Goal: Task Accomplishment & Management: Complete application form

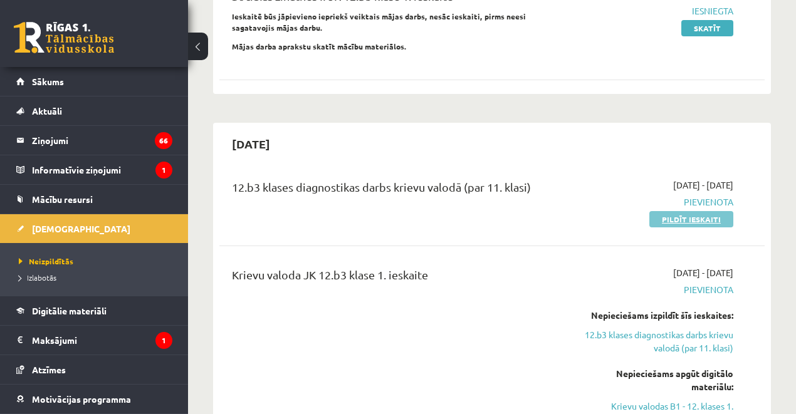
scroll to position [209, 0]
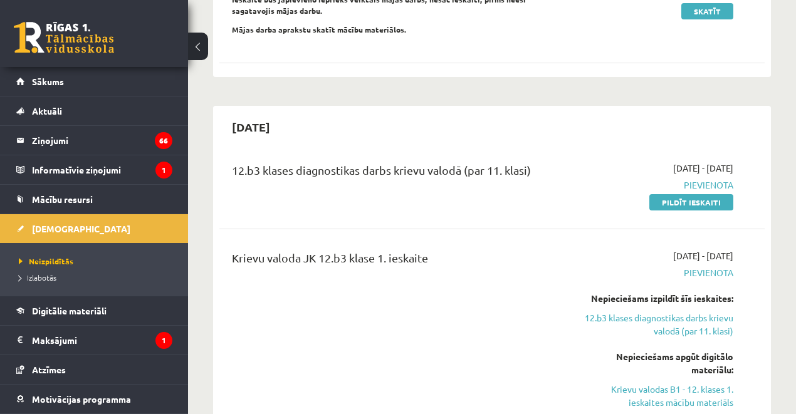
drag, startPoint x: 673, startPoint y: 205, endPoint x: 429, endPoint y: 40, distance: 294.3
click at [673, 204] on link "Pildīt ieskaiti" at bounding box center [691, 202] width 84 height 16
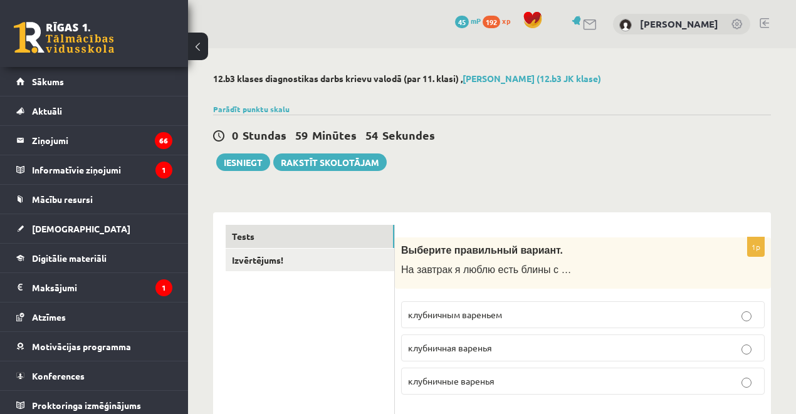
scroll to position [125, 0]
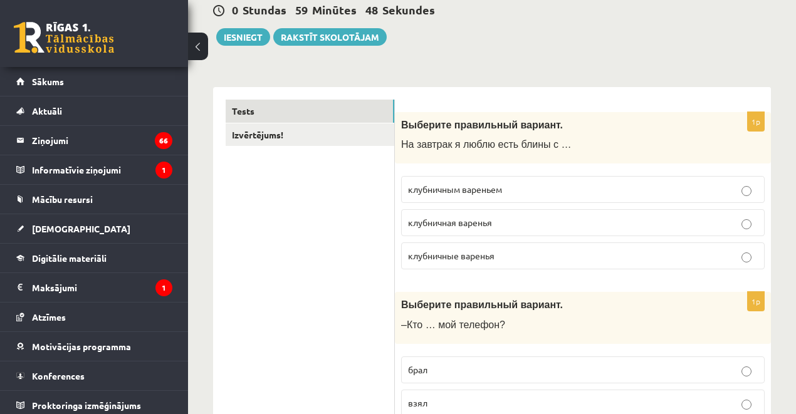
click at [475, 192] on span "клубничным вареньем" at bounding box center [455, 189] width 94 height 11
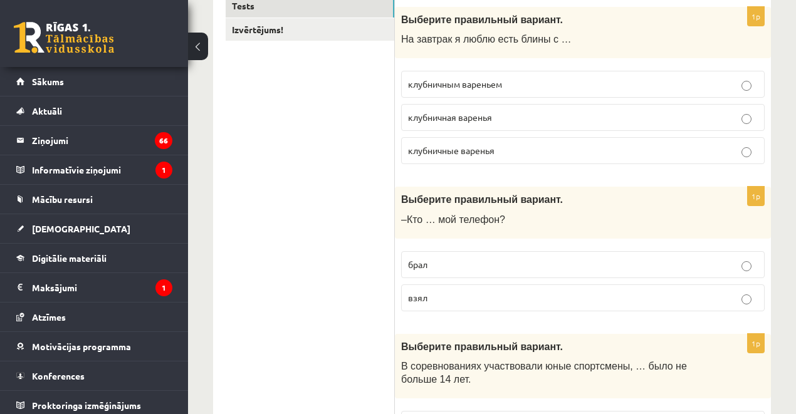
scroll to position [251, 0]
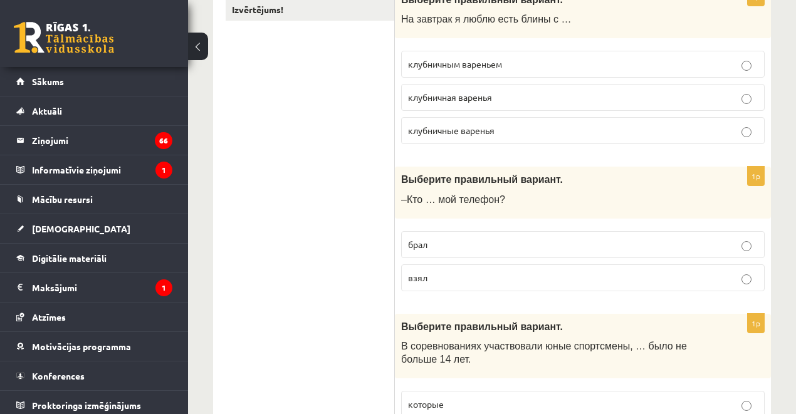
click at [436, 272] on p "взял" at bounding box center [583, 277] width 350 height 13
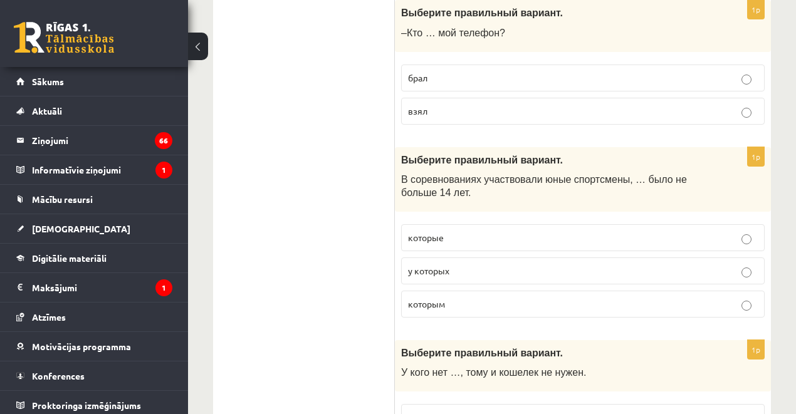
scroll to position [417, 0]
drag, startPoint x: 456, startPoint y: 302, endPoint x: 443, endPoint y: 217, distance: 86.3
click at [456, 301] on p "которым" at bounding box center [583, 304] width 350 height 13
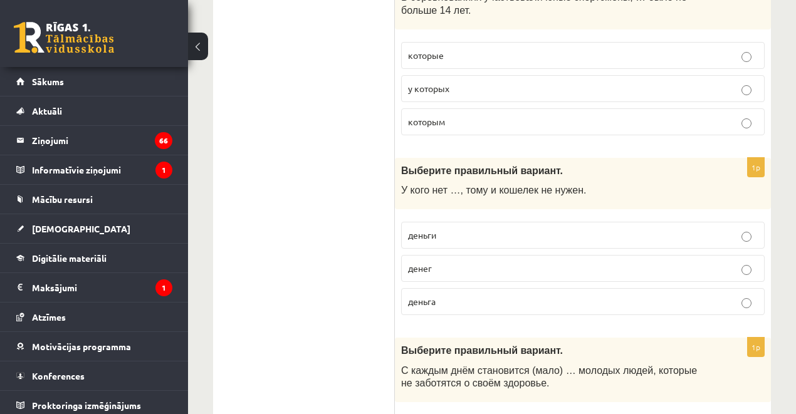
scroll to position [627, 0]
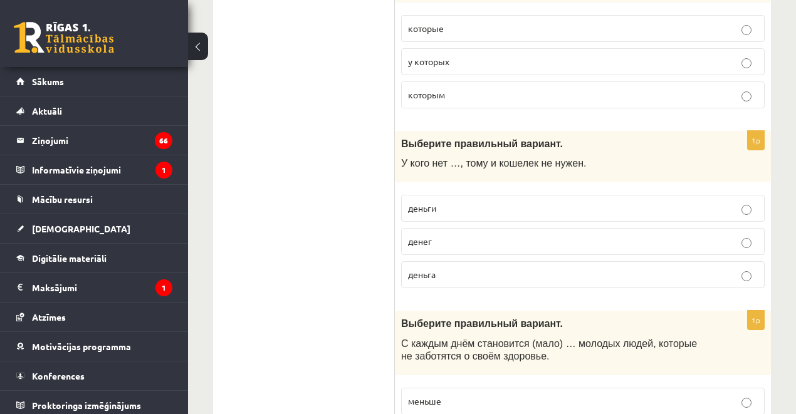
click at [466, 239] on p "денег" at bounding box center [583, 241] width 350 height 13
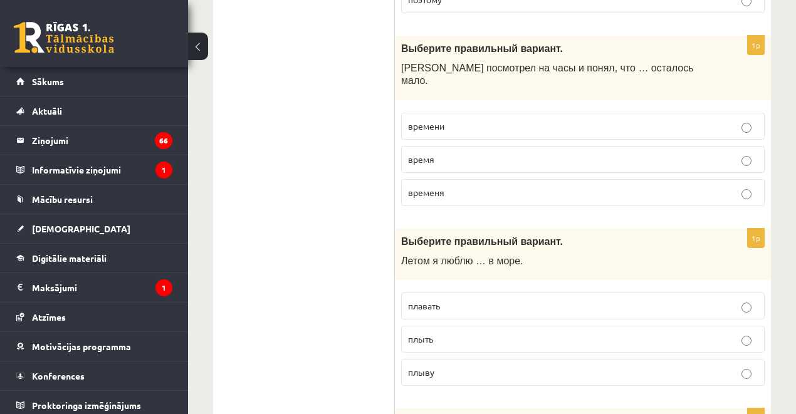
scroll to position [5014, 0]
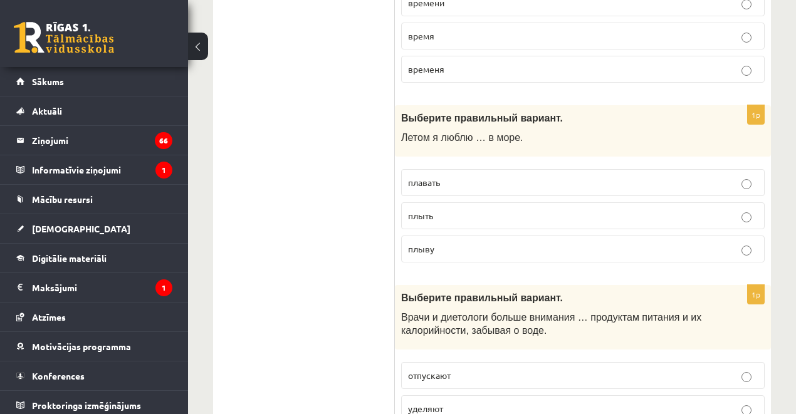
drag, startPoint x: 483, startPoint y: 316, endPoint x: 498, endPoint y: 303, distance: 20.0
click at [483, 402] on p "уделяют" at bounding box center [583, 408] width 350 height 13
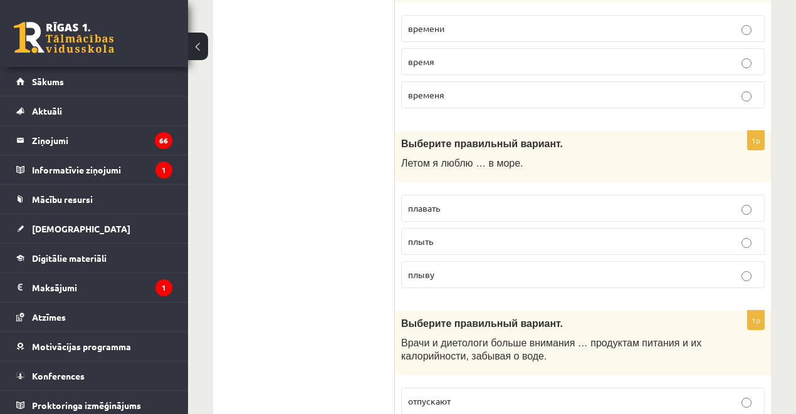
scroll to position [4889, 0]
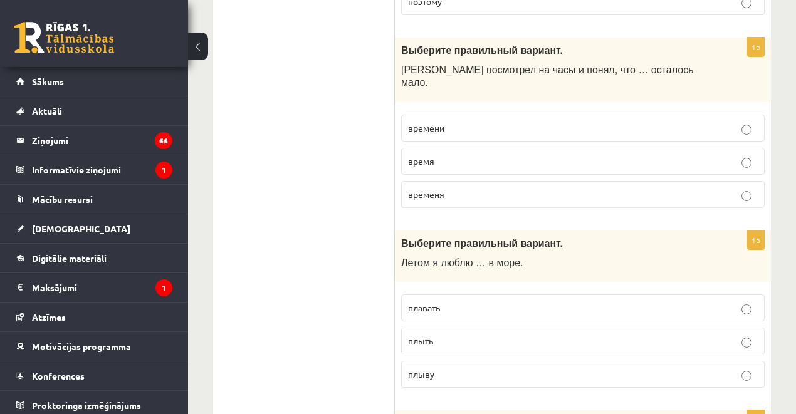
click at [456, 301] on p "плавать" at bounding box center [583, 307] width 350 height 13
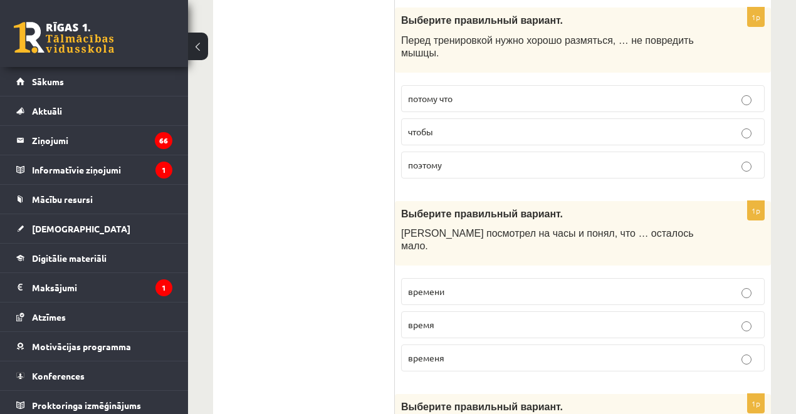
scroll to position [4722, 0]
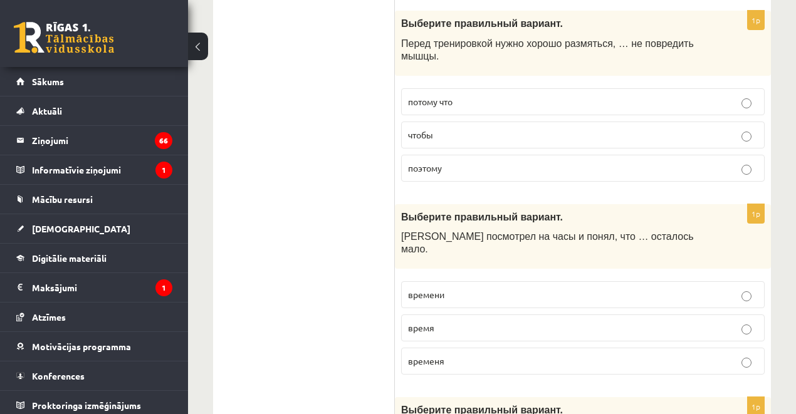
drag, startPoint x: 460, startPoint y: 241, endPoint x: 516, endPoint y: 195, distance: 72.1
click at [460, 322] on p "время" at bounding box center [583, 328] width 350 height 13
click at [459, 288] on p "времени" at bounding box center [583, 294] width 350 height 13
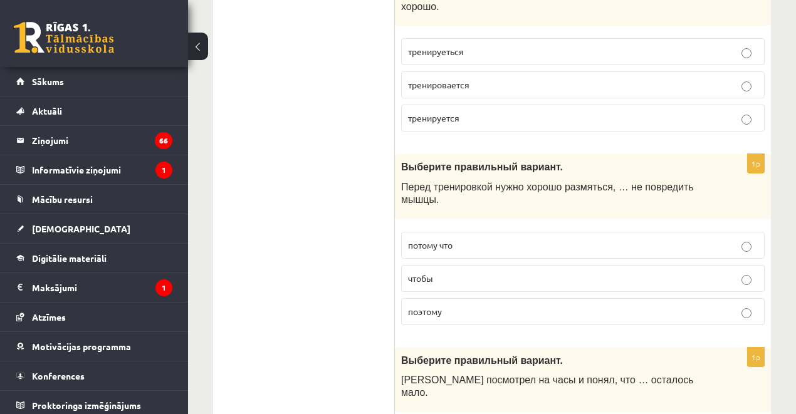
scroll to position [4555, 0]
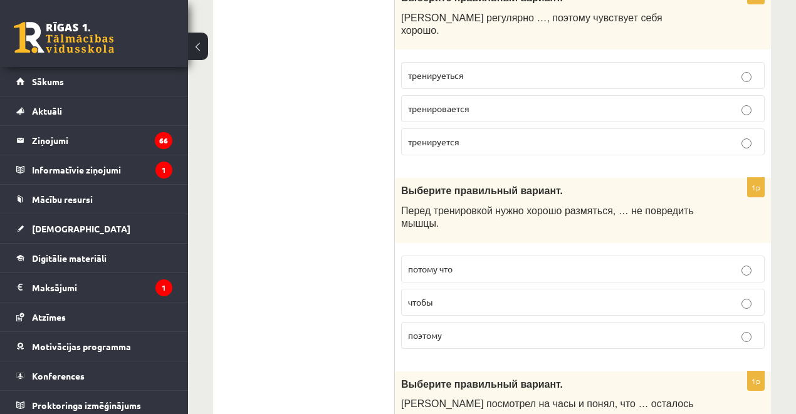
click at [459, 296] on p "чтобы" at bounding box center [583, 302] width 350 height 13
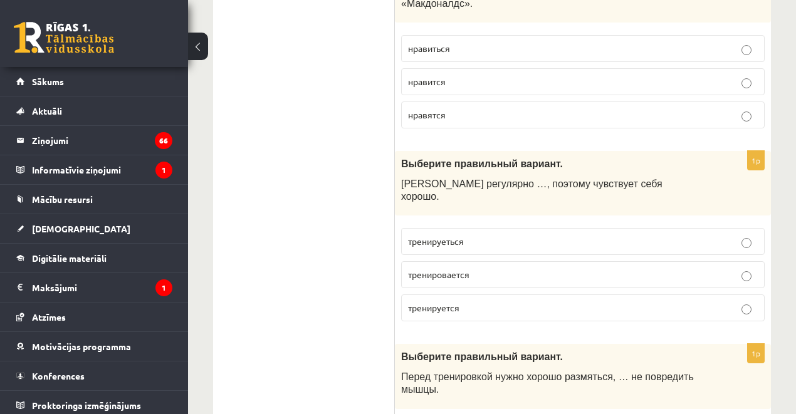
scroll to position [4387, 0]
click at [466, 236] on p "тренируеться" at bounding box center [583, 242] width 350 height 13
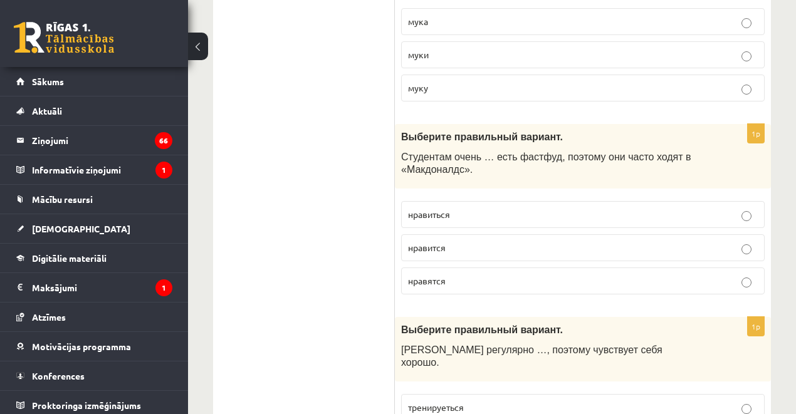
scroll to position [4221, 0]
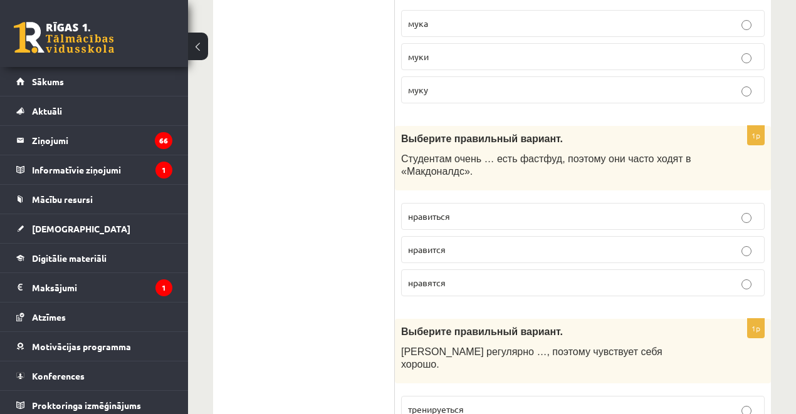
click at [453, 210] on p "нравиться" at bounding box center [583, 216] width 350 height 13
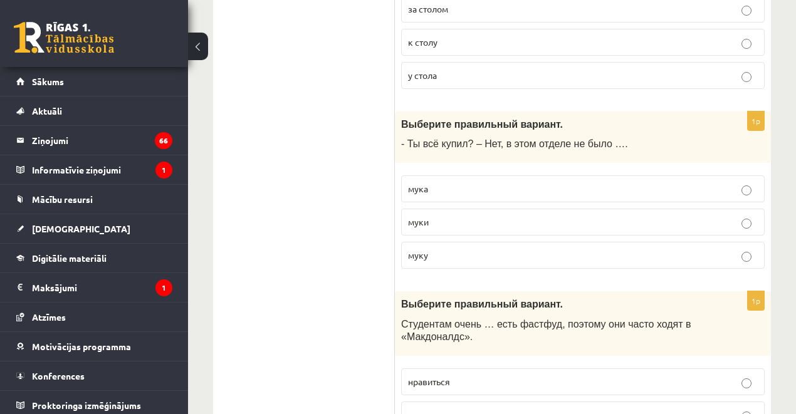
scroll to position [4053, 0]
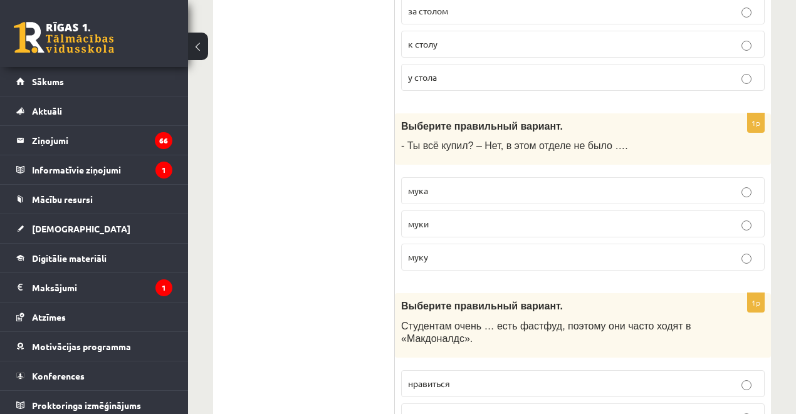
click at [436, 217] on p "муки" at bounding box center [583, 223] width 350 height 13
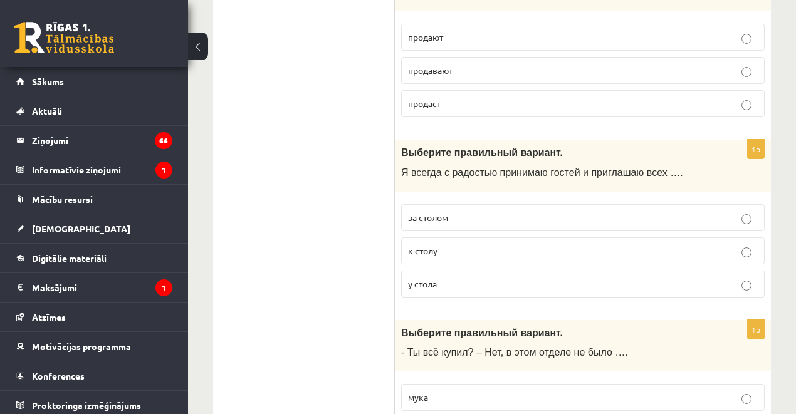
scroll to position [3845, 0]
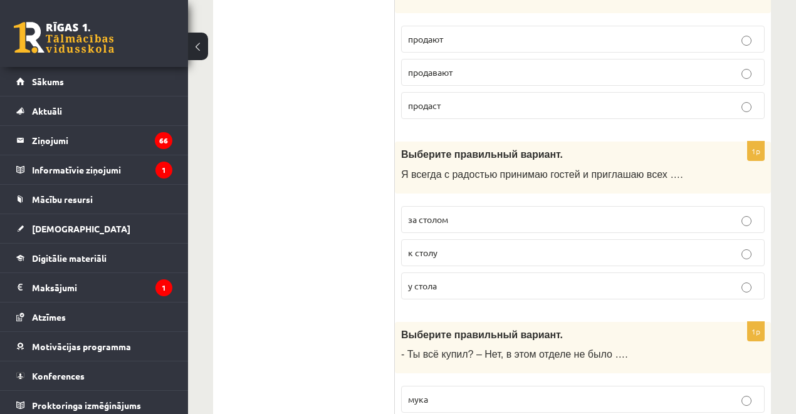
click at [474, 246] on p "к столу" at bounding box center [583, 252] width 350 height 13
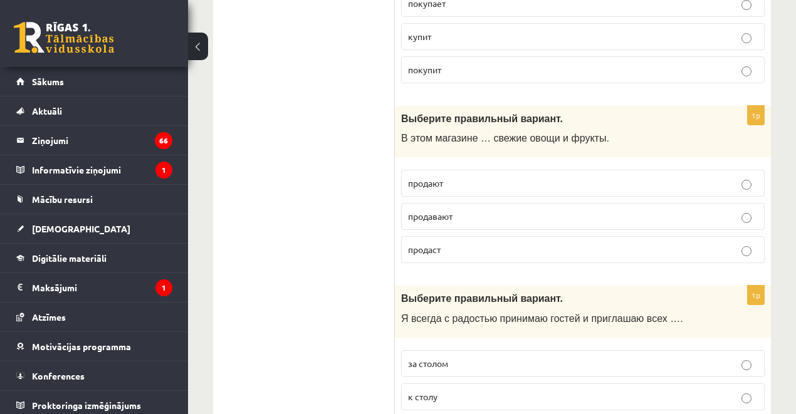
scroll to position [3635, 0]
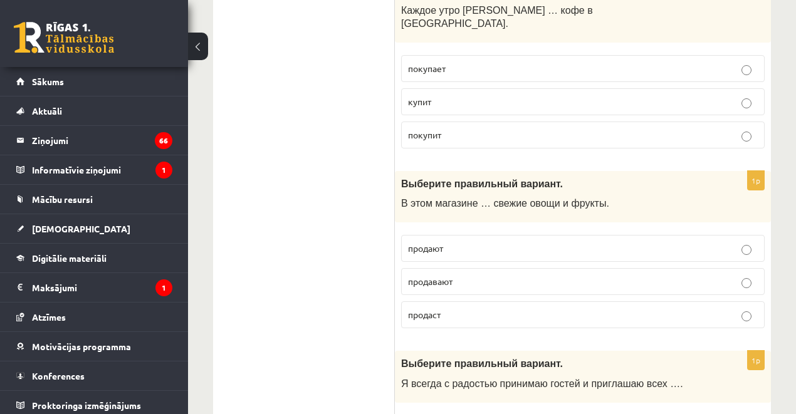
click at [451, 242] on p "продают" at bounding box center [583, 248] width 350 height 13
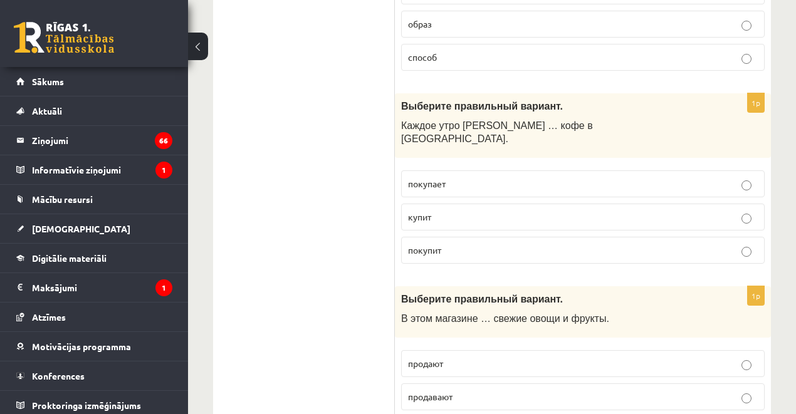
scroll to position [3469, 0]
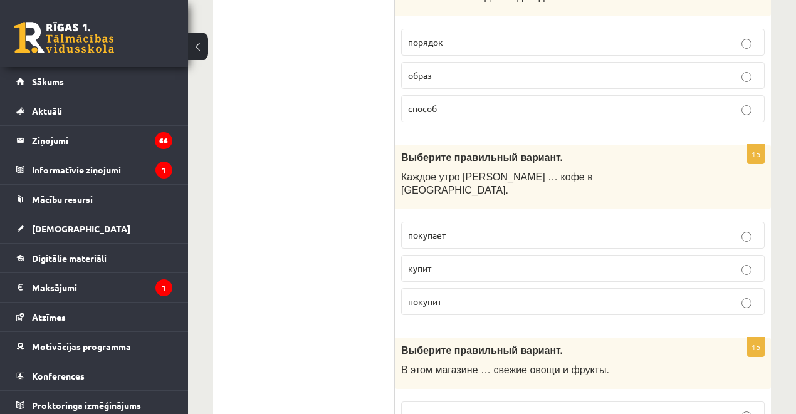
click at [446, 229] on p "покупает" at bounding box center [583, 235] width 350 height 13
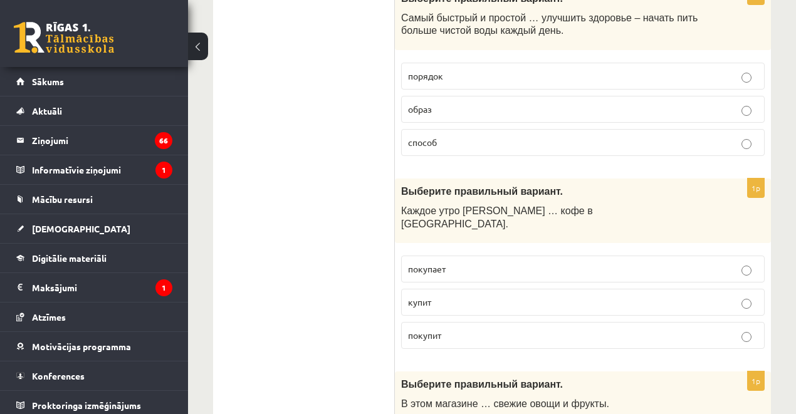
scroll to position [3301, 0]
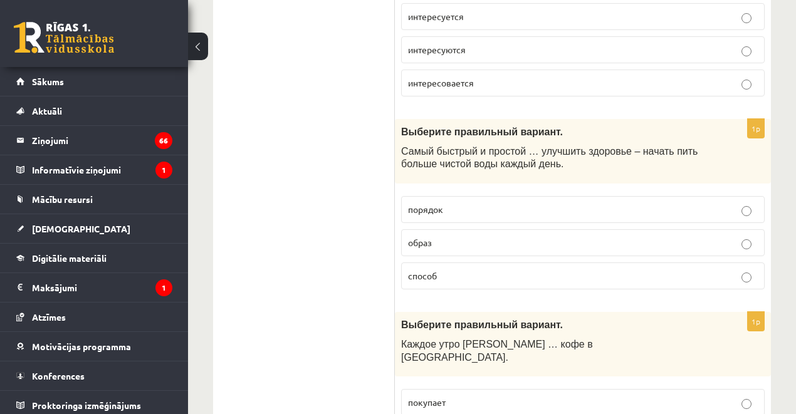
click at [456, 270] on p "способ" at bounding box center [583, 276] width 350 height 13
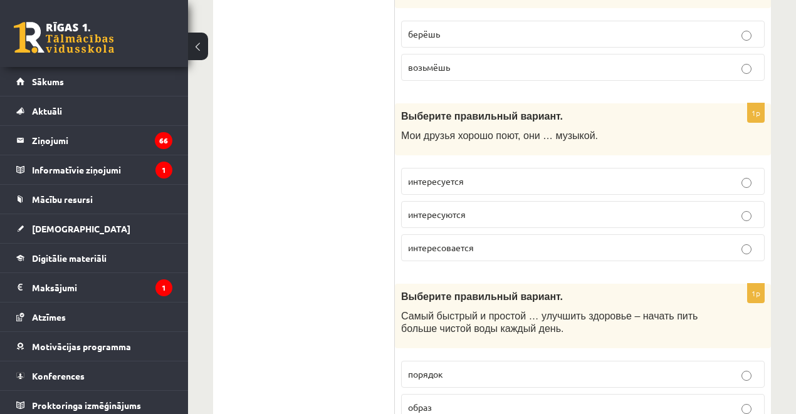
scroll to position [3134, 0]
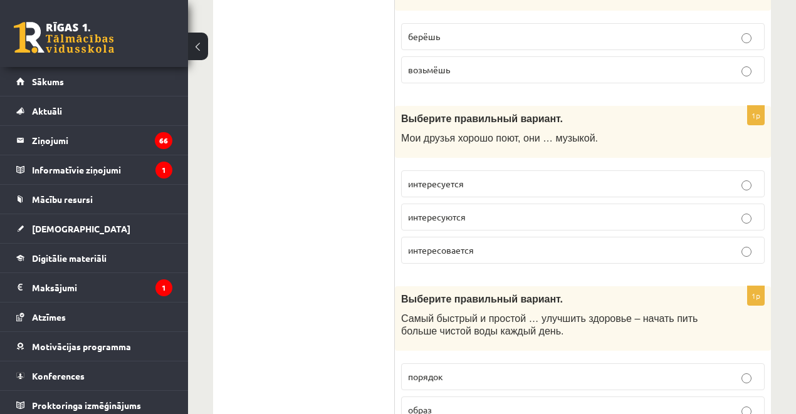
click at [458, 211] on span "интересуются" at bounding box center [437, 216] width 58 height 11
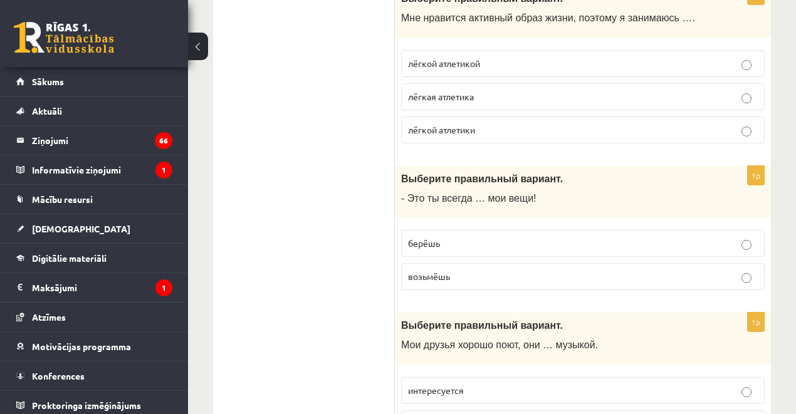
scroll to position [2925, 0]
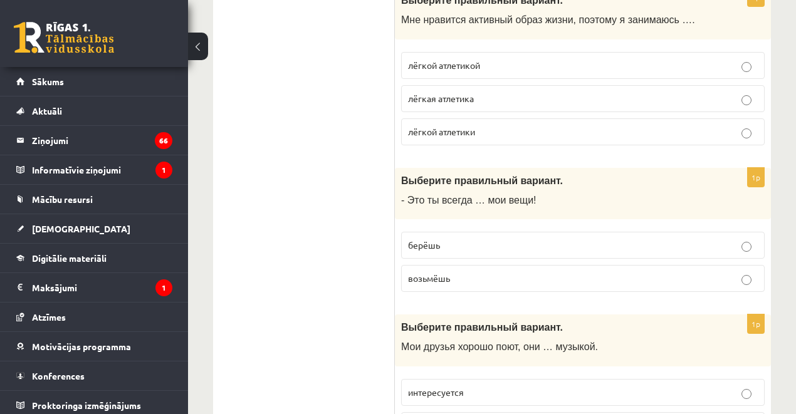
click at [450, 239] on p "берёшь" at bounding box center [583, 245] width 350 height 13
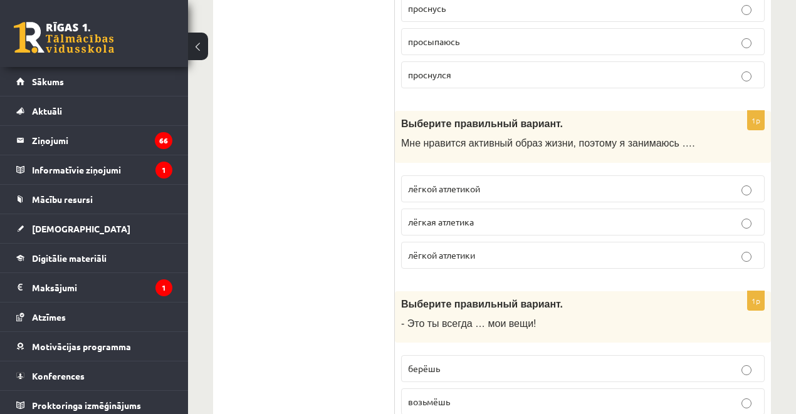
scroll to position [2800, 0]
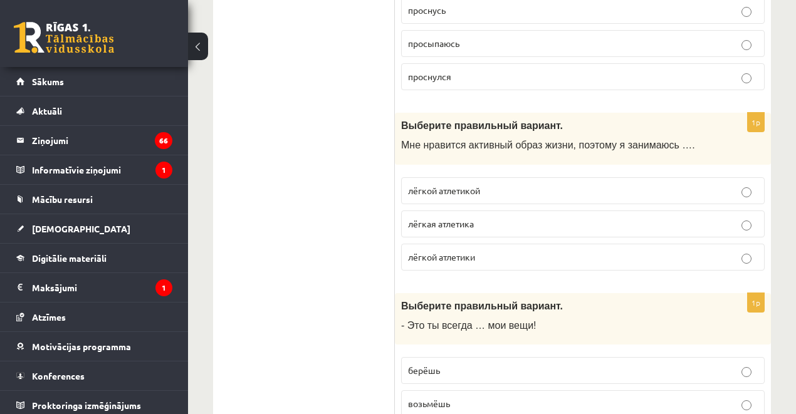
click at [437, 184] on p "лёгкой атлетикой" at bounding box center [583, 190] width 350 height 13
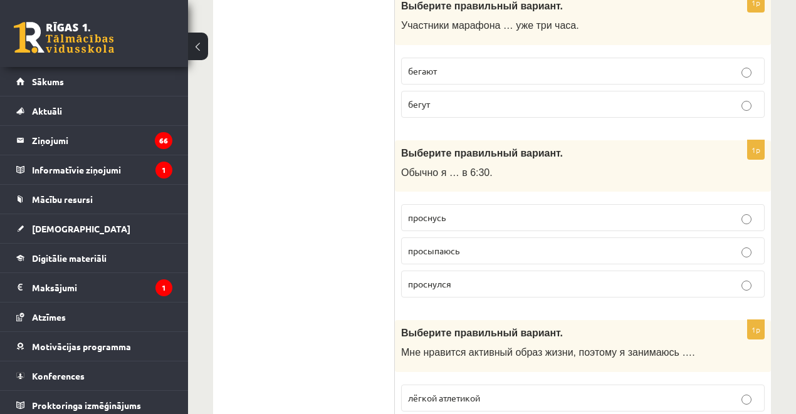
scroll to position [2591, 0]
click at [419, 246] on span "просыпаюсь" at bounding box center [433, 251] width 51 height 11
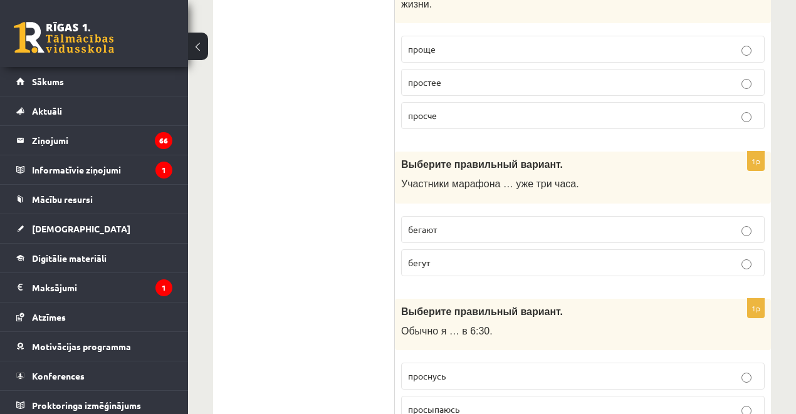
scroll to position [2424, 0]
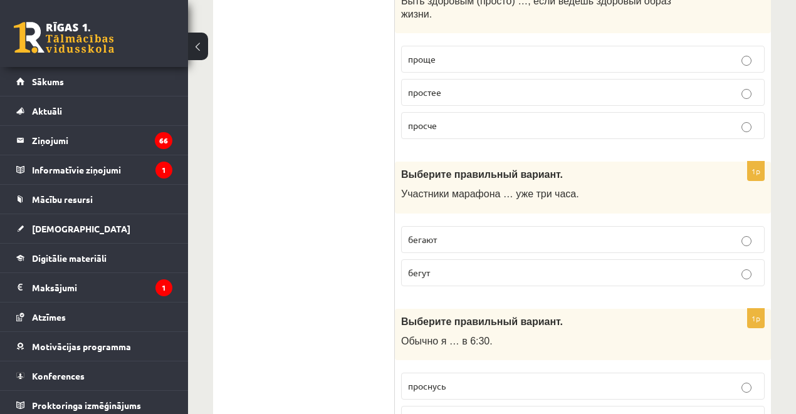
click at [432, 266] on p "бегут" at bounding box center [583, 272] width 350 height 13
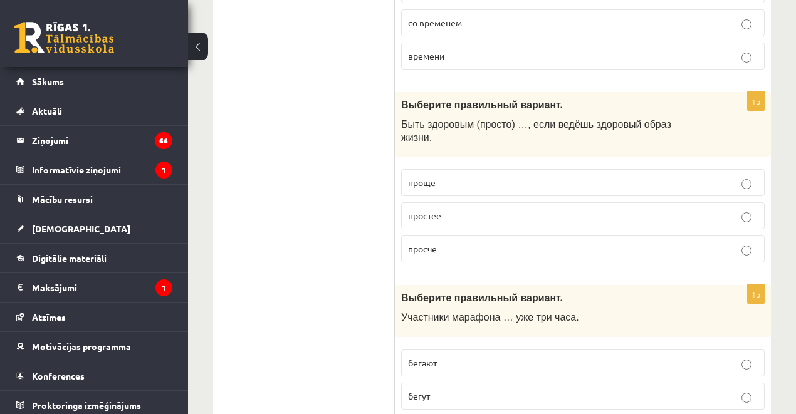
scroll to position [2298, 0]
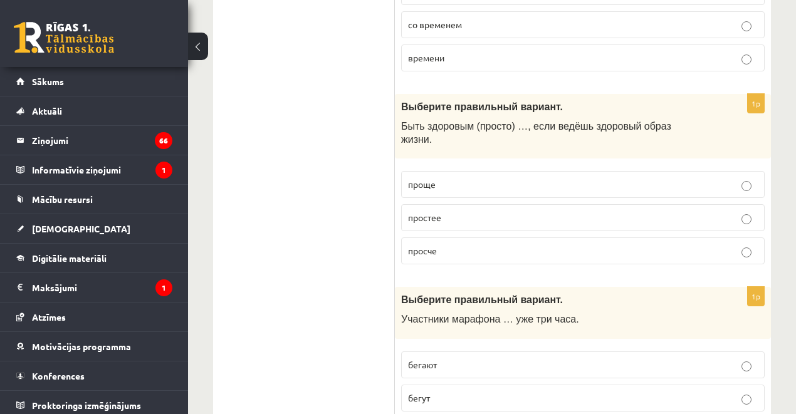
click at [448, 178] on p "проще" at bounding box center [583, 184] width 350 height 13
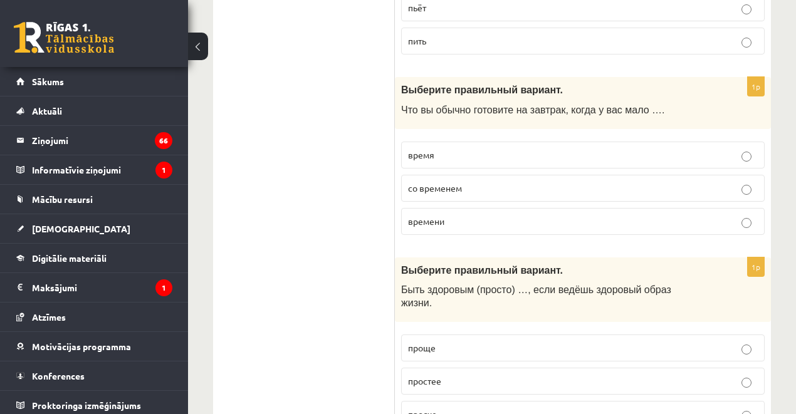
scroll to position [2131, 0]
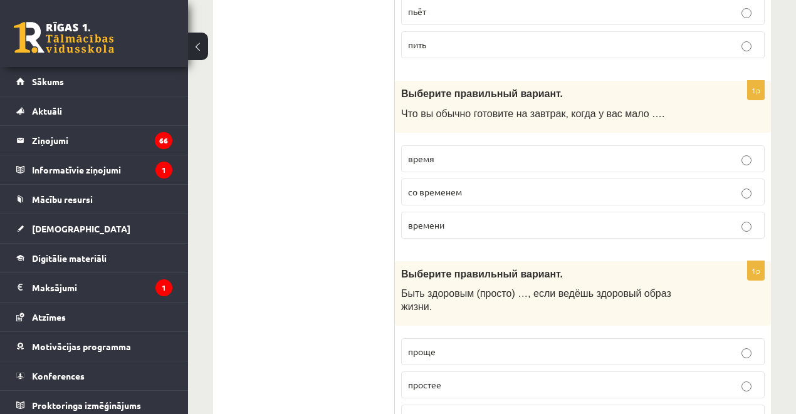
drag, startPoint x: 460, startPoint y: 209, endPoint x: 322, endPoint y: 197, distance: 139.1
click at [459, 219] on p "времени" at bounding box center [583, 225] width 350 height 13
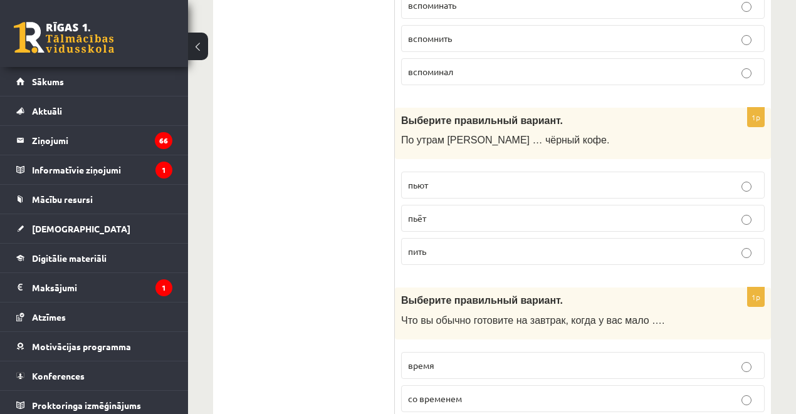
scroll to position [1922, 0]
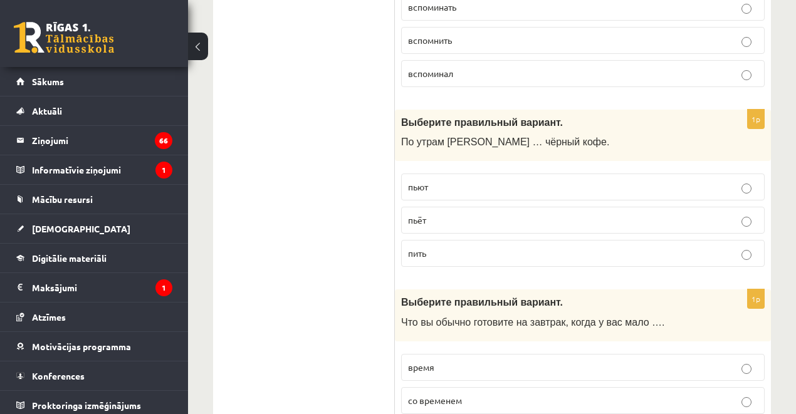
click at [442, 214] on p "пьёт" at bounding box center [583, 220] width 350 height 13
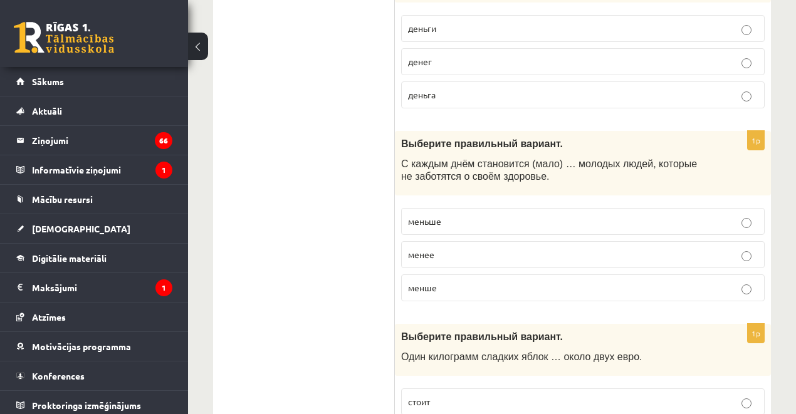
scroll to position [794, 0]
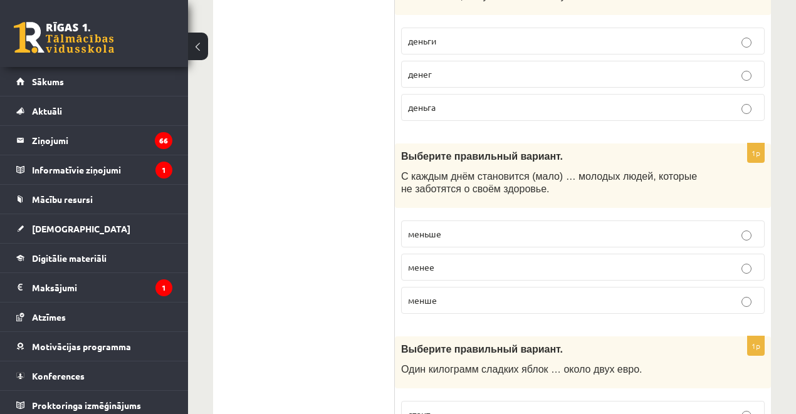
click at [446, 233] on p "меньше" at bounding box center [583, 234] width 350 height 13
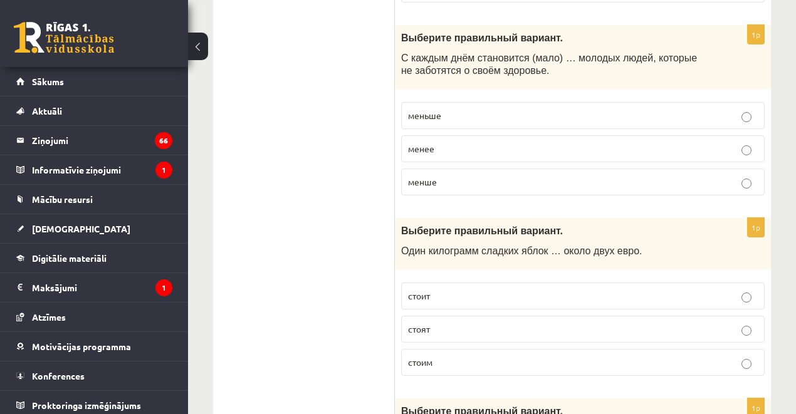
scroll to position [961, 0]
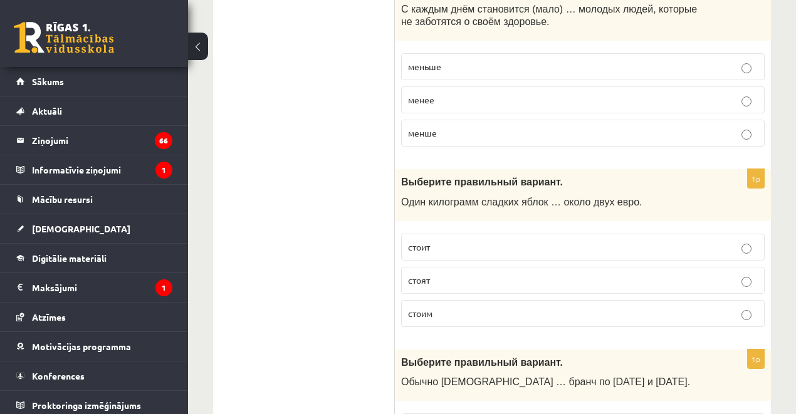
click at [438, 241] on p "стоит" at bounding box center [583, 247] width 350 height 13
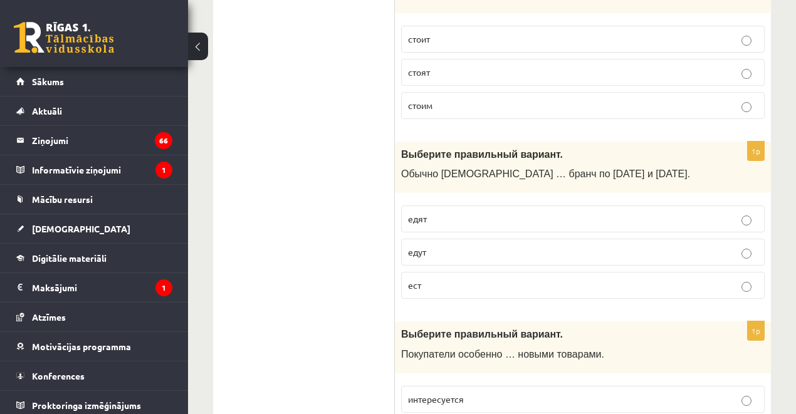
scroll to position [1170, 0]
click at [437, 213] on p "едят" at bounding box center [583, 218] width 350 height 13
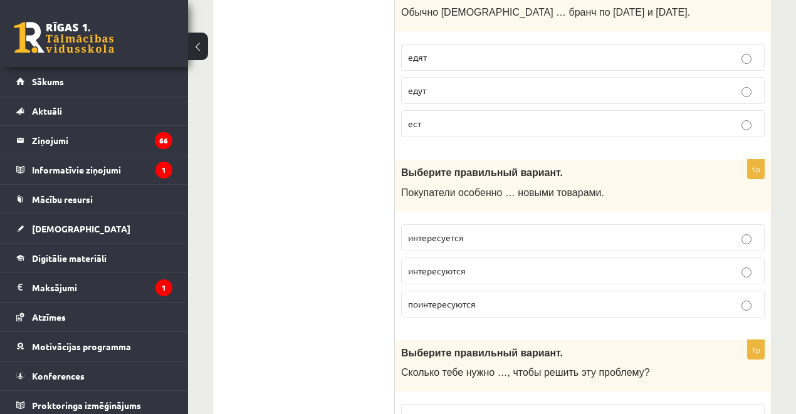
scroll to position [1338, 0]
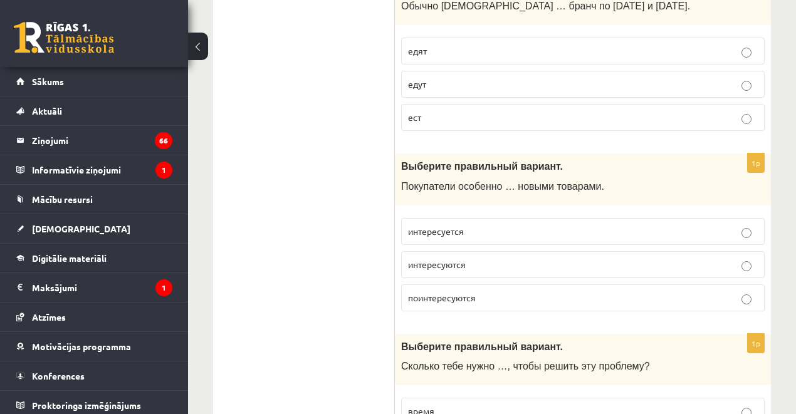
drag, startPoint x: 465, startPoint y: 258, endPoint x: 389, endPoint y: 243, distance: 77.4
click at [464, 259] on span "интересуются" at bounding box center [437, 264] width 58 height 11
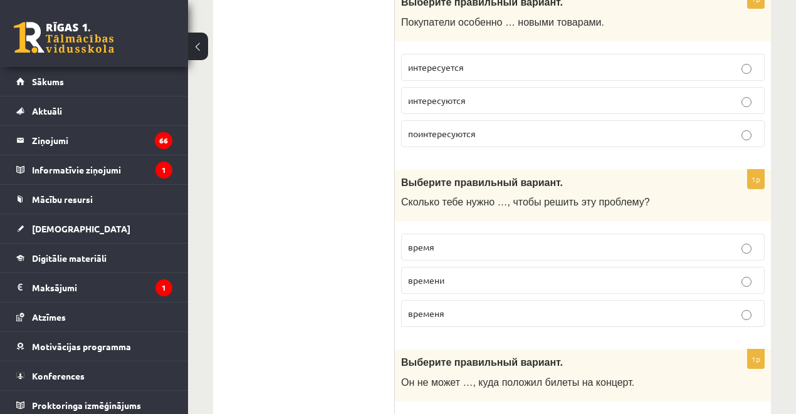
scroll to position [1504, 0]
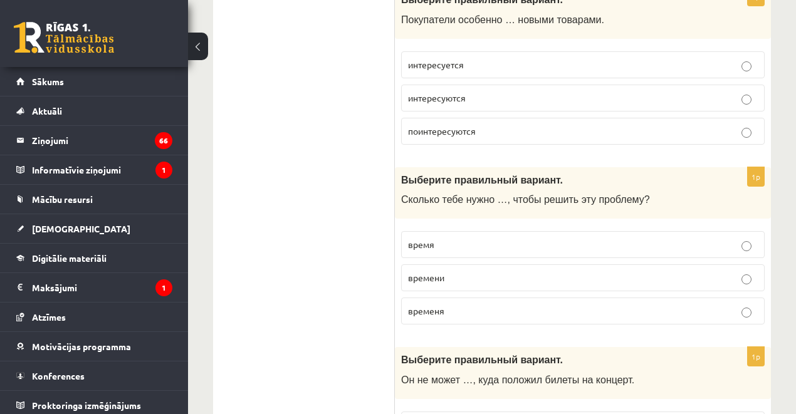
click at [456, 271] on p "времени" at bounding box center [583, 277] width 350 height 13
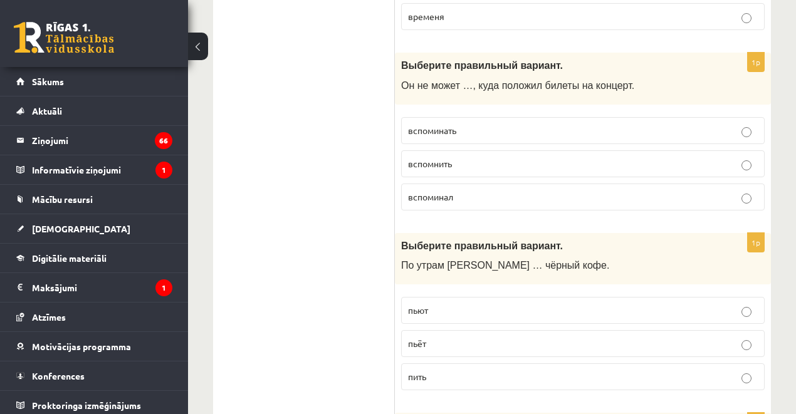
scroll to position [1797, 0]
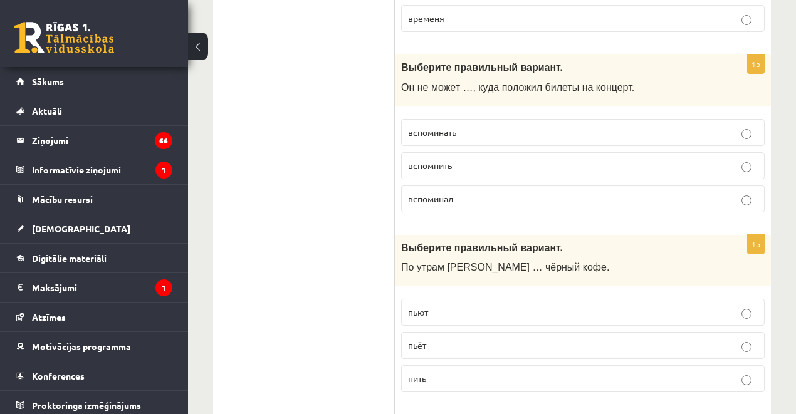
click at [436, 160] on span "вспомнить" at bounding box center [430, 165] width 44 height 11
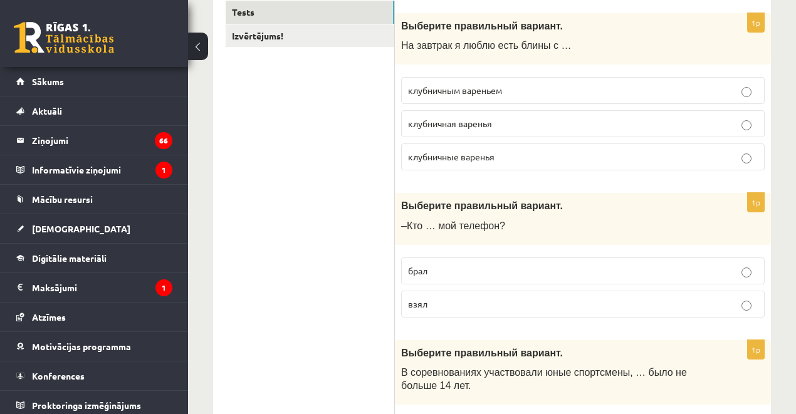
scroll to position [0, 0]
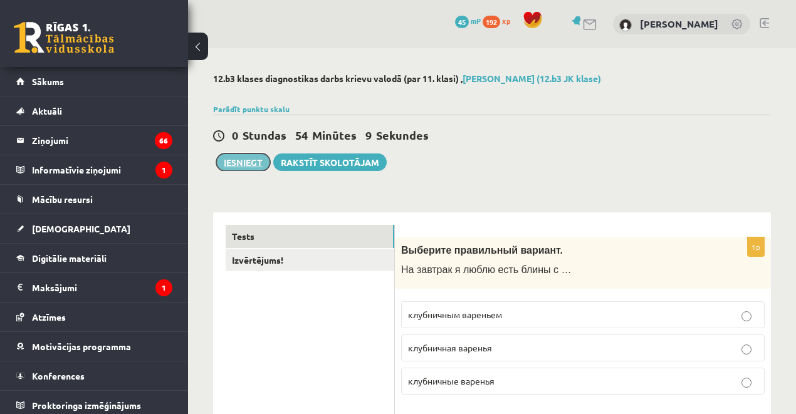
click at [238, 162] on button "Iesniegt" at bounding box center [243, 163] width 54 height 18
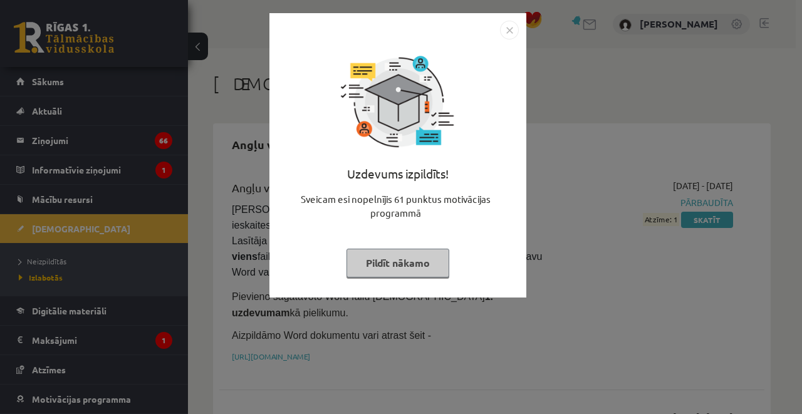
click at [507, 29] on img "Close" at bounding box center [509, 30] width 19 height 19
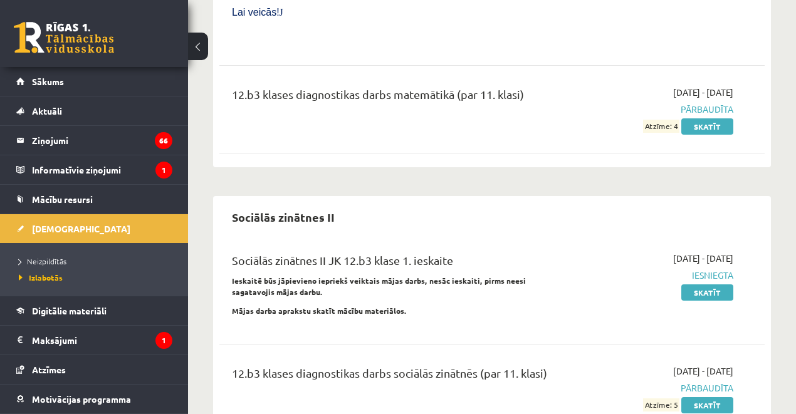
scroll to position [1412, 0]
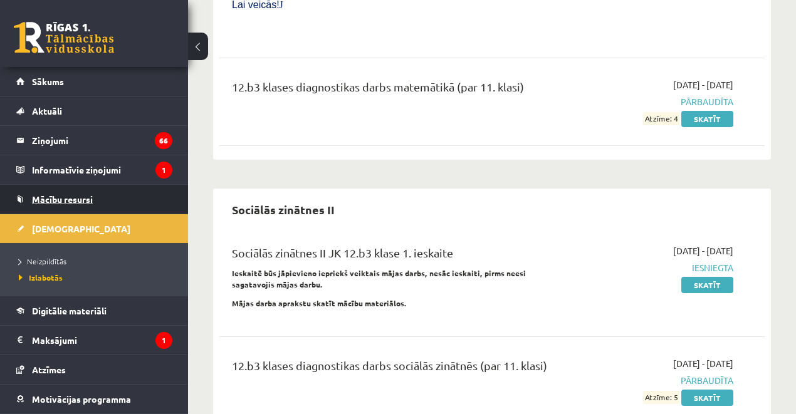
click at [59, 205] on link "Mācību resursi" at bounding box center [94, 199] width 156 height 29
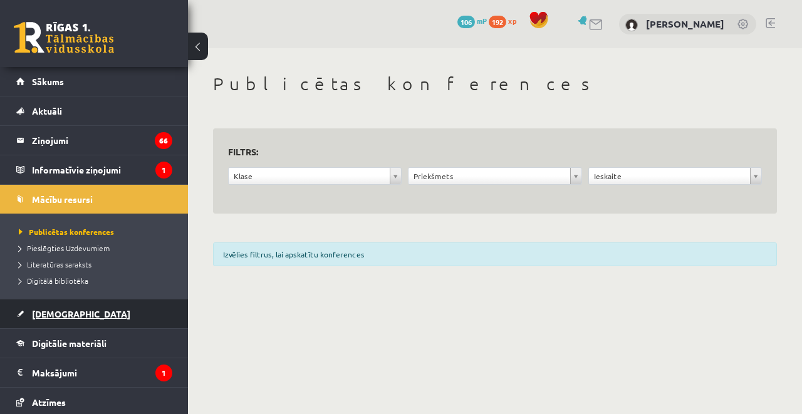
click at [47, 311] on span "[DEMOGRAPHIC_DATA]" at bounding box center [81, 313] width 98 height 11
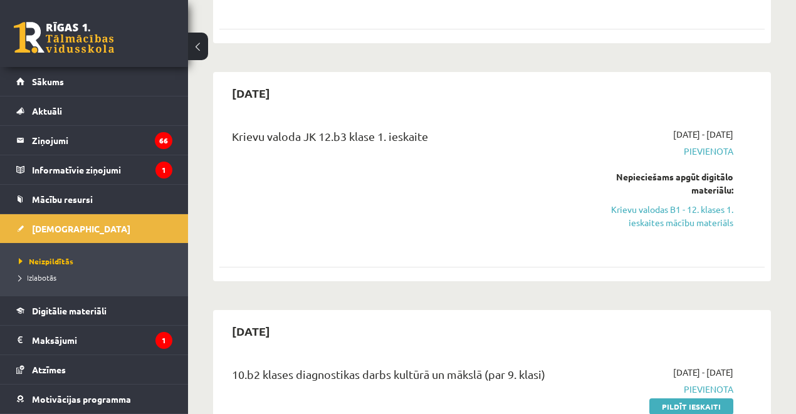
scroll to position [209, 0]
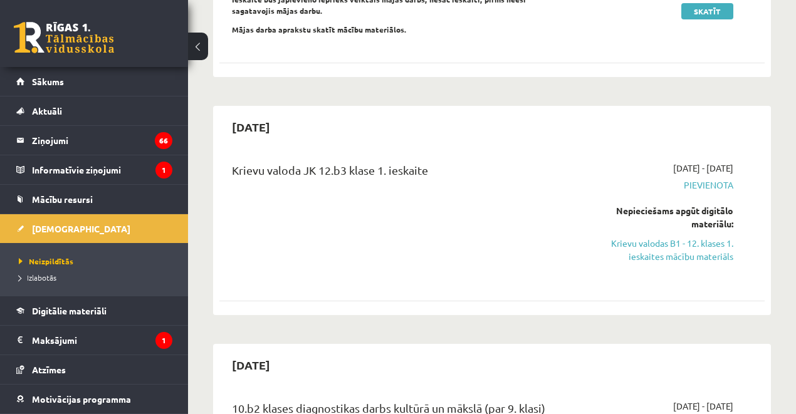
click at [698, 181] on span "Pievienota" at bounding box center [656, 185] width 155 height 13
drag, startPoint x: 684, startPoint y: 254, endPoint x: 434, endPoint y: 49, distance: 324.2
click at [684, 254] on link "Krievu valodas B1 - 12. klases 1. ieskaites mācību materiāls" at bounding box center [656, 250] width 155 height 26
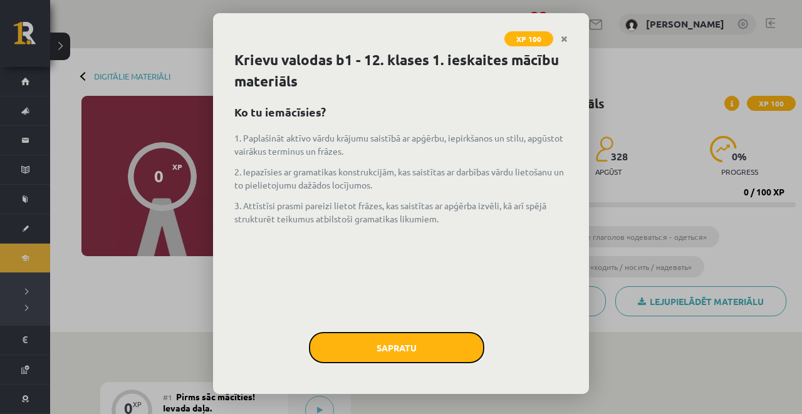
click at [389, 345] on button "Sapratu" at bounding box center [396, 347] width 175 height 31
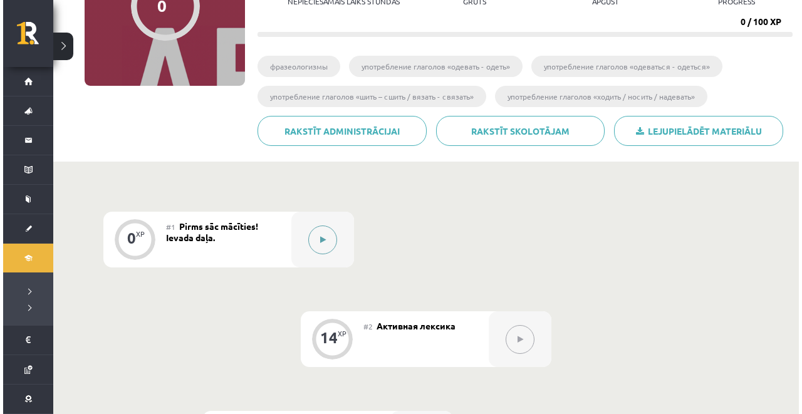
scroll to position [167, 0]
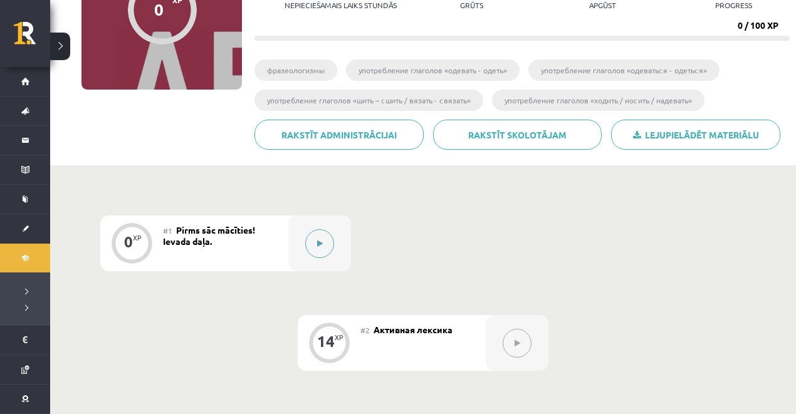
click at [318, 240] on icon at bounding box center [320, 244] width 6 height 8
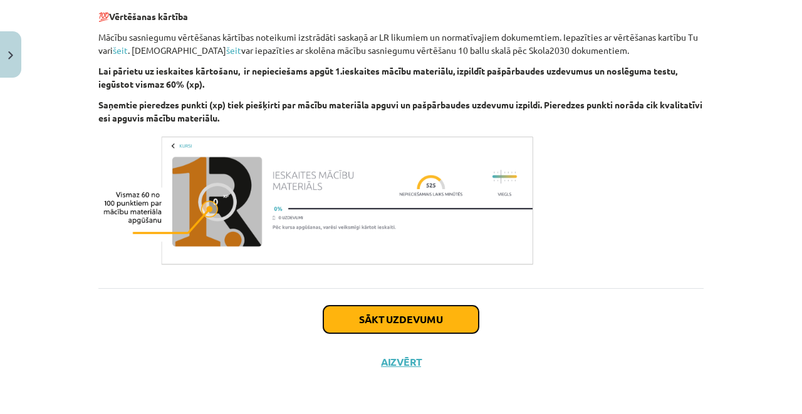
click at [369, 307] on button "Sākt uzdevumu" at bounding box center [400, 320] width 155 height 28
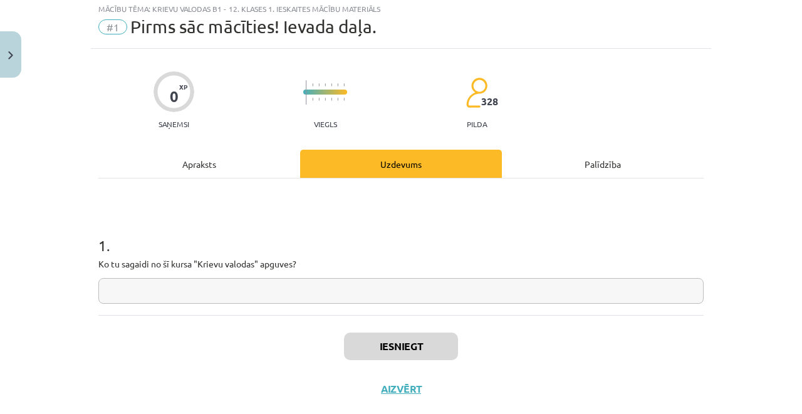
scroll to position [31, 0]
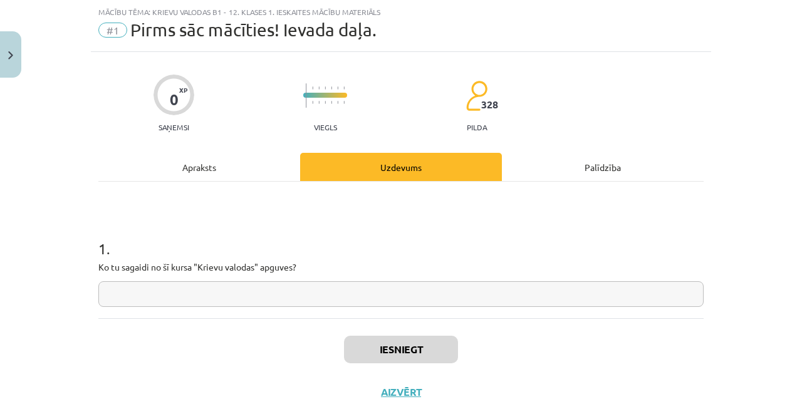
click at [186, 290] on input "text" at bounding box center [400, 294] width 605 height 26
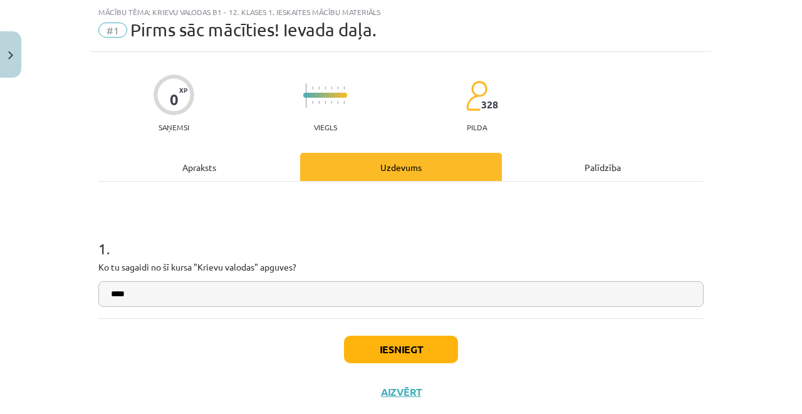
drag, startPoint x: 212, startPoint y: 299, endPoint x: 0, endPoint y: 292, distance: 212.0
click at [0, 293] on div "Mācību tēma: Krievu valodas b1 - 12. klases 1. ieskaites mācību materiāls #1 Pi…" at bounding box center [401, 207] width 802 height 414
type input "****"
click at [395, 345] on button "Iesniegt" at bounding box center [401, 350] width 114 height 28
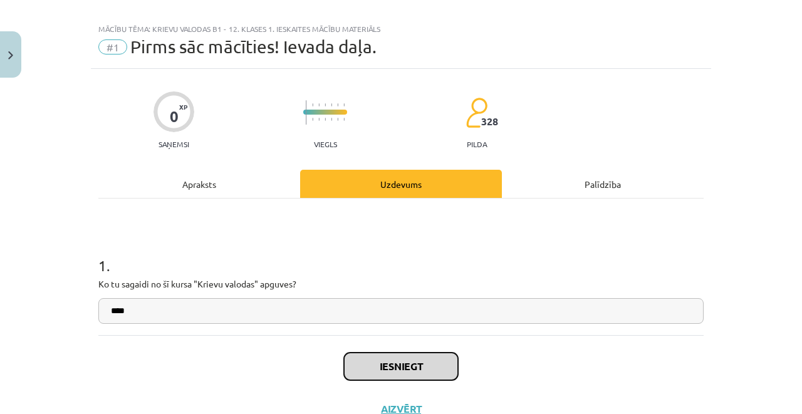
scroll to position [0, 0]
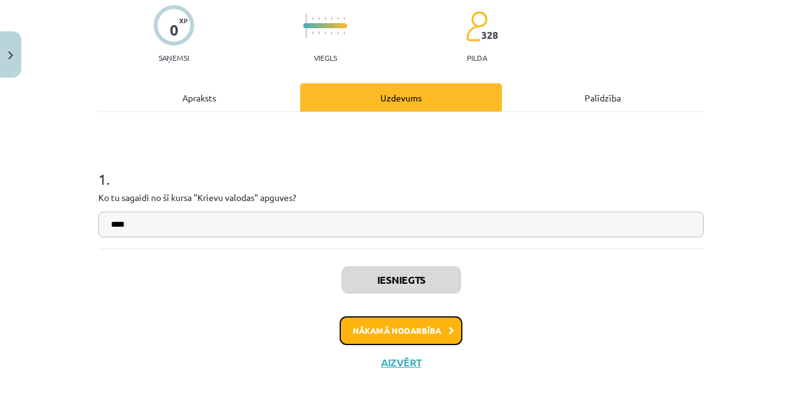
click at [399, 330] on button "Nākamā nodarbība" at bounding box center [401, 331] width 123 height 29
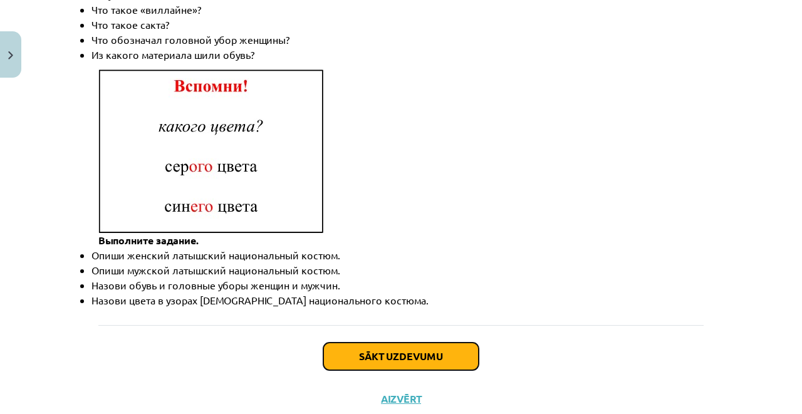
drag, startPoint x: 373, startPoint y: 315, endPoint x: 339, endPoint y: 312, distance: 33.9
click at [374, 343] on button "Sākt uzdevumu" at bounding box center [400, 357] width 155 height 28
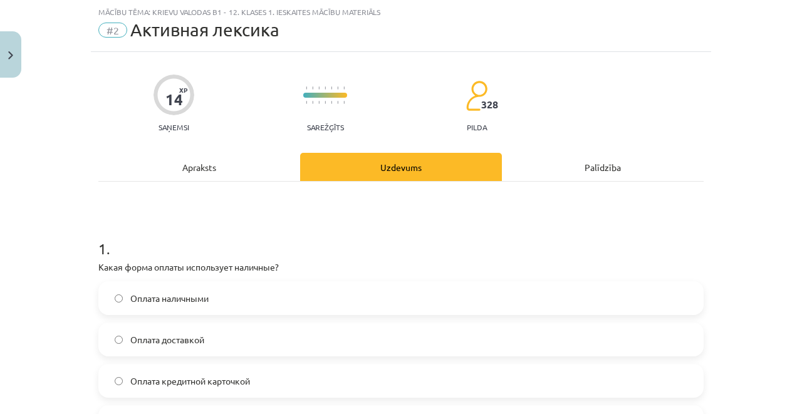
scroll to position [157, 0]
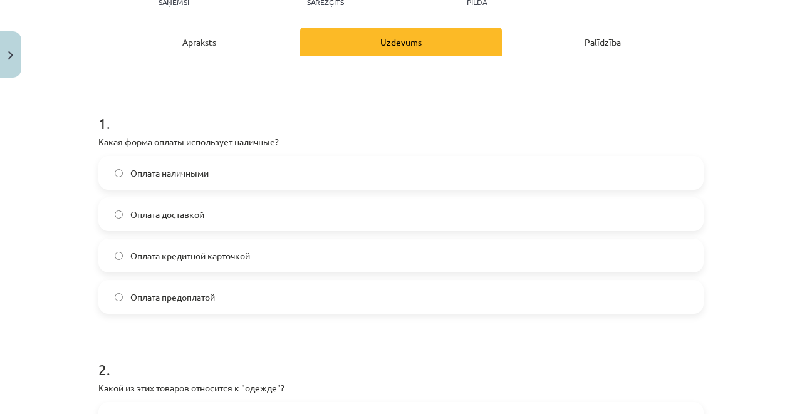
click at [174, 168] on span "Оплата наличными" at bounding box center [169, 173] width 78 height 13
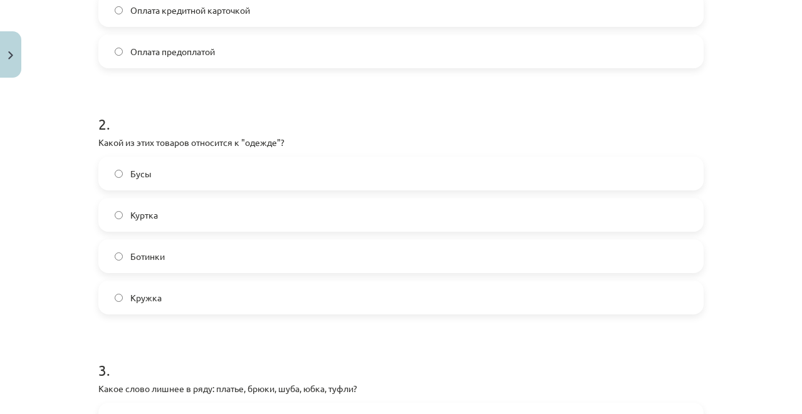
scroll to position [407, 0]
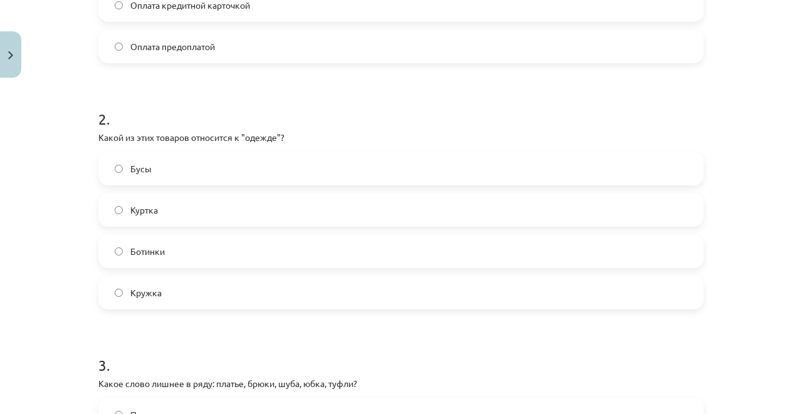
click at [172, 208] on label "Куртка" at bounding box center [401, 209] width 603 height 31
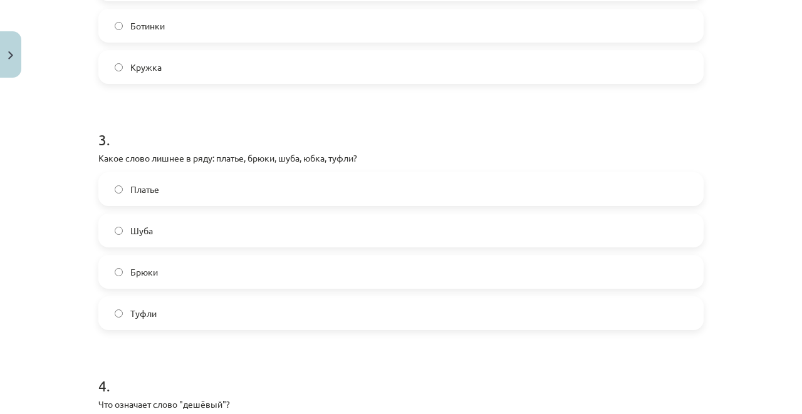
scroll to position [658, 0]
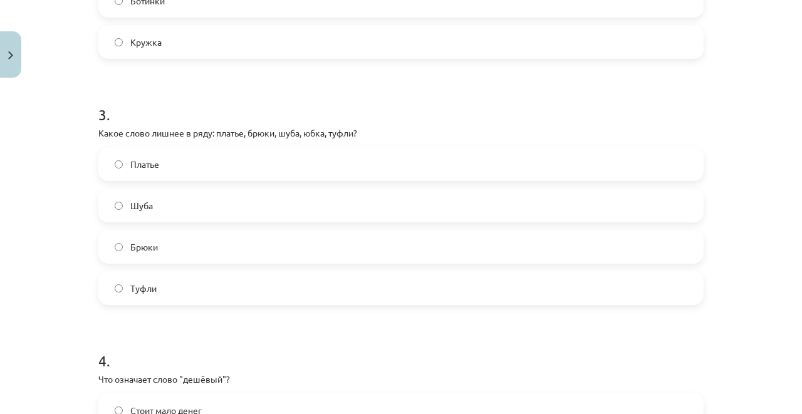
drag, startPoint x: 147, startPoint y: 295, endPoint x: 75, endPoint y: 238, distance: 91.9
click at [148, 295] on label "Туфли" at bounding box center [401, 288] width 603 height 31
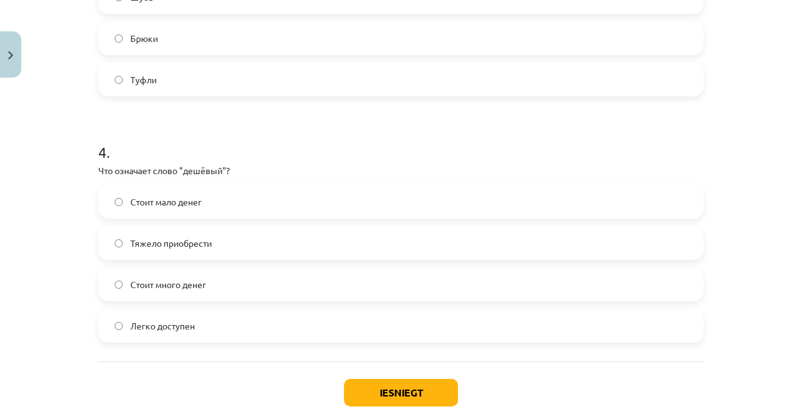
click at [140, 202] on span "Стоит мало денег" at bounding box center [165, 202] width 71 height 13
click at [355, 389] on button "Iesniegt" at bounding box center [401, 393] width 114 height 28
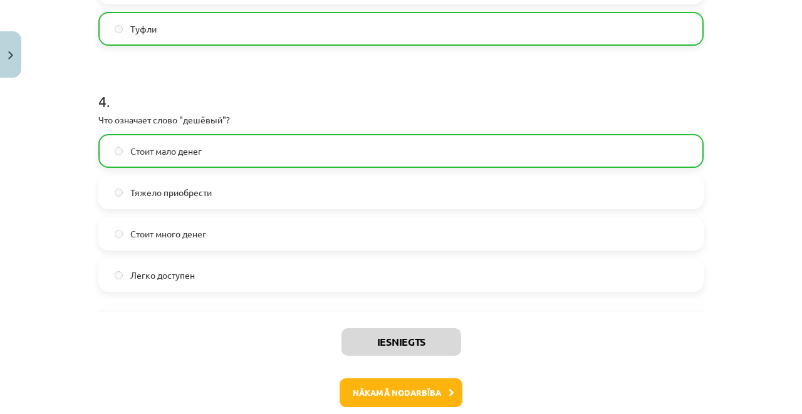
scroll to position [980, 0]
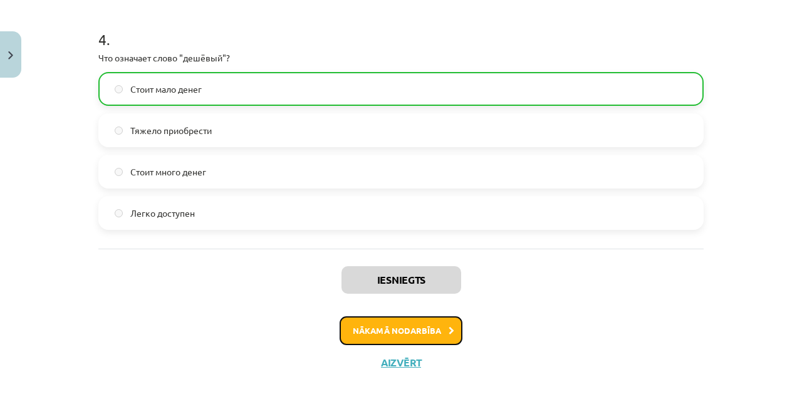
click at [394, 330] on button "Nākamā nodarbība" at bounding box center [401, 331] width 123 height 29
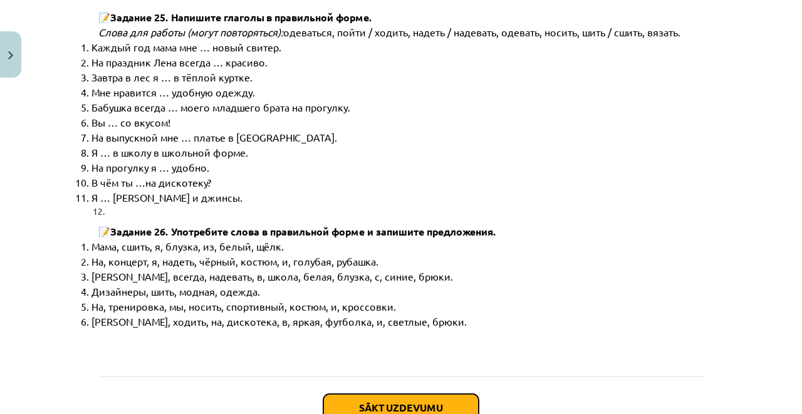
click at [368, 394] on button "Sākt uzdevumu" at bounding box center [400, 408] width 155 height 28
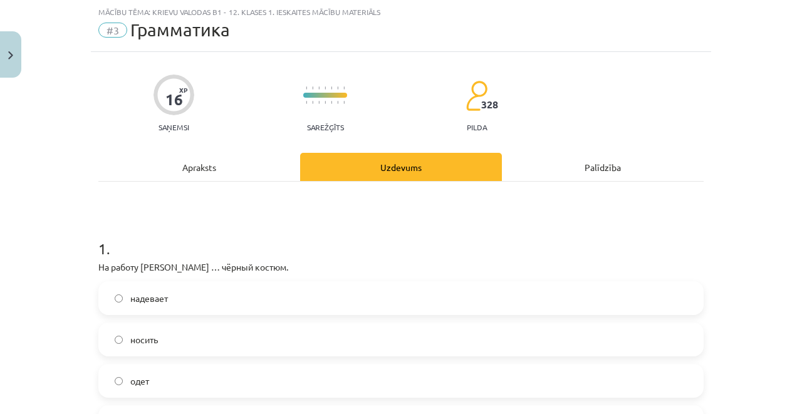
scroll to position [31, 0]
click at [130, 340] on span "носить" at bounding box center [144, 339] width 28 height 13
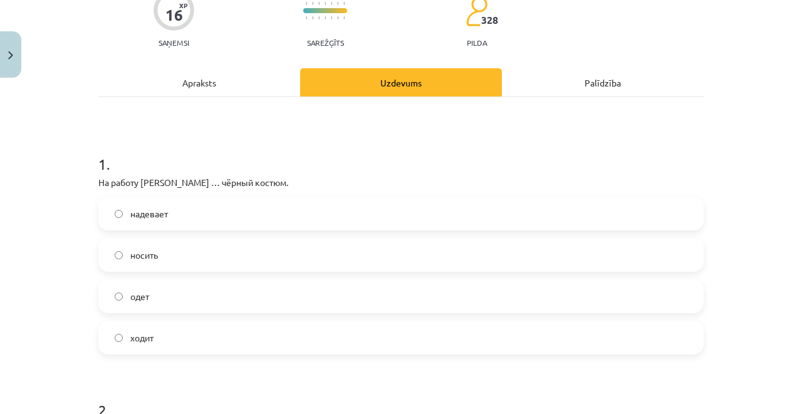
scroll to position [240, 0]
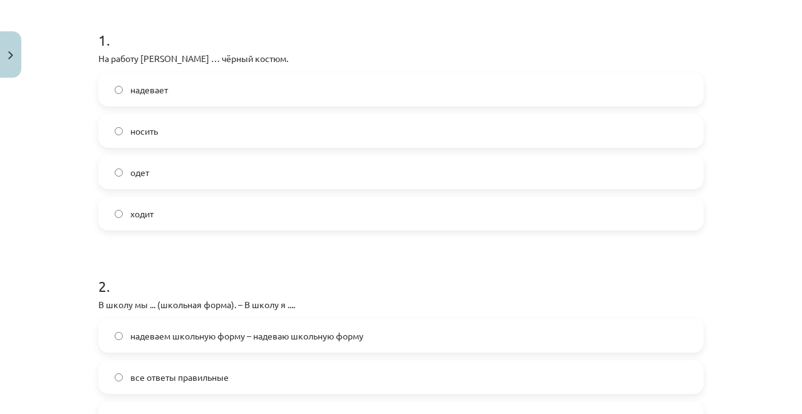
click at [119, 96] on label "надевает" at bounding box center [401, 89] width 603 height 31
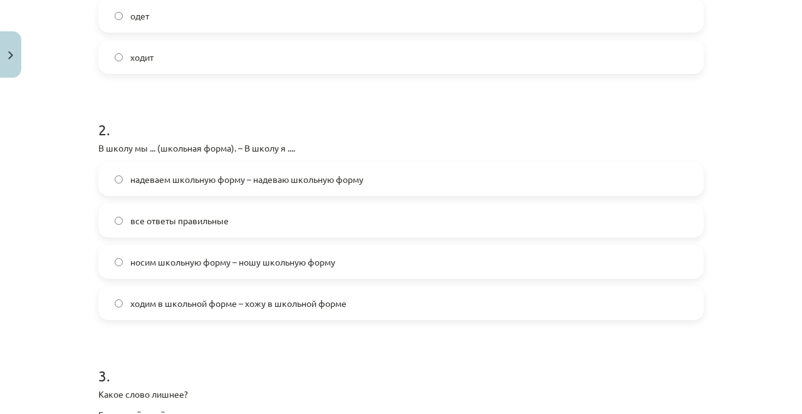
scroll to position [407, 0]
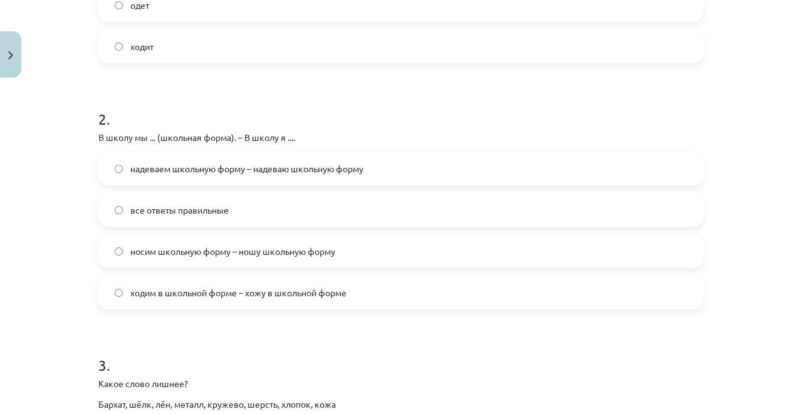
click at [150, 252] on span "носим школьную форму – ношу школьную форму" at bounding box center [232, 251] width 205 height 13
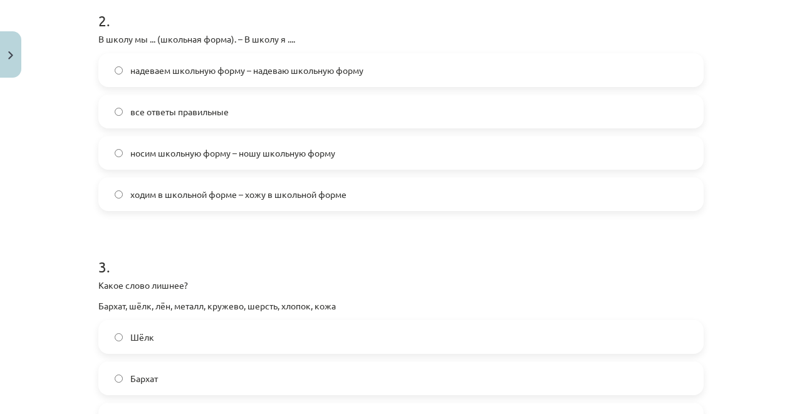
scroll to position [616, 0]
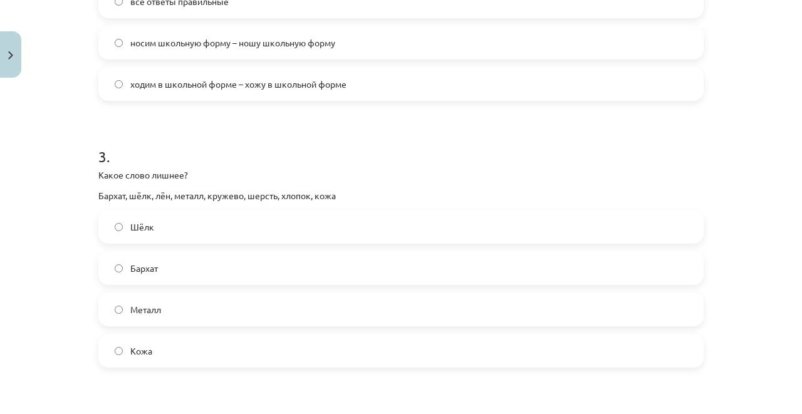
click at [154, 312] on span "Металл" at bounding box center [145, 309] width 31 height 13
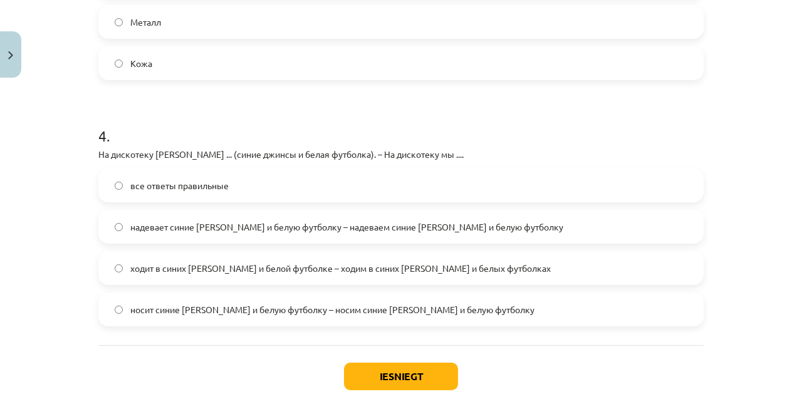
scroll to position [909, 0]
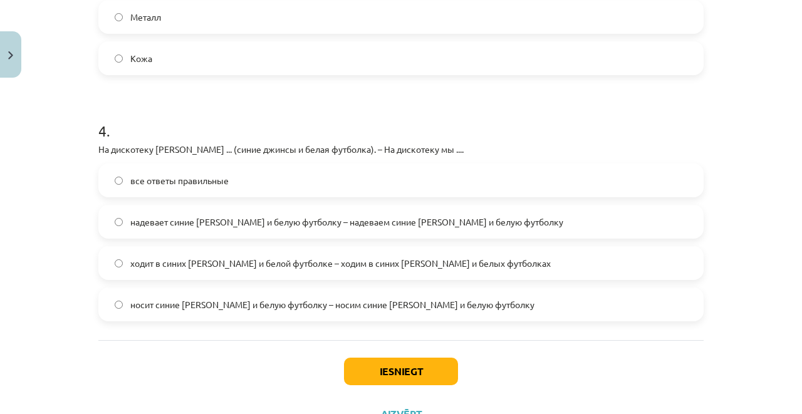
click at [158, 178] on span "все ответы правильные" at bounding box center [179, 180] width 98 height 13
click at [372, 362] on button "Iesniegt" at bounding box center [401, 372] width 114 height 28
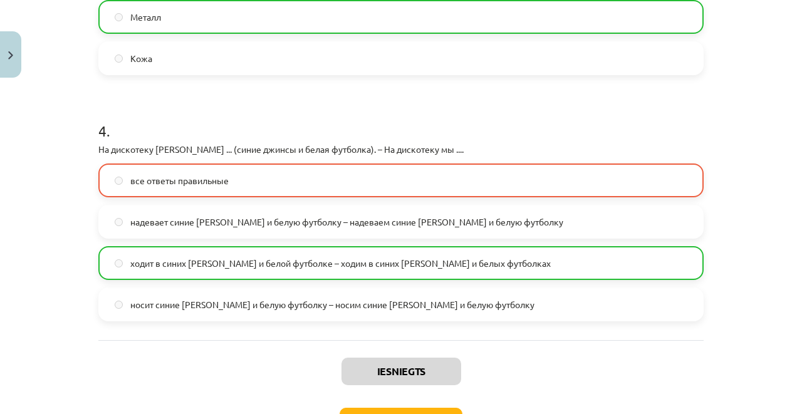
click at [146, 266] on span "ходит в синих джинсах и белой футболке – ходим в синих джинсах и белых футболках" at bounding box center [340, 263] width 421 height 13
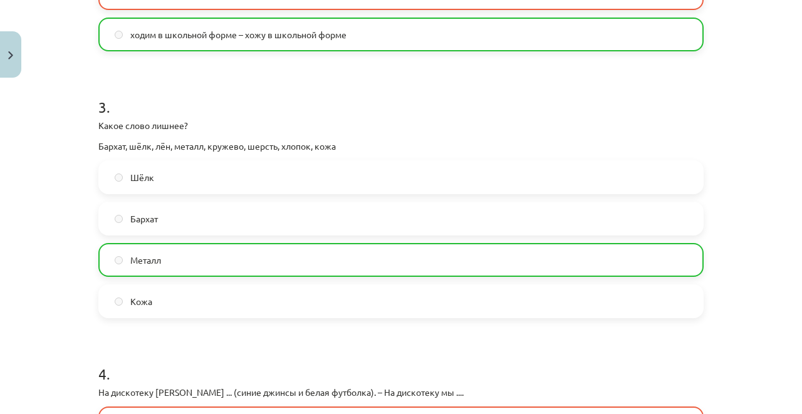
scroll to position [1000, 0]
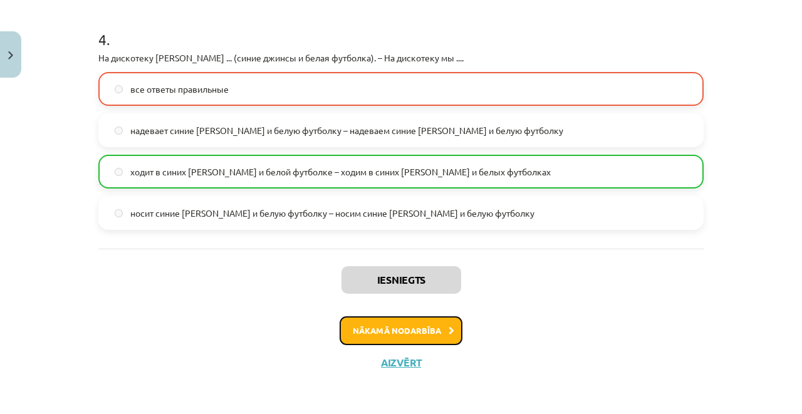
click at [372, 330] on button "Nākamā nodarbība" at bounding box center [401, 331] width 123 height 29
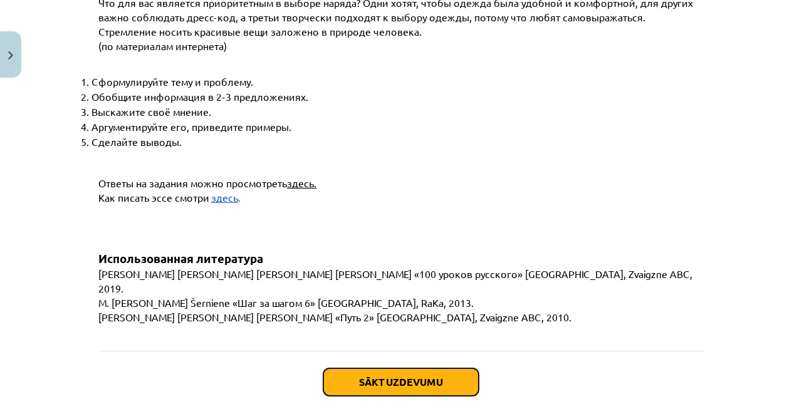
click at [365, 369] on button "Sākt uzdevumu" at bounding box center [400, 383] width 155 height 28
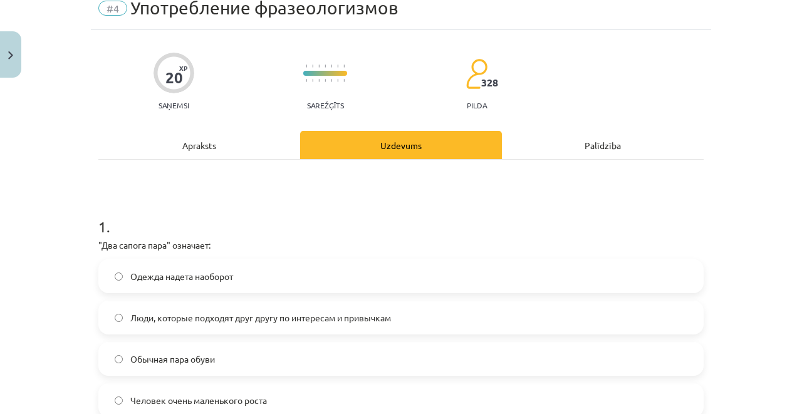
scroll to position [157, 0]
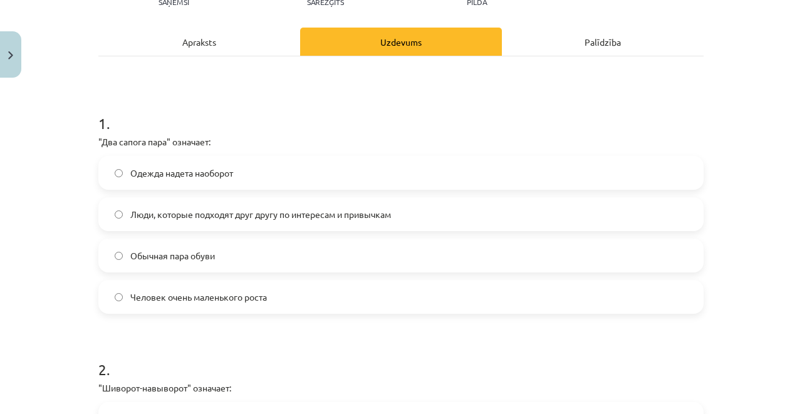
click at [244, 215] on span "Люди, которые подходят друг другу по интересам и привычкам" at bounding box center [260, 214] width 261 height 13
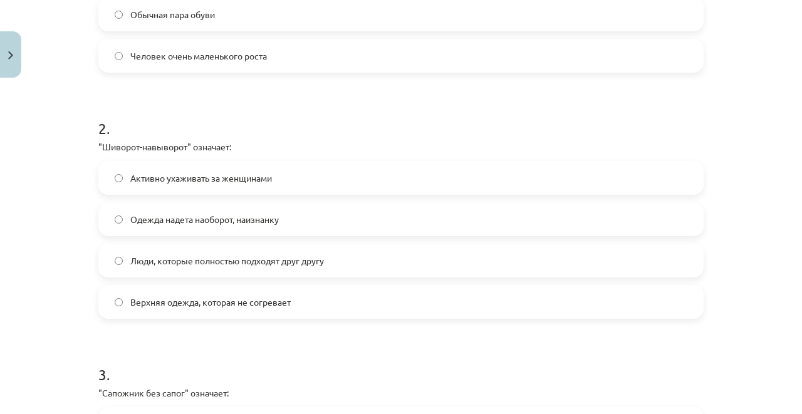
scroll to position [407, 0]
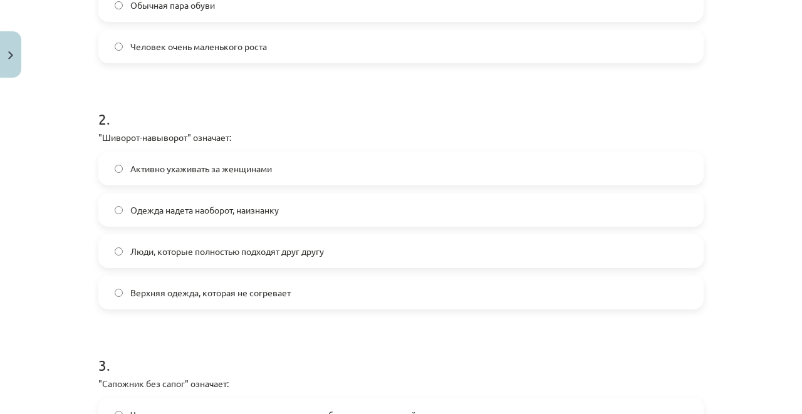
click at [141, 208] on span "Одежда надета наоборот, наизнанку" at bounding box center [204, 210] width 149 height 13
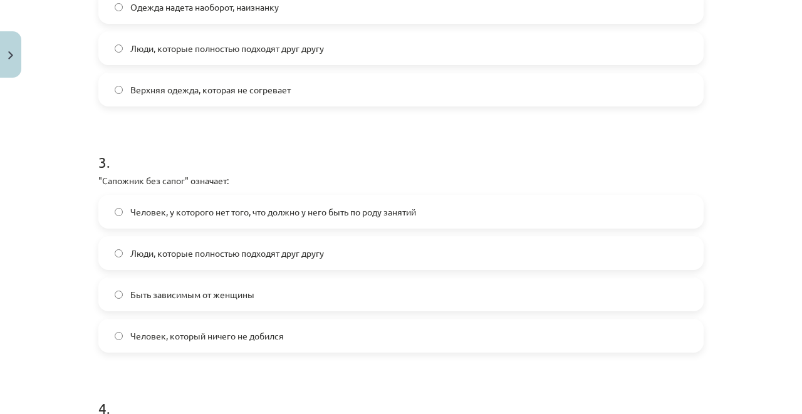
scroll to position [616, 0]
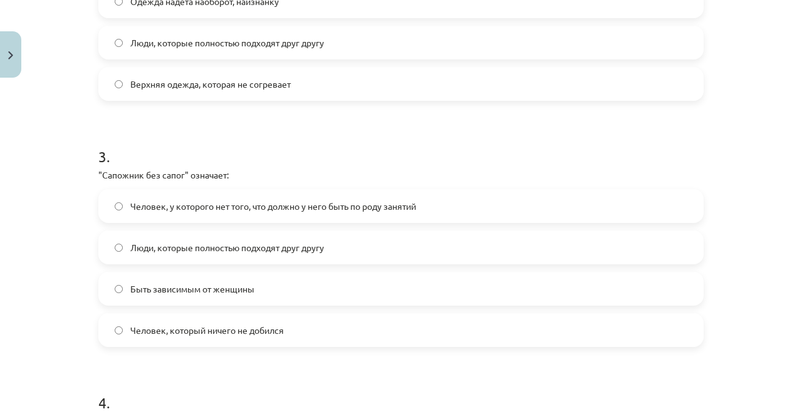
click at [129, 198] on label "Человек, у которого нет того, что должно у него быть по роду занятий" at bounding box center [401, 206] width 603 height 31
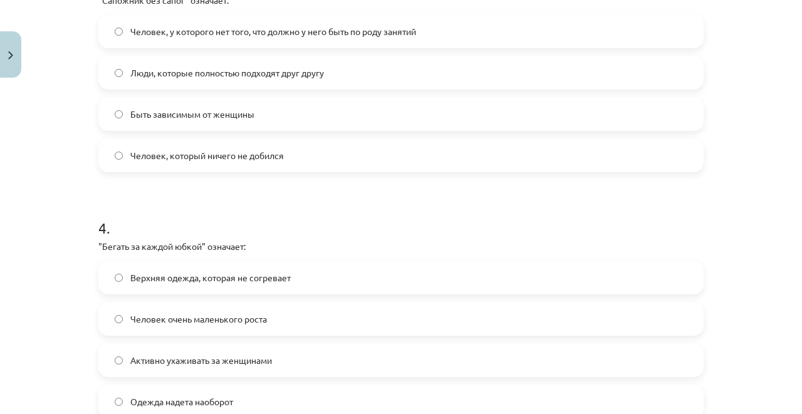
scroll to position [940, 0]
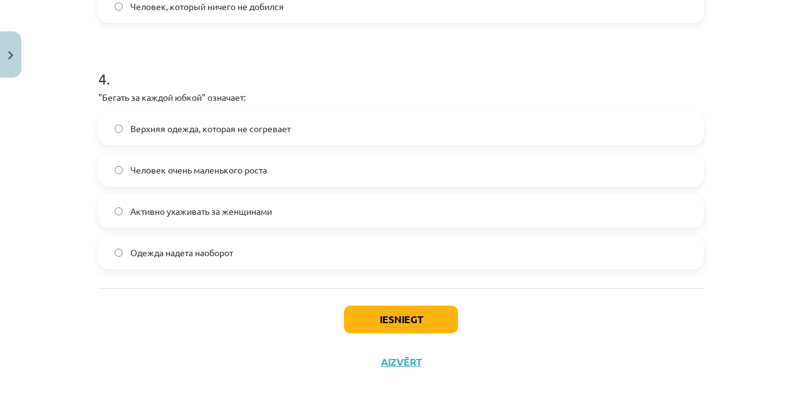
click at [167, 211] on span "Активно ухаживать за женщинами" at bounding box center [201, 211] width 142 height 13
click at [395, 323] on button "Iesniegt" at bounding box center [401, 320] width 114 height 28
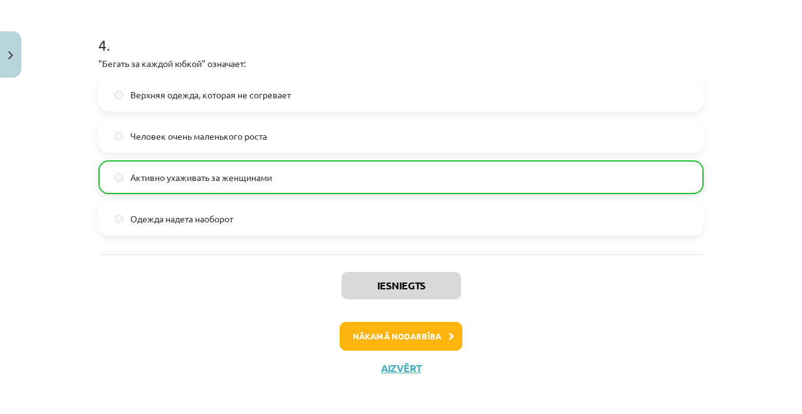
scroll to position [980, 0]
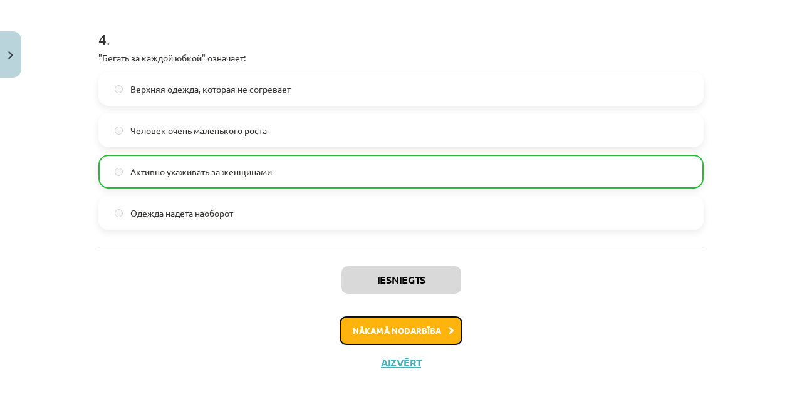
click at [385, 332] on button "Nākamā nodarbība" at bounding box center [401, 331] width 123 height 29
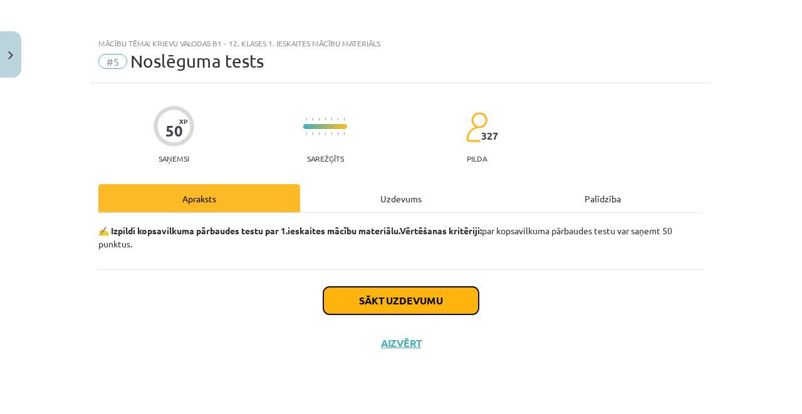
click at [384, 298] on button "Sākt uzdevumu" at bounding box center [400, 301] width 155 height 28
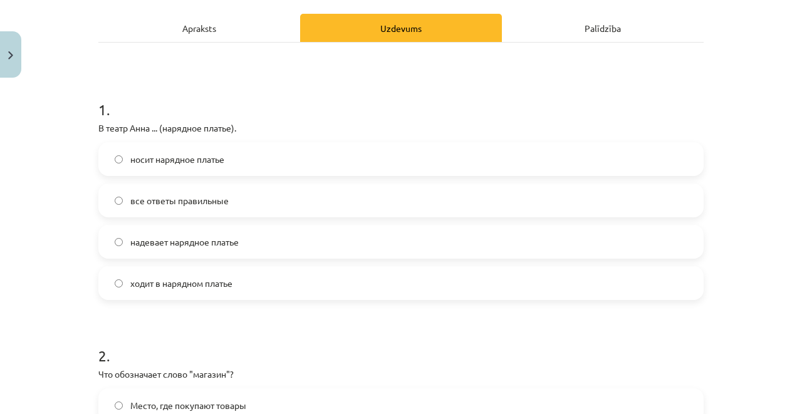
scroll to position [167, 0]
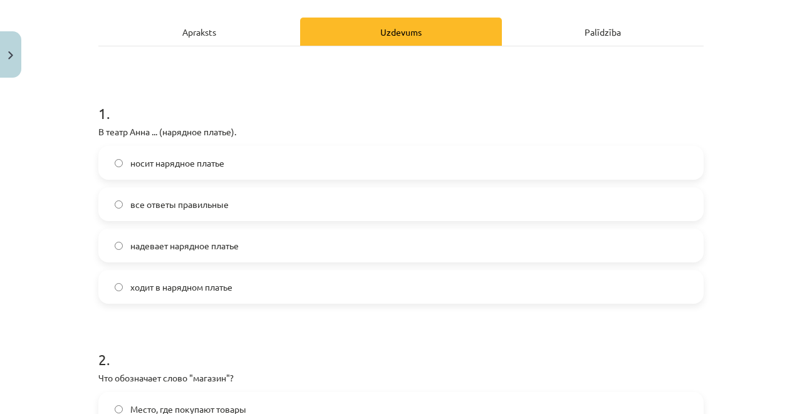
click at [179, 198] on span "все ответы правильные" at bounding box center [179, 204] width 98 height 13
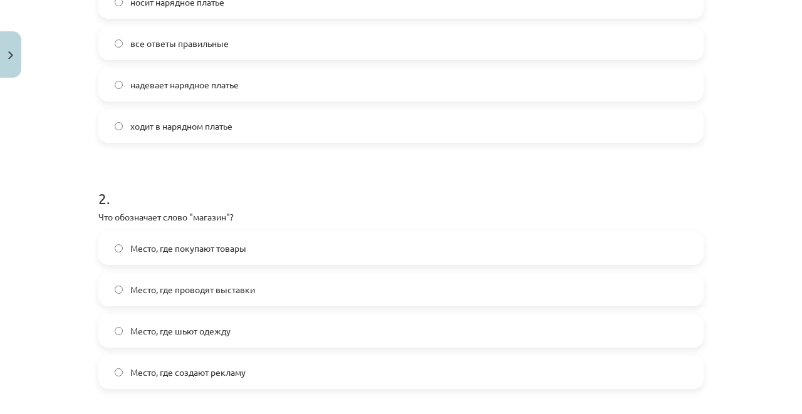
scroll to position [417, 0]
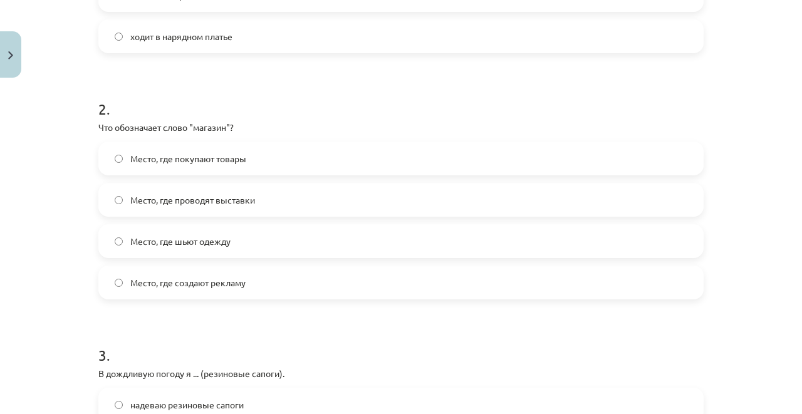
click at [172, 162] on span "Место, где покупают товары" at bounding box center [188, 158] width 116 height 13
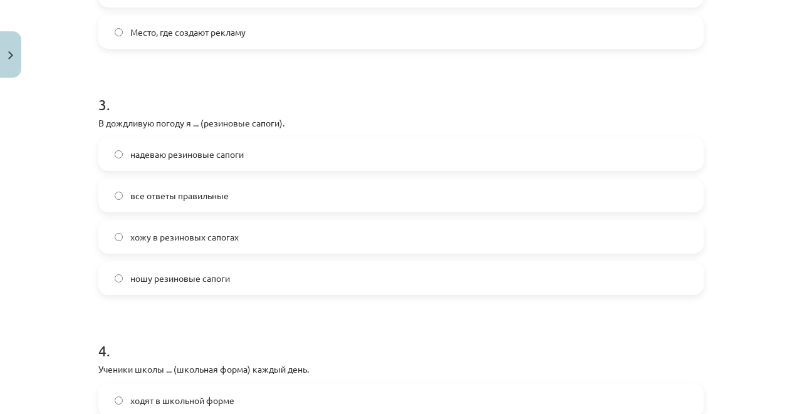
click at [167, 159] on span "надеваю резиновые сапоги" at bounding box center [186, 154] width 113 height 13
click at [176, 183] on label "все ответы правильные" at bounding box center [401, 195] width 603 height 31
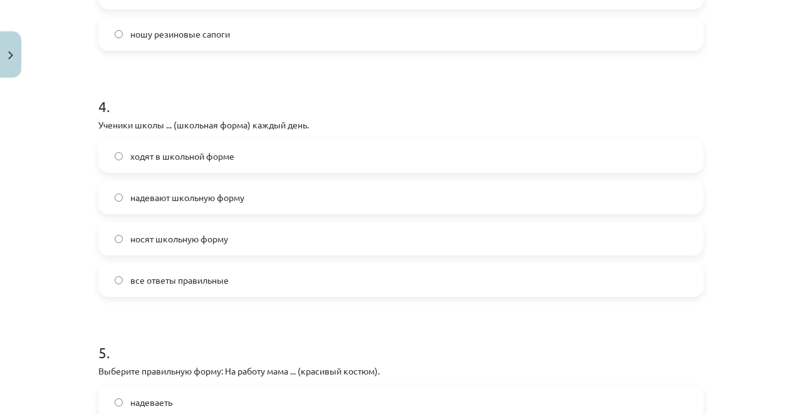
scroll to position [919, 0]
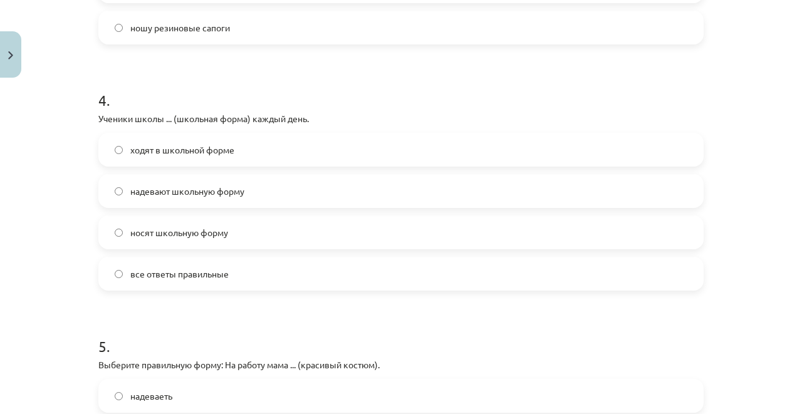
click at [142, 286] on label "все ответы правильные" at bounding box center [401, 273] width 603 height 31
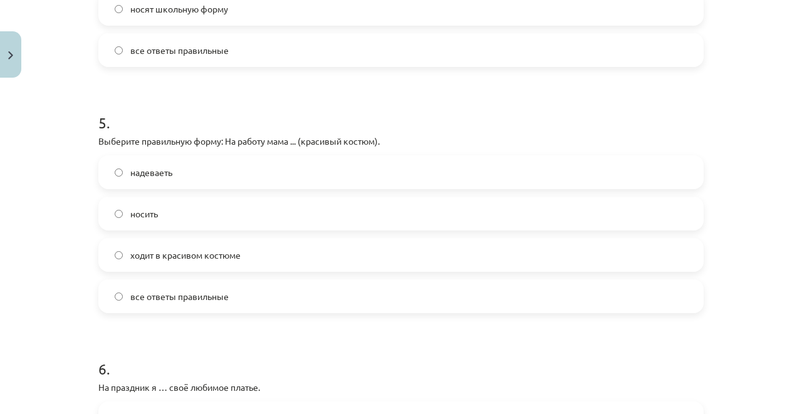
scroll to position [1170, 0]
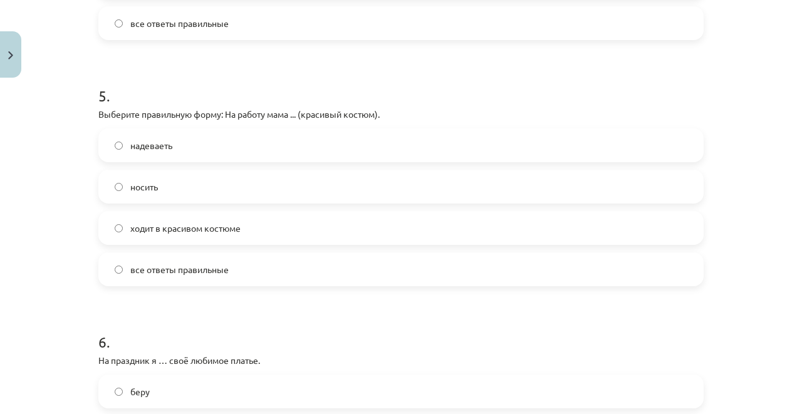
click at [181, 147] on label "надеваеть" at bounding box center [401, 145] width 603 height 31
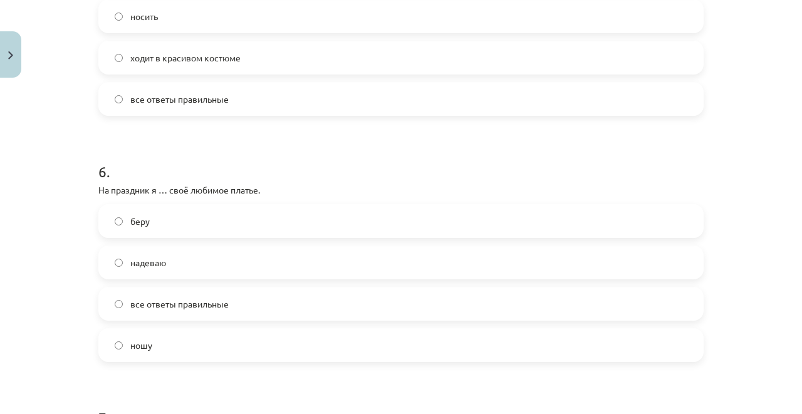
scroll to position [1379, 0]
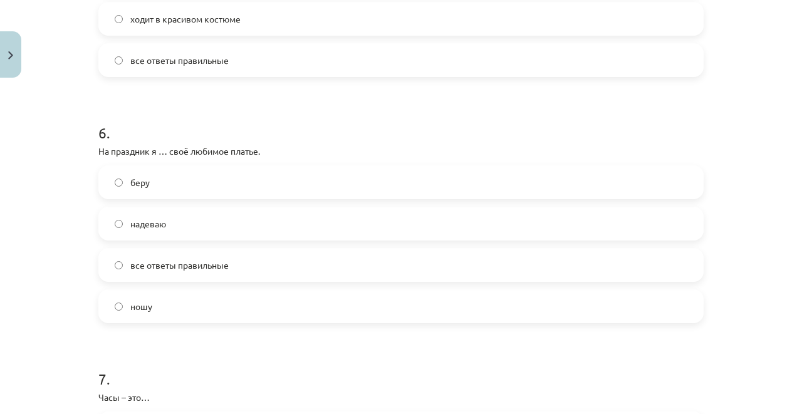
click at [182, 229] on label "надеваю" at bounding box center [401, 223] width 603 height 31
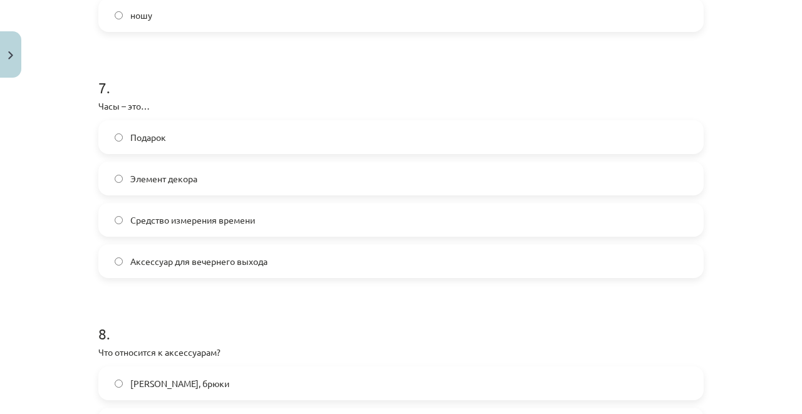
scroll to position [1713, 0]
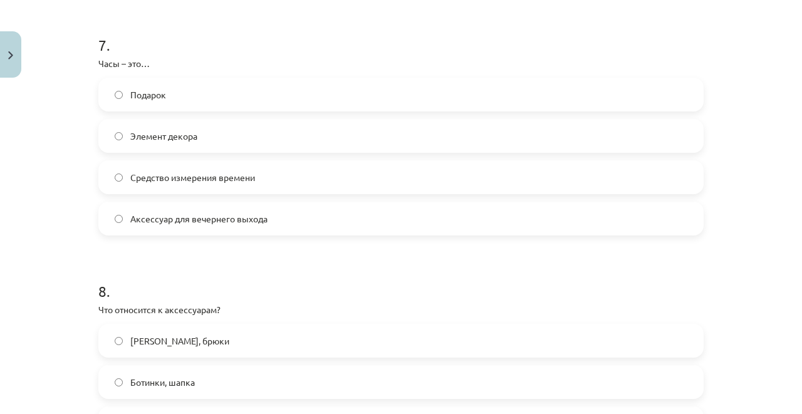
click at [177, 182] on span "Средство измерения времени" at bounding box center [192, 177] width 125 height 13
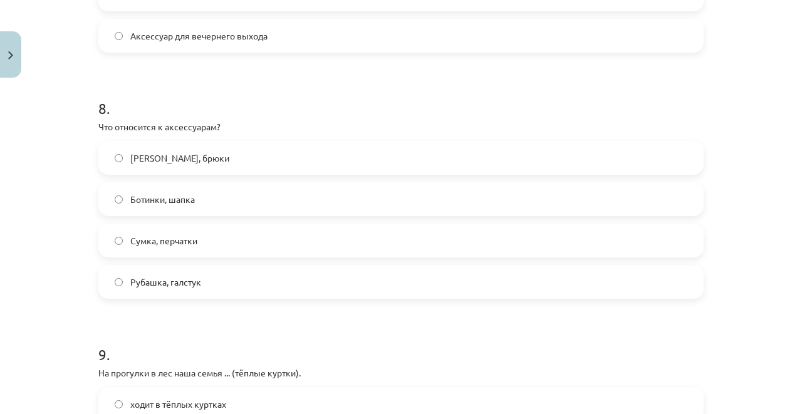
scroll to position [1922, 0]
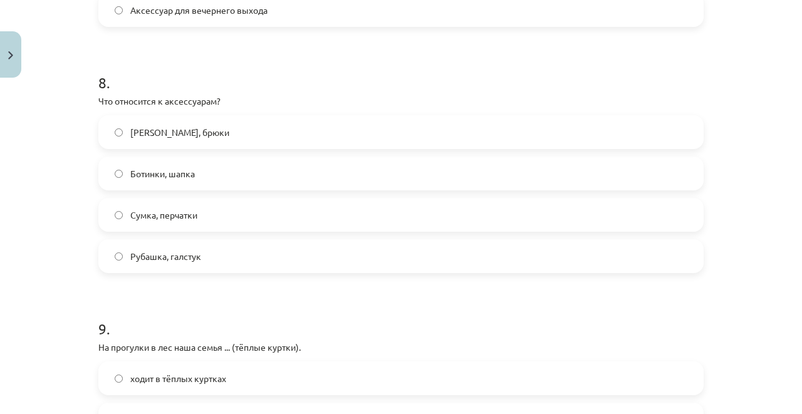
click at [175, 214] on span "Сумка, перчатки" at bounding box center [163, 215] width 67 height 13
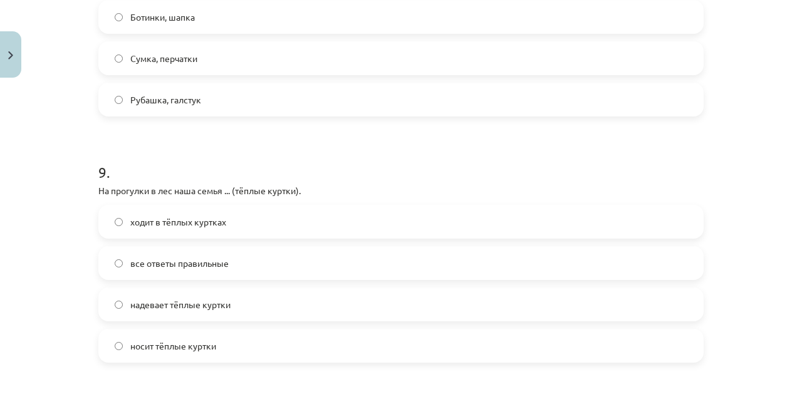
scroll to position [2089, 0]
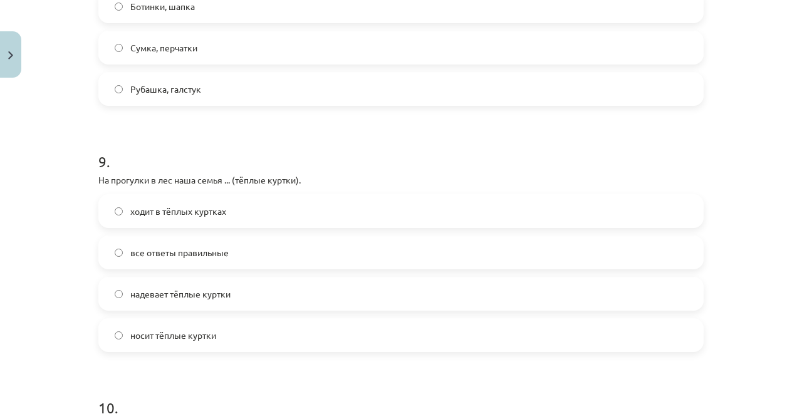
click at [140, 259] on label "все ответы правильные" at bounding box center [401, 252] width 603 height 31
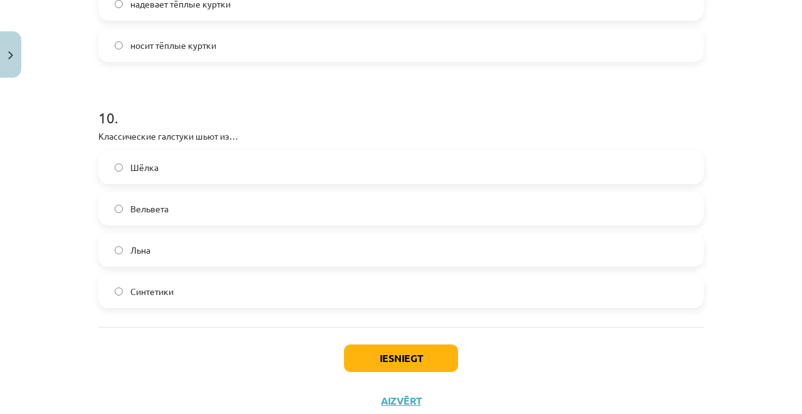
scroll to position [2377, 0]
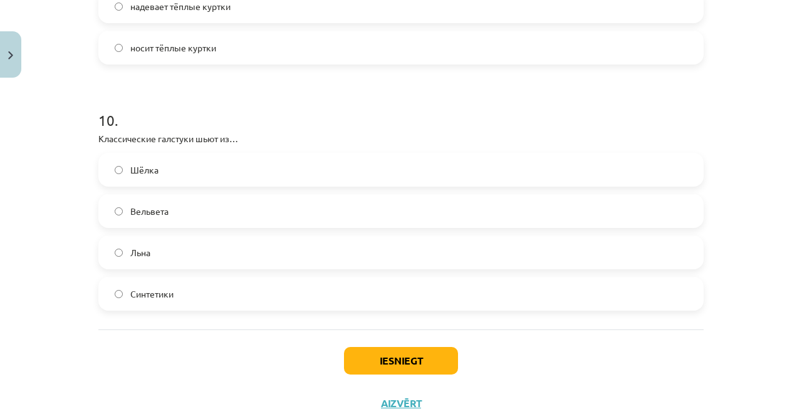
click at [178, 169] on label "Шёлка" at bounding box center [401, 169] width 603 height 31
drag, startPoint x: 87, startPoint y: 143, endPoint x: 280, endPoint y: 139, distance: 193.1
click at [280, 139] on div "Mācību tēma: Krievu valodas b1 - 12. klases 1. ieskaites mācību materiāls #5 No…" at bounding box center [401, 207] width 802 height 414
copy p "Классические галстуки шьют из…"
click at [21, 199] on div "Mācību tēma: Krievu valodas b1 - 12. klases 1. ieskaites mācību materiāls #5 No…" at bounding box center [401, 207] width 802 height 414
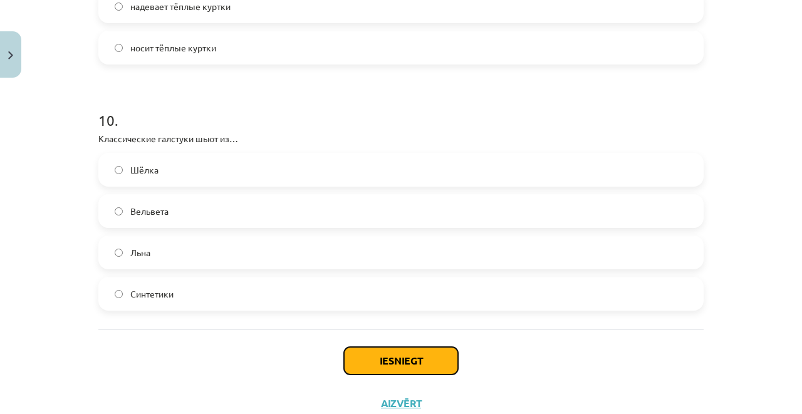
click at [384, 359] on button "Iesniegt" at bounding box center [401, 361] width 114 height 28
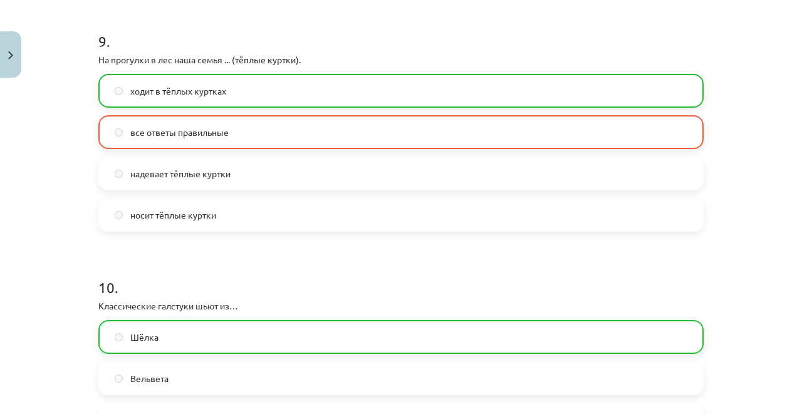
scroll to position [2458, 0]
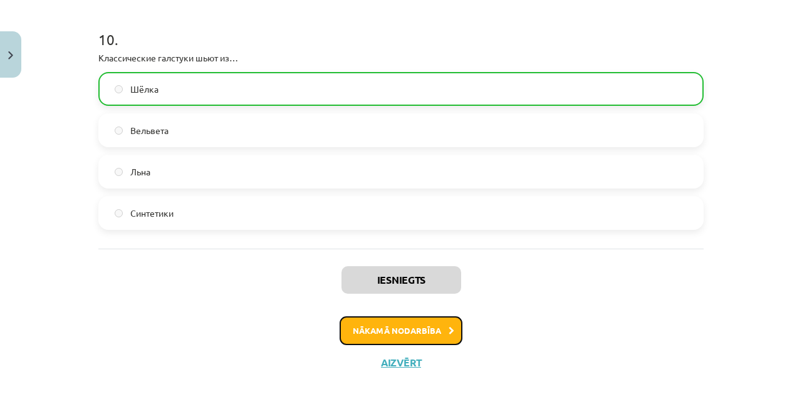
click at [374, 335] on button "Nākamā nodarbība" at bounding box center [401, 331] width 123 height 29
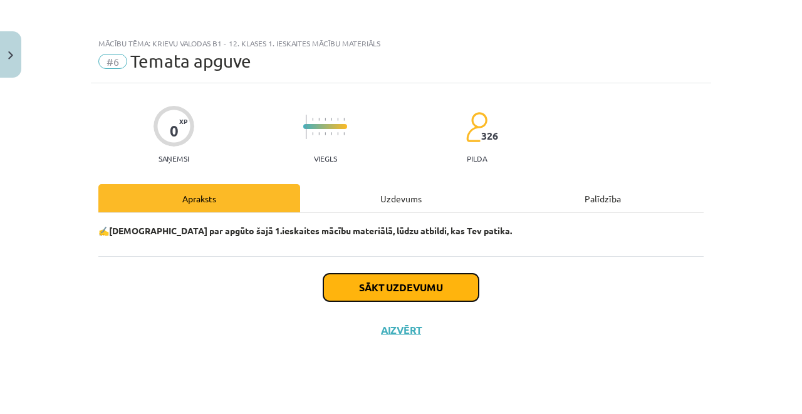
click at [398, 279] on button "Sākt uzdevumu" at bounding box center [400, 288] width 155 height 28
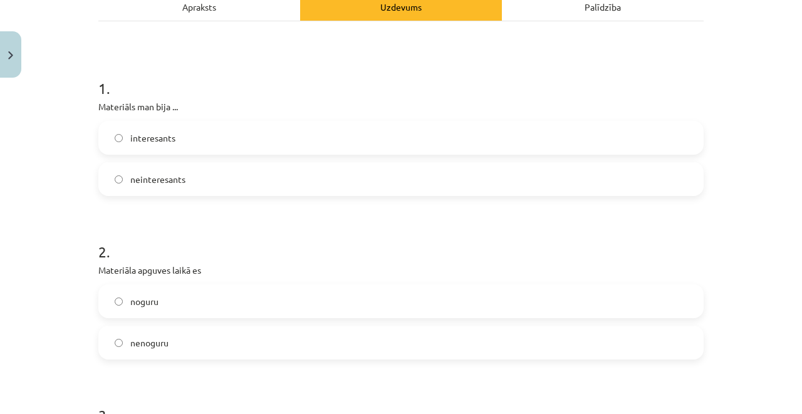
scroll to position [167, 0]
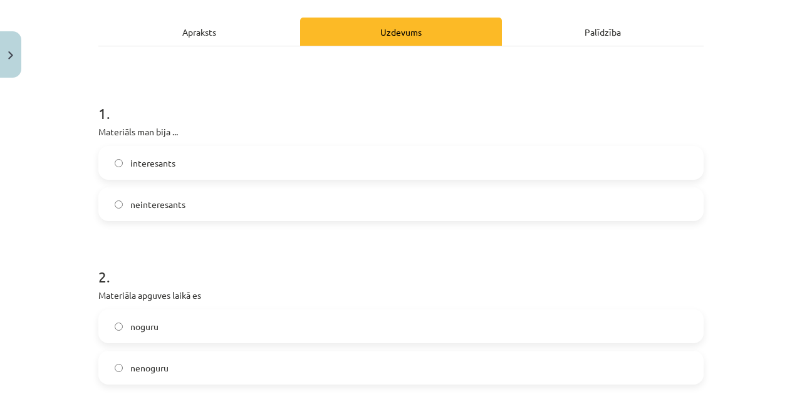
click at [135, 209] on span "neinteresants" at bounding box center [157, 204] width 55 height 13
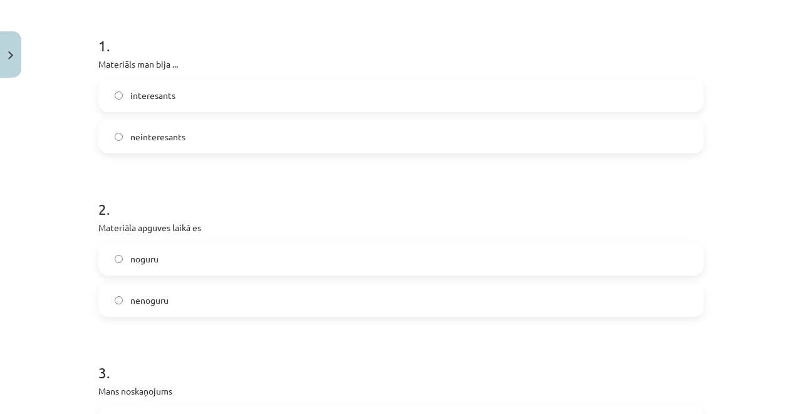
scroll to position [334, 0]
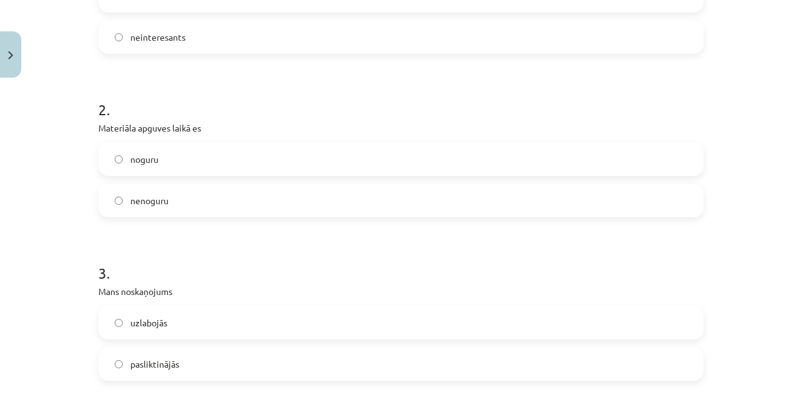
click at [149, 165] on label "noguru" at bounding box center [401, 159] width 603 height 31
click at [143, 202] on span "nenoguru" at bounding box center [149, 200] width 38 height 13
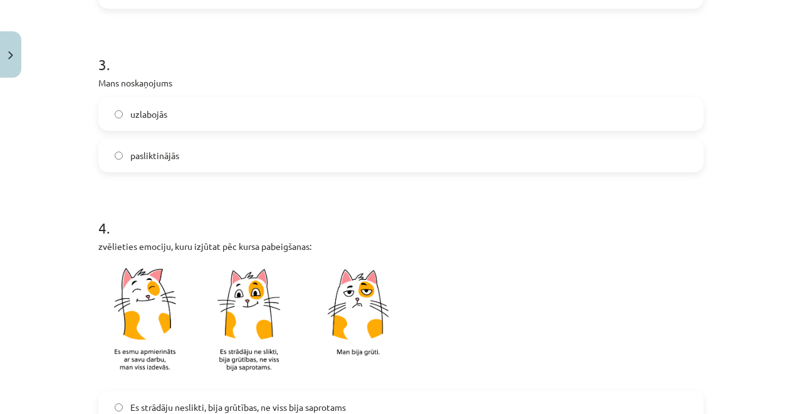
click at [168, 139] on div "pasliktinājās" at bounding box center [400, 156] width 605 height 34
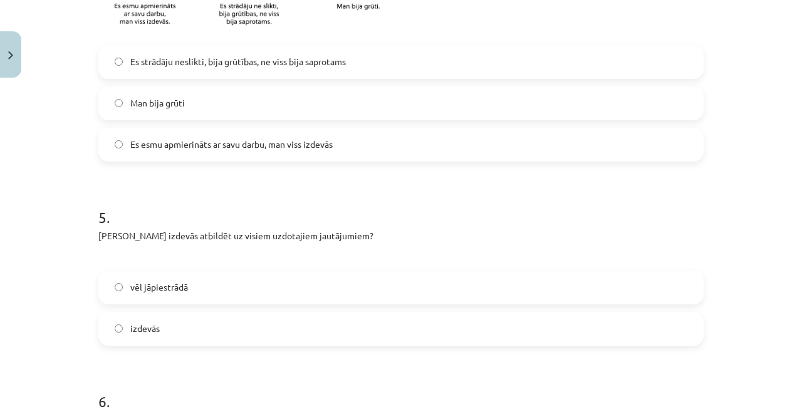
scroll to position [1044, 0]
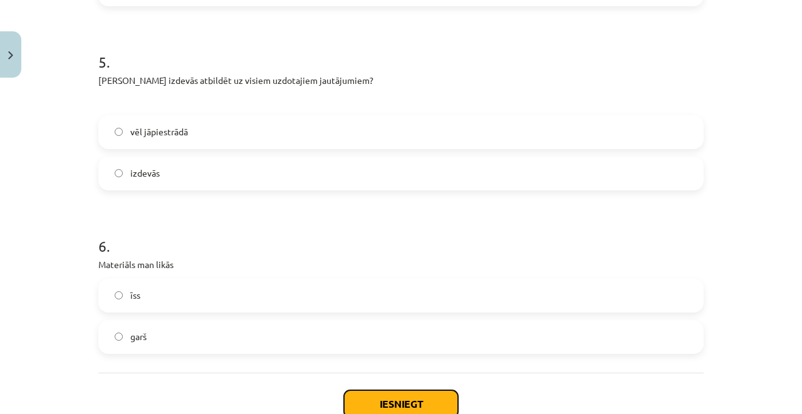
click at [370, 405] on button "Iesniegt" at bounding box center [401, 404] width 114 height 28
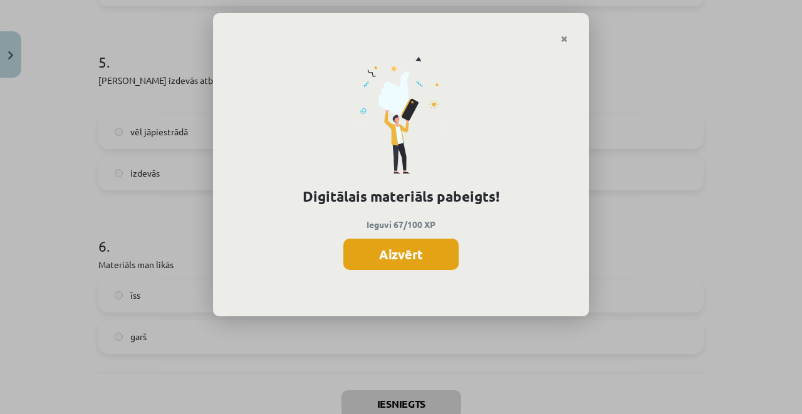
click at [400, 254] on button "Aizvērt" at bounding box center [400, 254] width 115 height 31
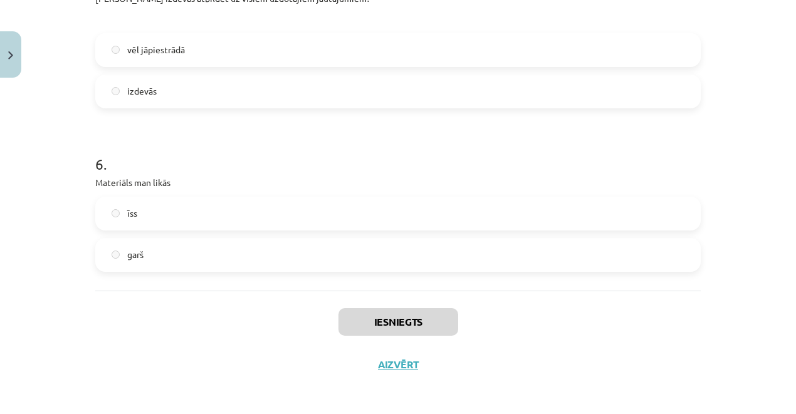
scroll to position [1128, 0]
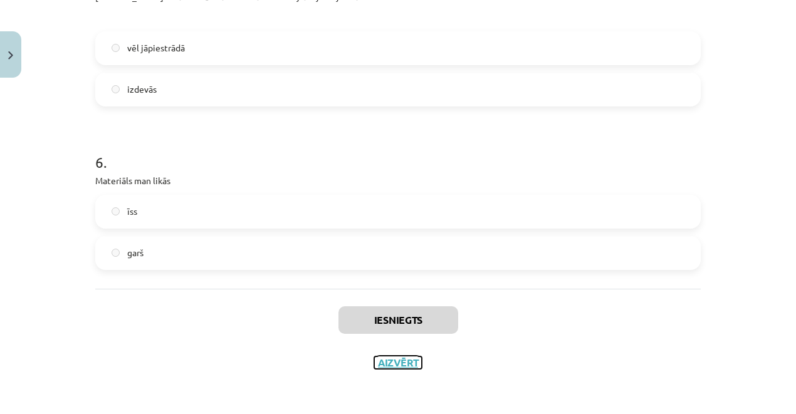
click at [382, 364] on button "Aizvērt" at bounding box center [398, 363] width 48 height 13
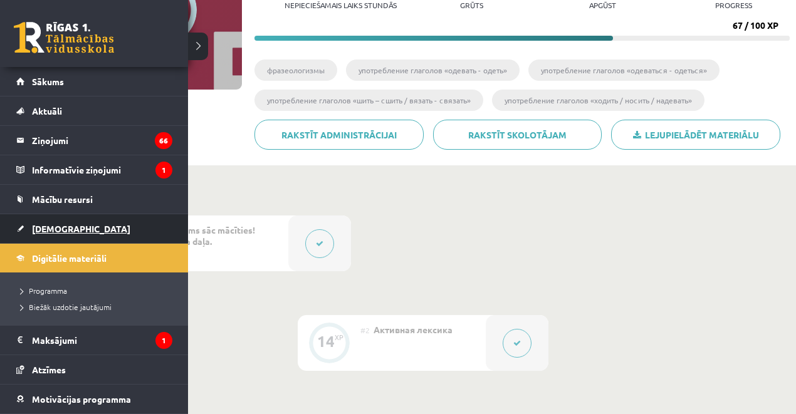
click at [46, 236] on link "[DEMOGRAPHIC_DATA]" at bounding box center [94, 228] width 156 height 29
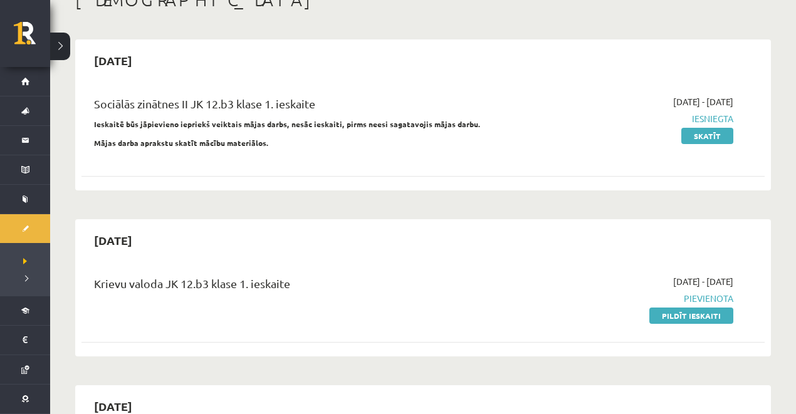
scroll to position [83, 0]
click at [680, 318] on link "Pildīt ieskaiti" at bounding box center [691, 316] width 84 height 16
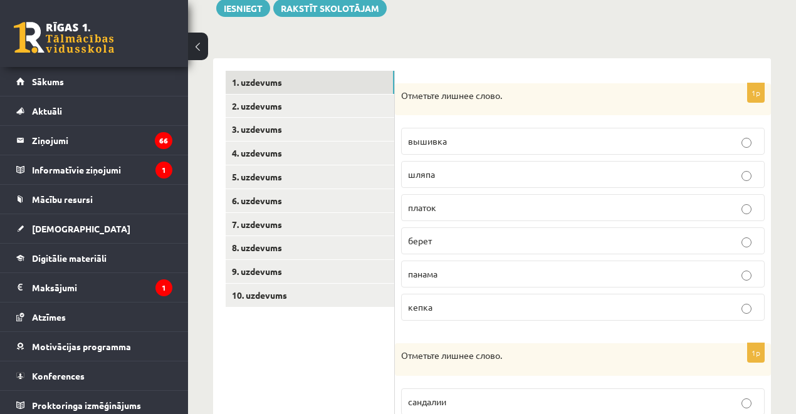
scroll to position [171, 0]
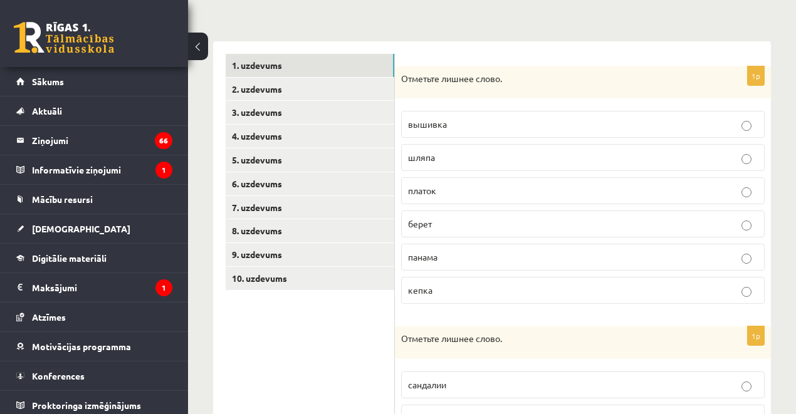
click at [441, 128] on span "вышивка" at bounding box center [427, 123] width 39 height 11
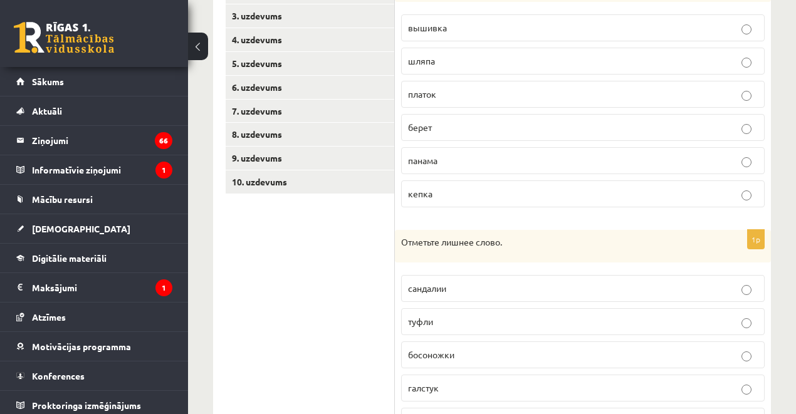
scroll to position [380, 0]
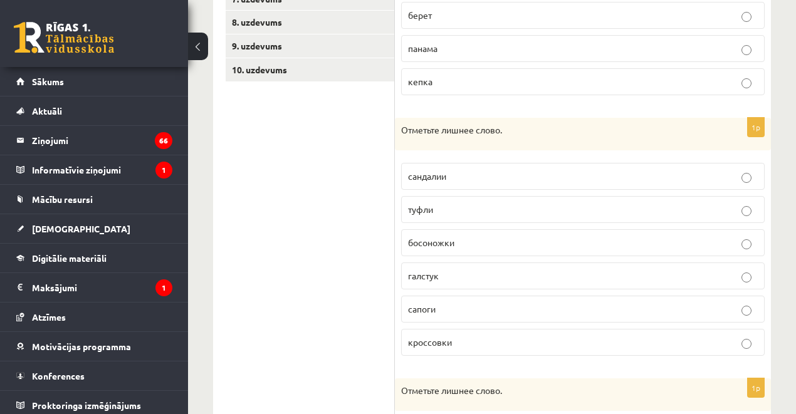
click at [455, 273] on p "галстук" at bounding box center [583, 276] width 350 height 13
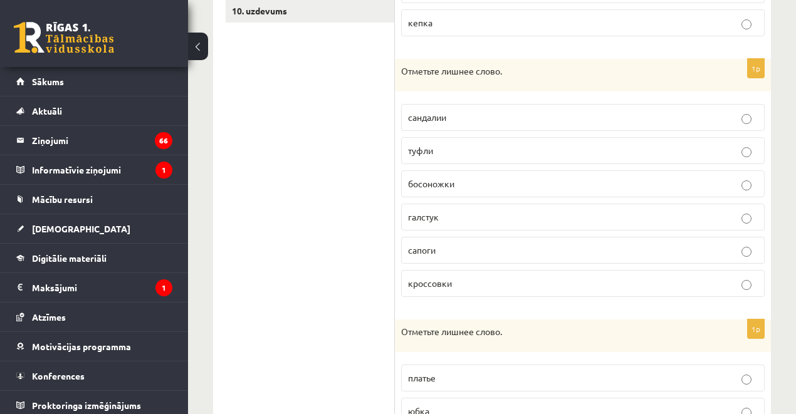
scroll to position [589, 0]
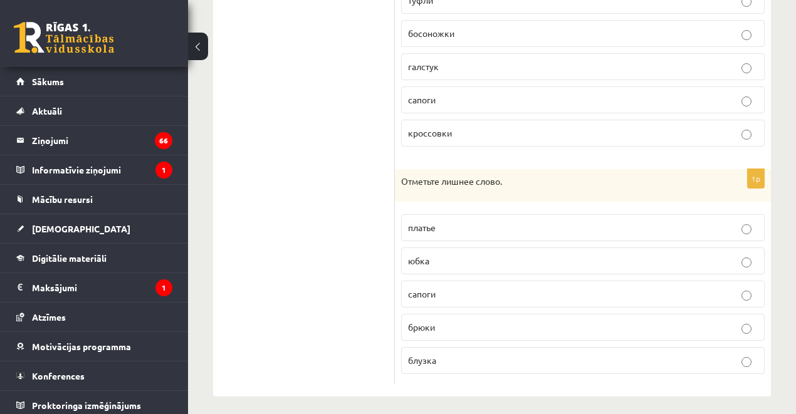
click at [446, 290] on p "сапоги" at bounding box center [583, 294] width 350 height 13
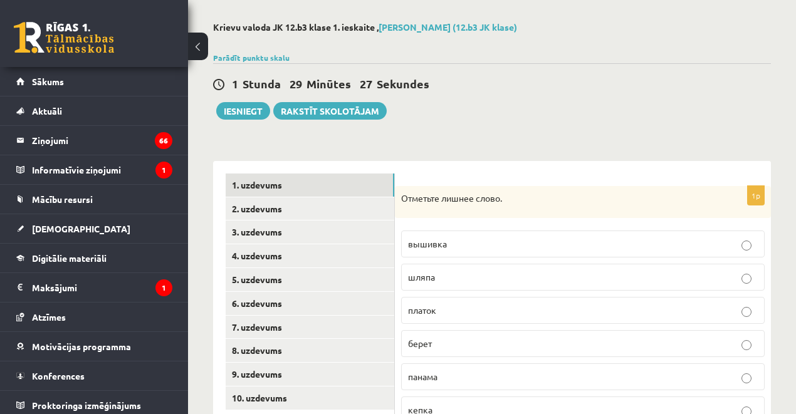
scroll to position [46, 0]
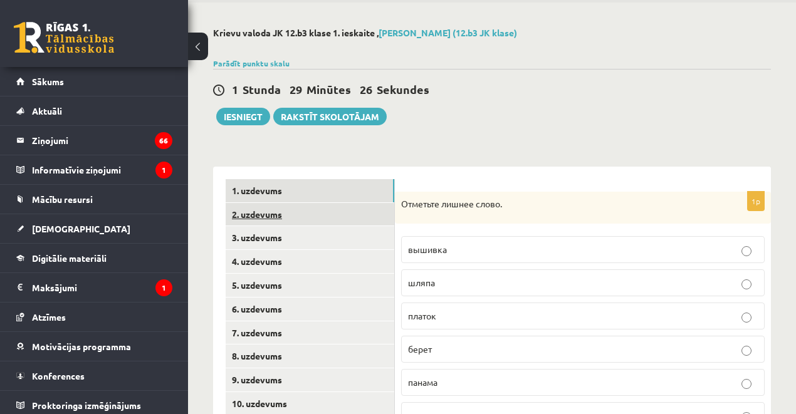
click at [276, 209] on link "2. uzdevums" at bounding box center [310, 214] width 169 height 23
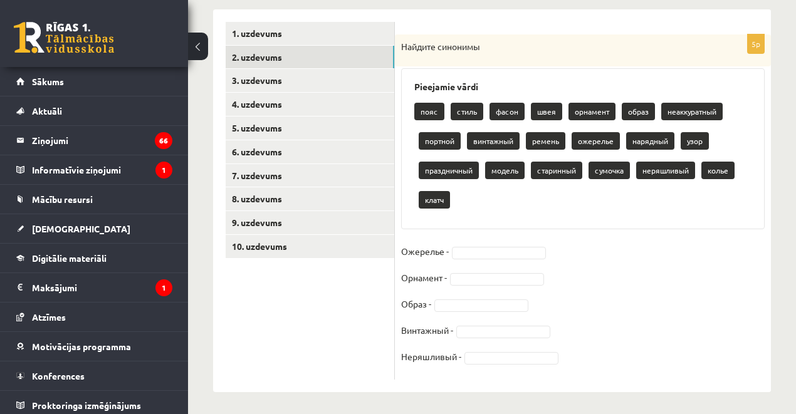
scroll to position [206, 0]
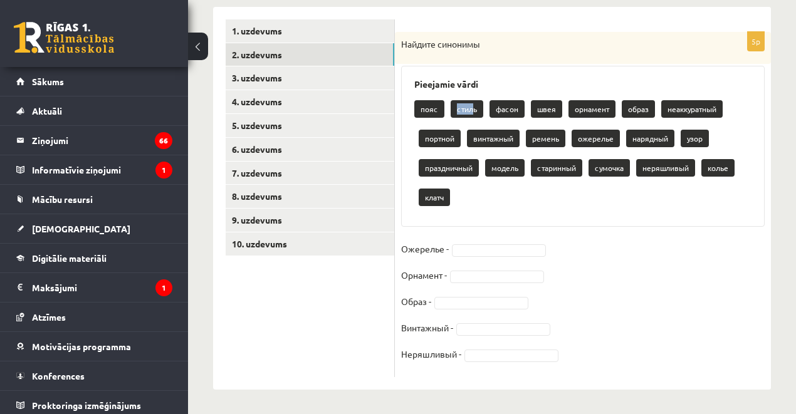
drag, startPoint x: 457, startPoint y: 108, endPoint x: 473, endPoint y: 107, distance: 16.3
click at [473, 107] on p "стиль" at bounding box center [467, 109] width 33 height 18
click at [465, 107] on p "стиль" at bounding box center [467, 109] width 33 height 18
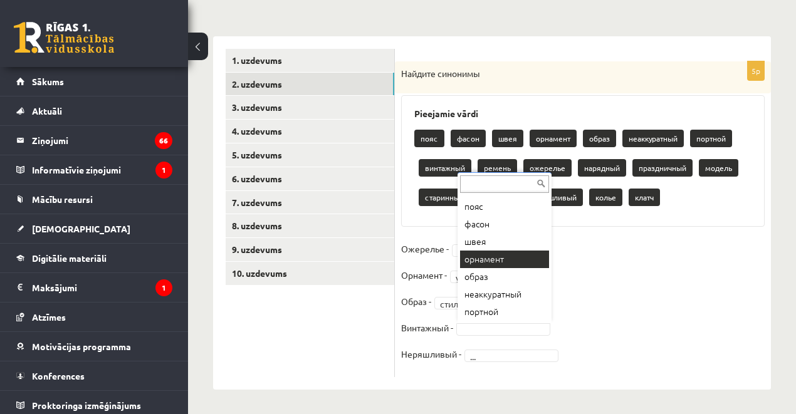
scroll to position [208, 0]
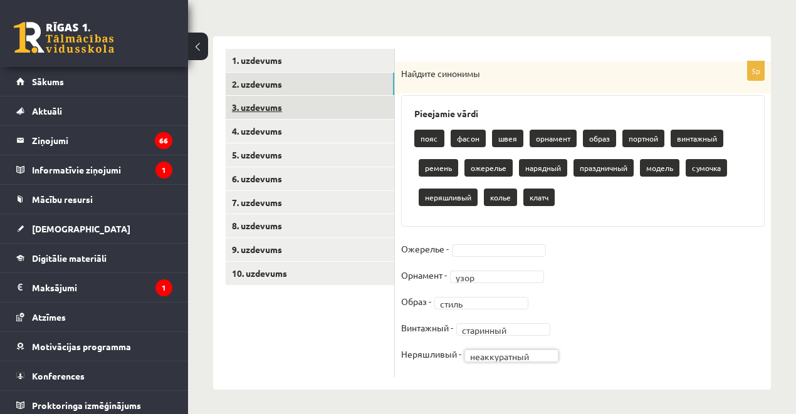
click at [246, 112] on link "3. uzdevums" at bounding box center [310, 107] width 169 height 23
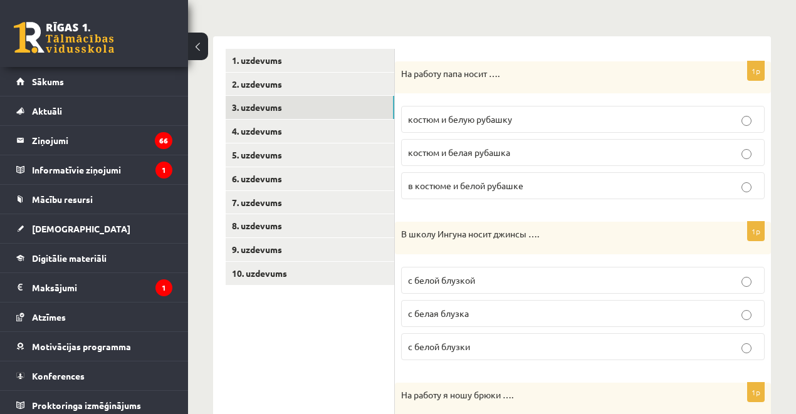
click at [483, 122] on span "костюм и белую рубашку" at bounding box center [460, 118] width 104 height 11
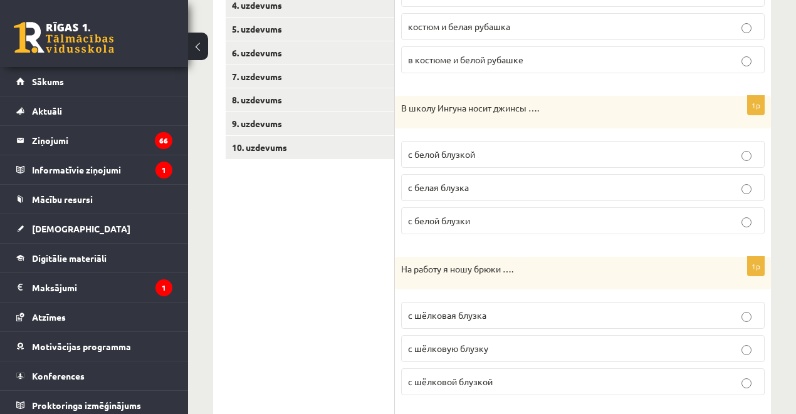
scroll to position [292, 0]
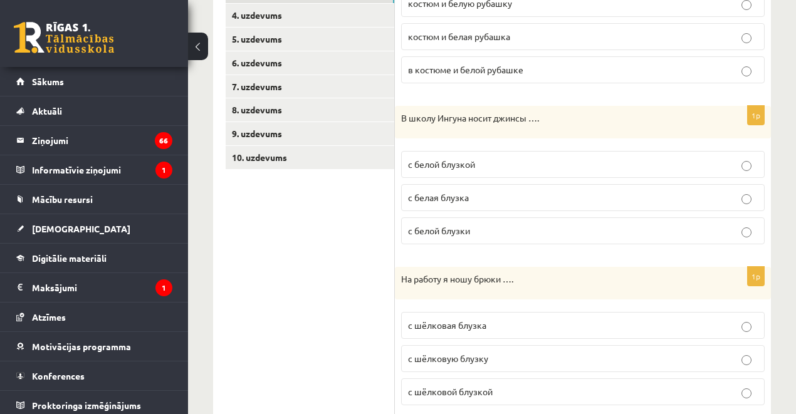
click at [449, 166] on span "с белой блузкой" at bounding box center [441, 164] width 67 height 11
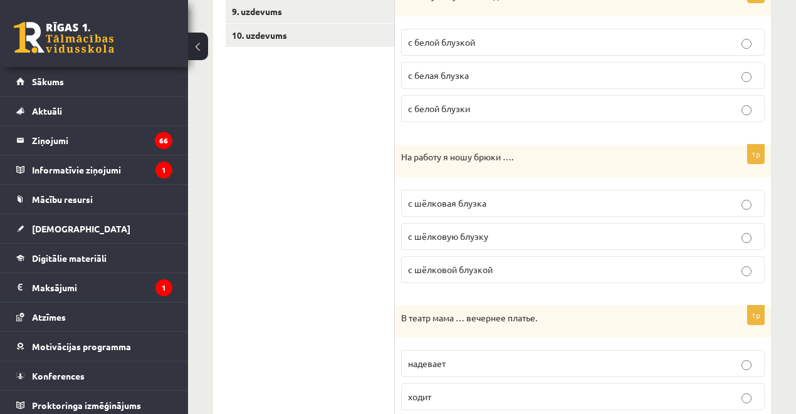
scroll to position [417, 0]
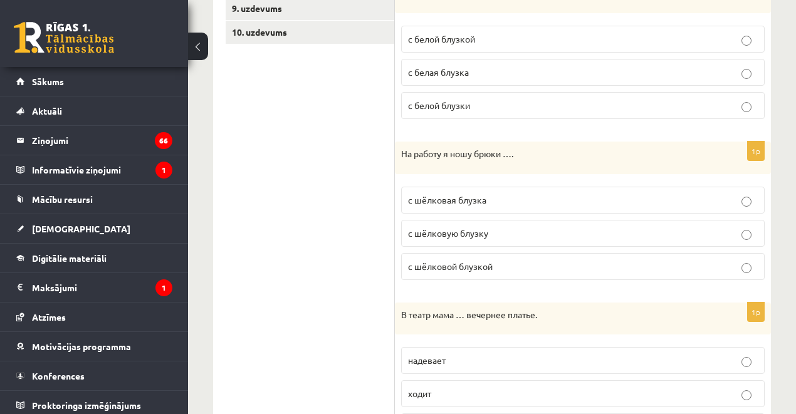
click at [440, 266] on span "с шёлковой блузкой" at bounding box center [450, 266] width 85 height 11
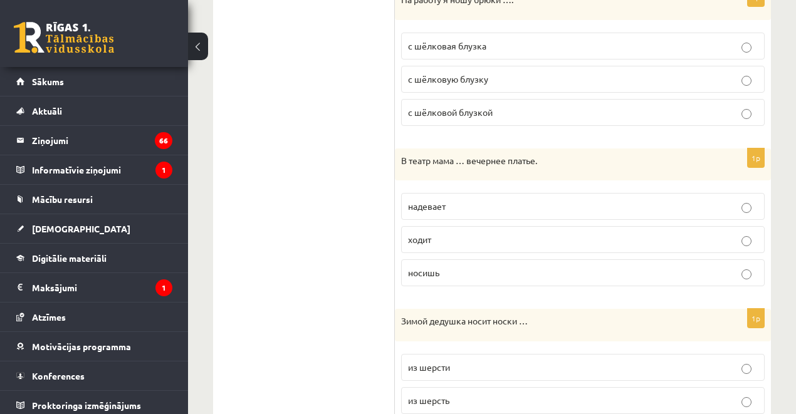
scroll to position [585, 0]
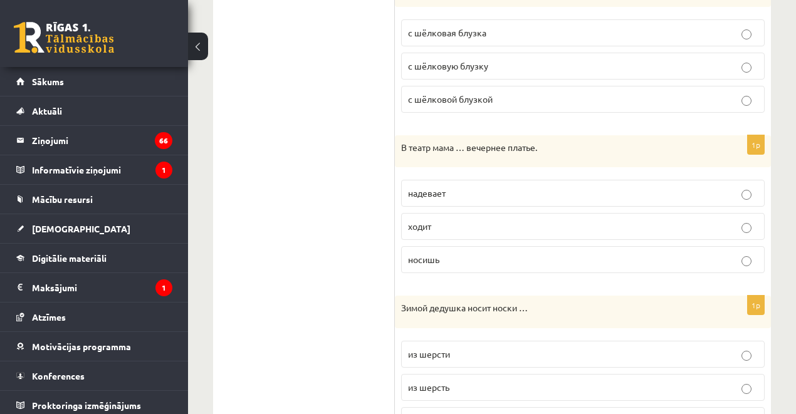
click at [443, 192] on span "надевает" at bounding box center [427, 192] width 38 height 11
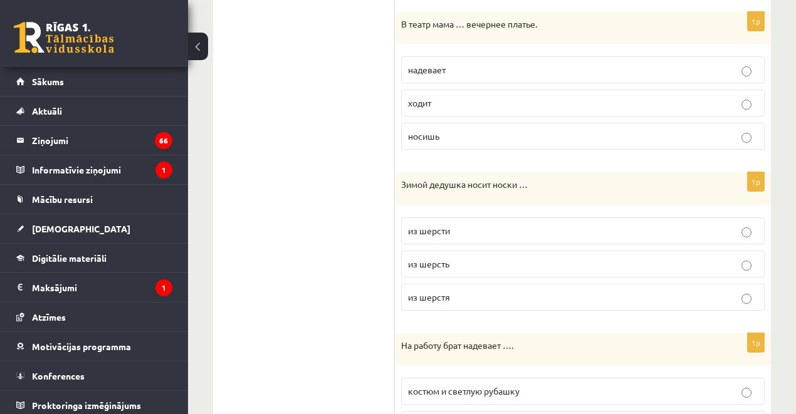
scroll to position [710, 0]
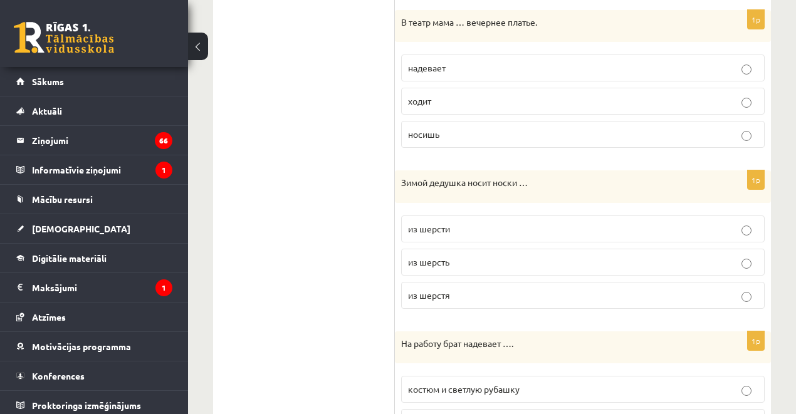
click at [448, 228] on p "из шерсти" at bounding box center [583, 229] width 350 height 13
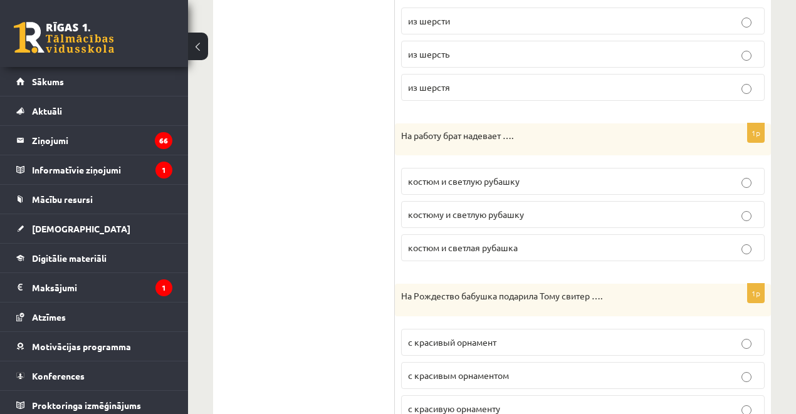
scroll to position [919, 0]
click at [438, 178] on span "костюм и светлую рубашку" at bounding box center [464, 180] width 112 height 11
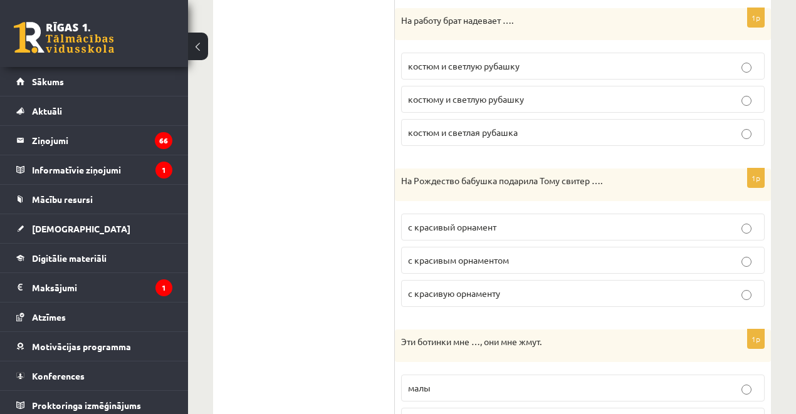
scroll to position [1044, 0]
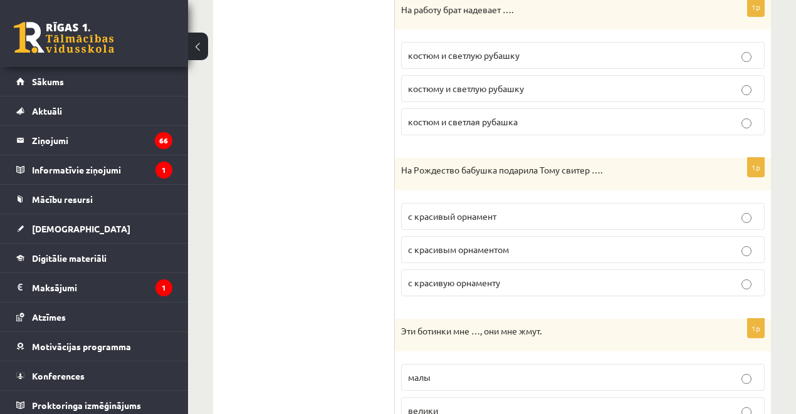
click at [484, 244] on span "с красивым орнаментом" at bounding box center [458, 249] width 101 height 11
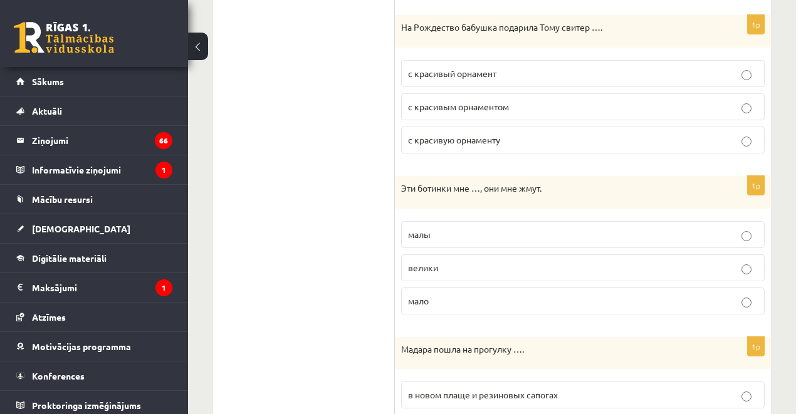
scroll to position [1212, 0]
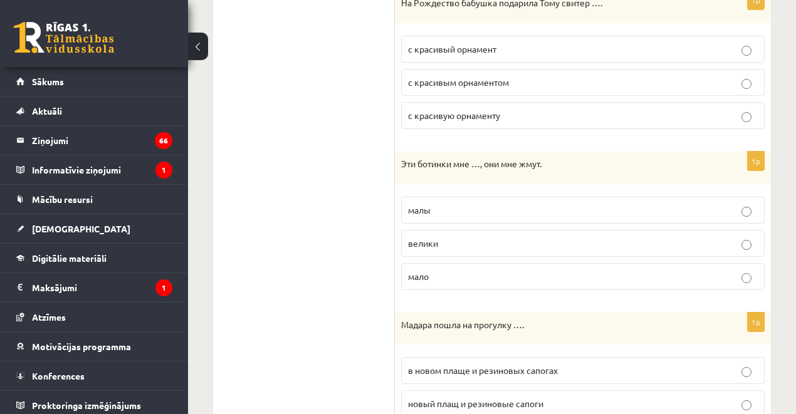
click at [441, 204] on p "малы" at bounding box center [583, 210] width 350 height 13
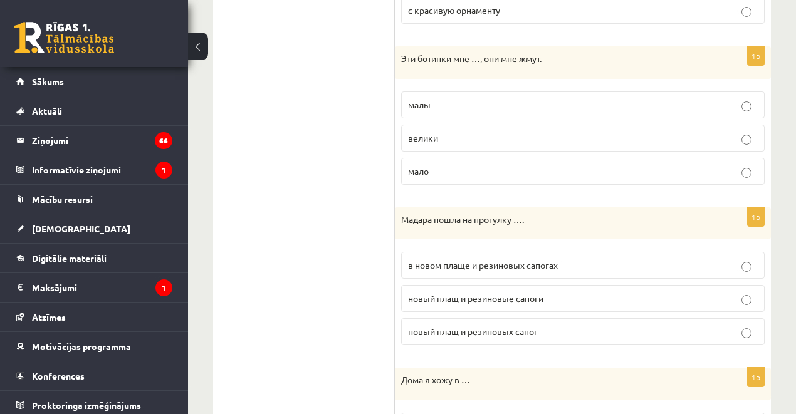
scroll to position [1337, 0]
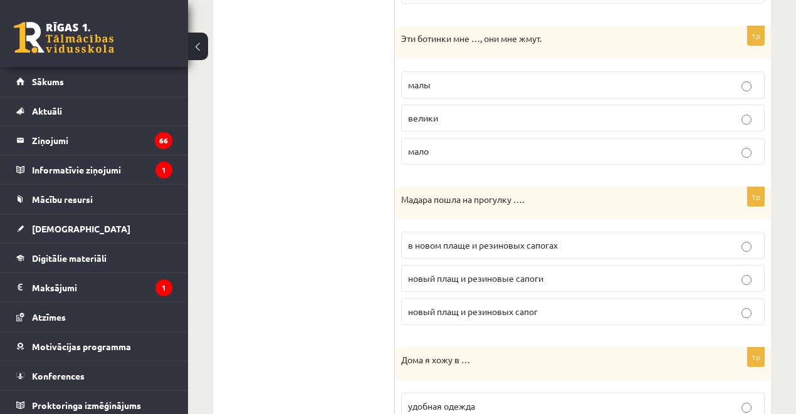
click at [425, 239] on span "в новом плаще и резиновых сапогах" at bounding box center [483, 244] width 150 height 11
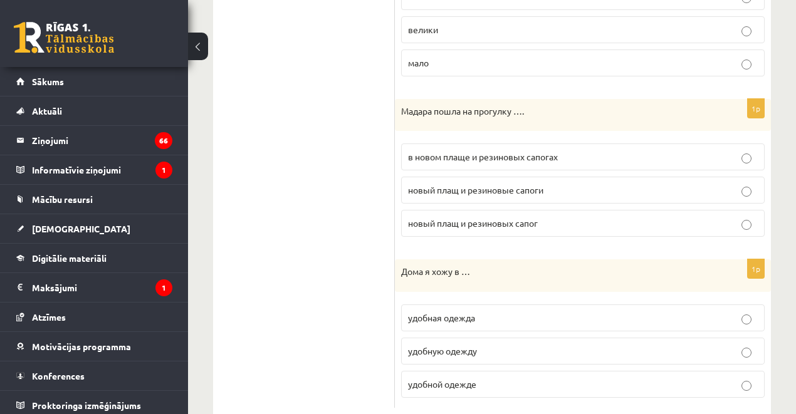
scroll to position [1444, 0]
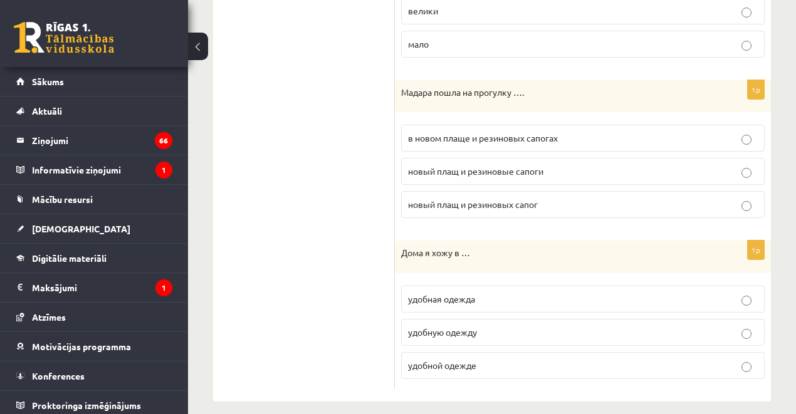
click at [450, 360] on span "удобной одежде" at bounding box center [442, 365] width 68 height 11
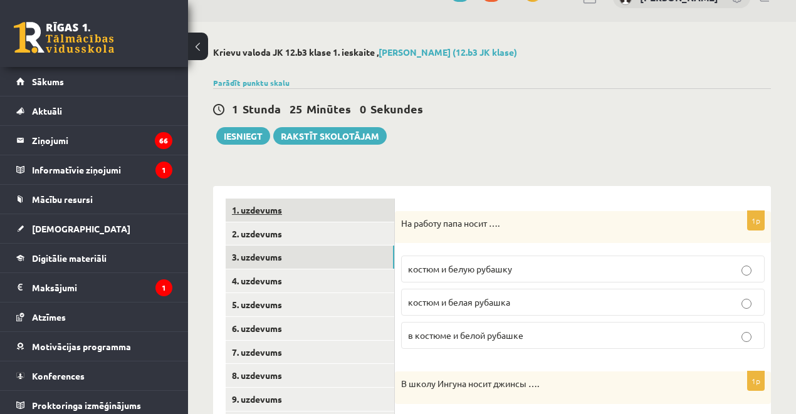
scroll to position [125, 0]
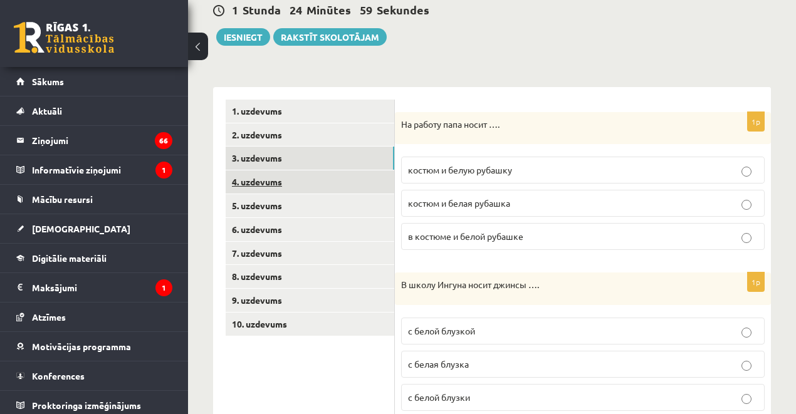
click at [253, 185] on link "4. uzdevums" at bounding box center [310, 181] width 169 height 23
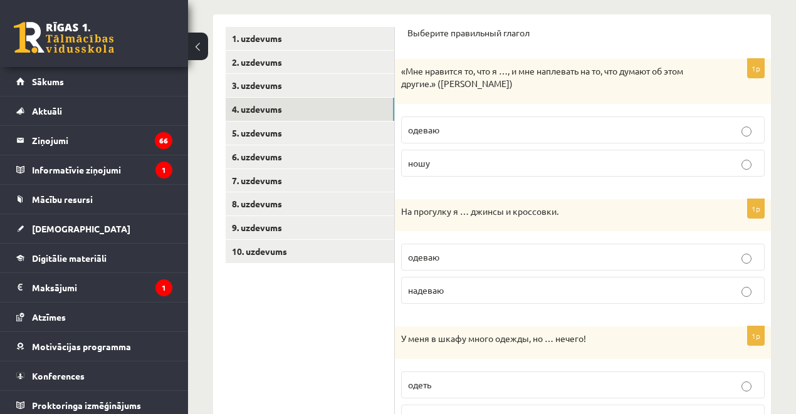
scroll to position [209, 0]
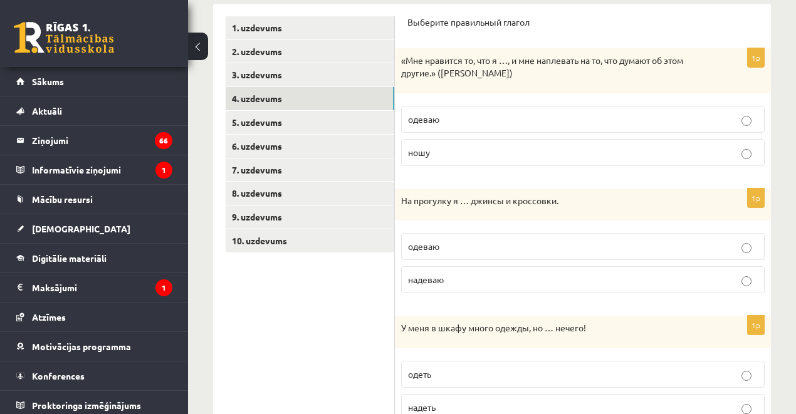
click at [443, 122] on p "одеваю" at bounding box center [583, 119] width 350 height 13
click at [439, 152] on p "ношу" at bounding box center [583, 152] width 350 height 13
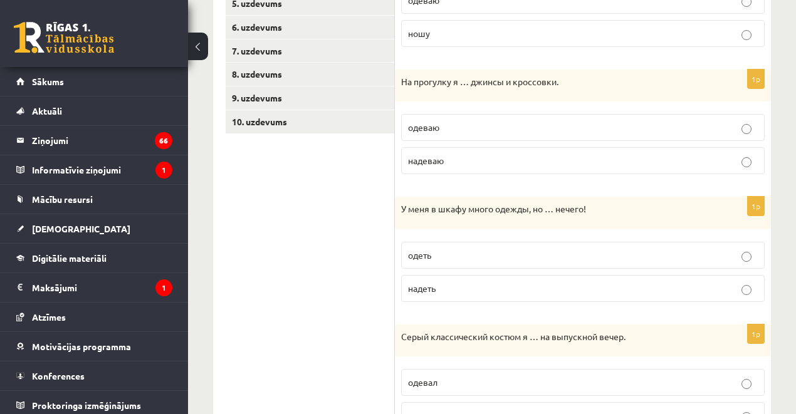
scroll to position [334, 0]
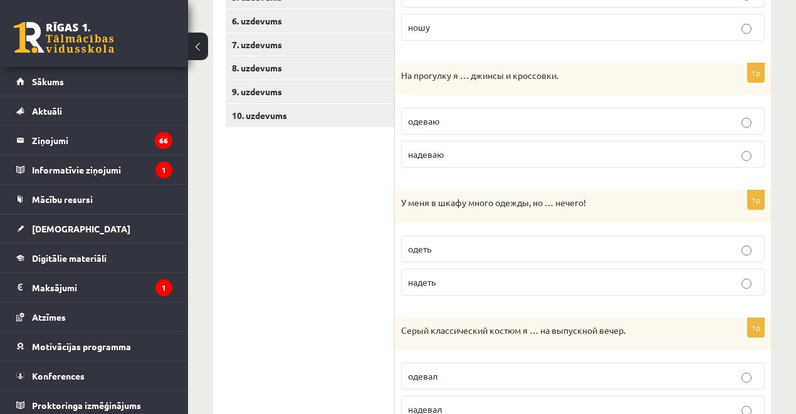
click at [444, 118] on p "одеваю" at bounding box center [583, 121] width 350 height 13
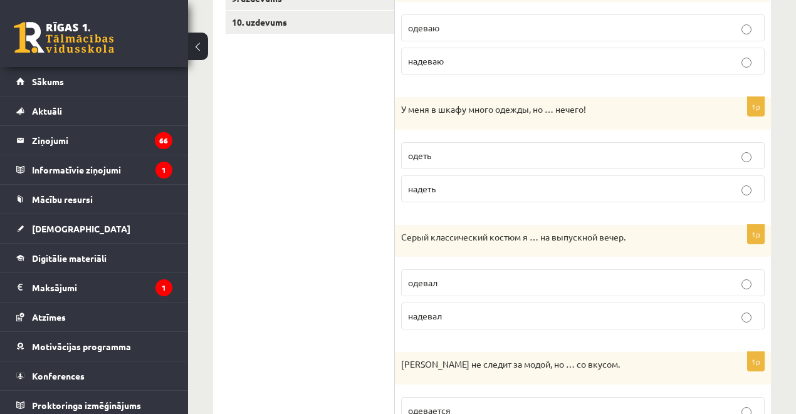
scroll to position [430, 0]
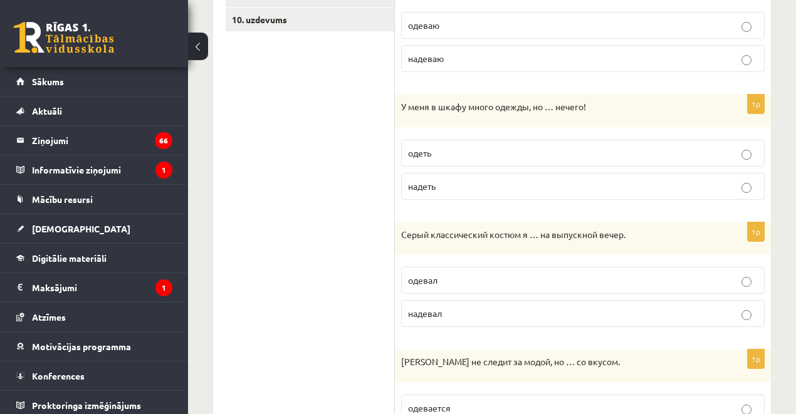
click at [421, 187] on span "надеть" at bounding box center [422, 186] width 28 height 11
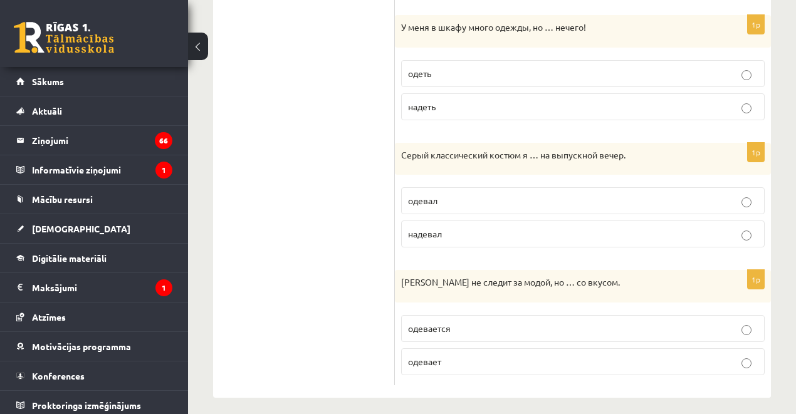
scroll to position [514, 0]
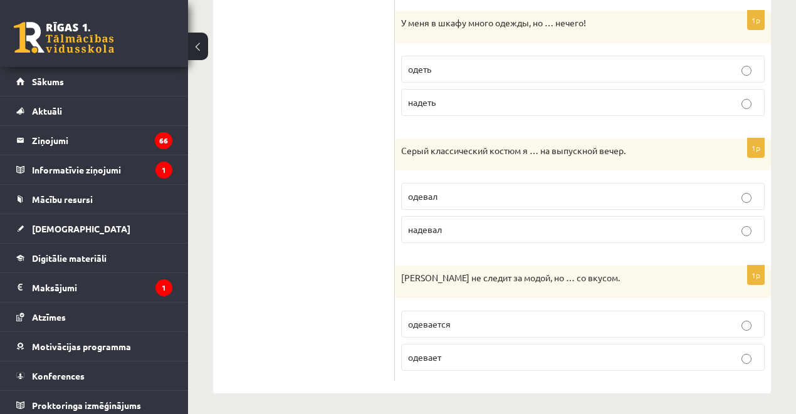
drag, startPoint x: 445, startPoint y: 225, endPoint x: 493, endPoint y: 184, distance: 63.2
click at [446, 226] on p "надевал" at bounding box center [583, 229] width 350 height 13
click at [449, 324] on span "одевается" at bounding box center [429, 323] width 43 height 11
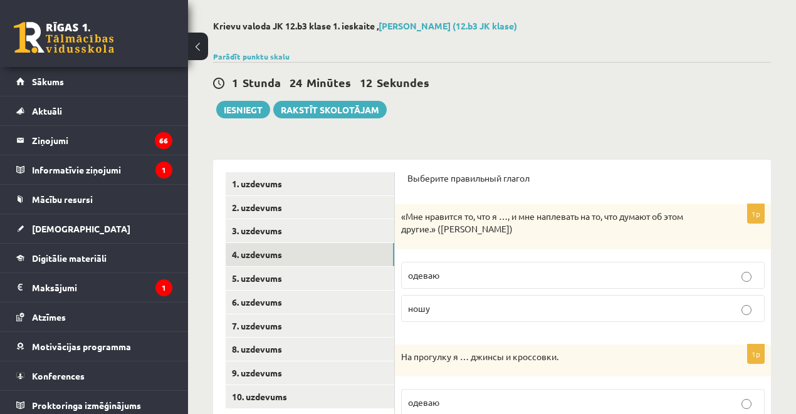
scroll to position [138, 0]
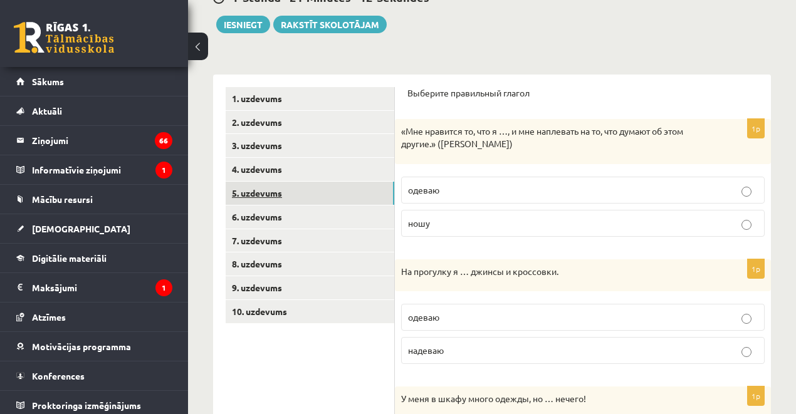
click at [261, 192] on link "5. uzdevums" at bounding box center [310, 193] width 169 height 23
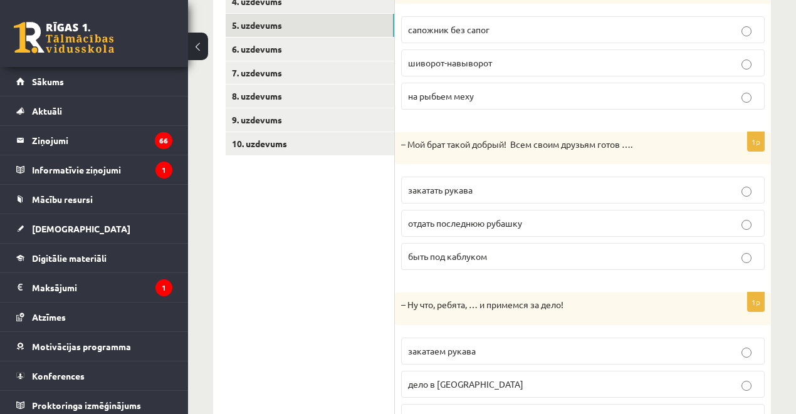
scroll to position [366, 0]
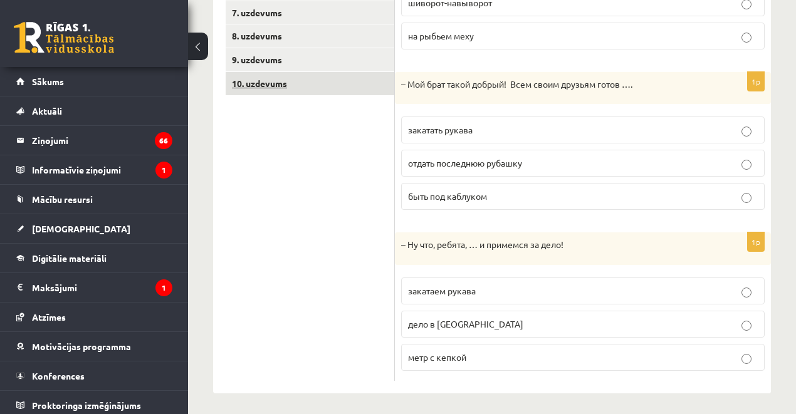
click at [247, 88] on link "10. uzdevums" at bounding box center [310, 83] width 169 height 23
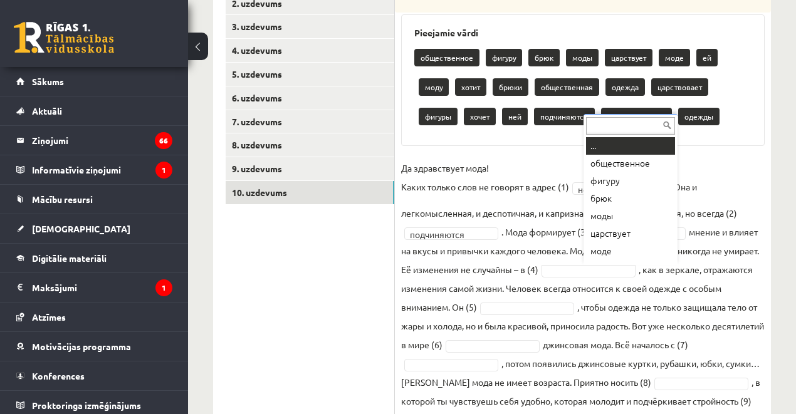
scroll to position [15, 0]
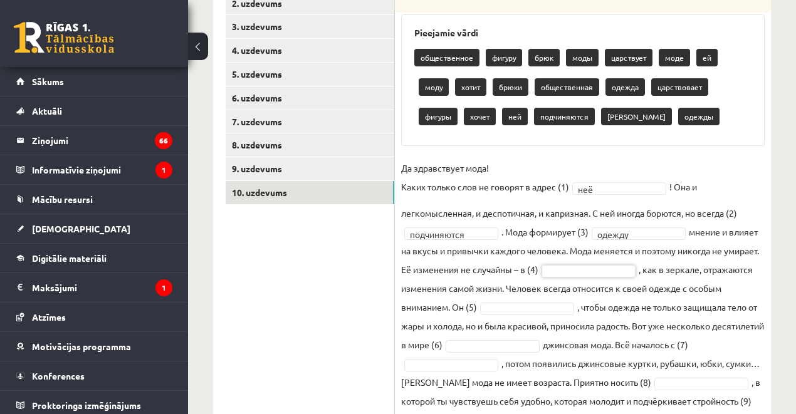
drag, startPoint x: 593, startPoint y: 268, endPoint x: 551, endPoint y: 268, distance: 42.0
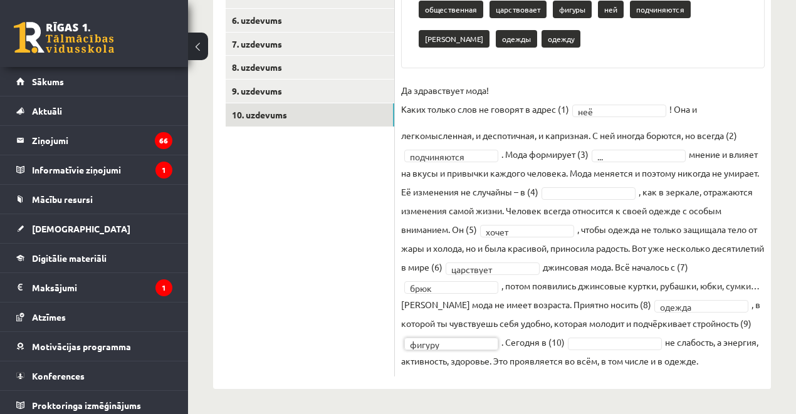
scroll to position [353, 0]
drag, startPoint x: 590, startPoint y: 323, endPoint x: 588, endPoint y: 317, distance: 6.5
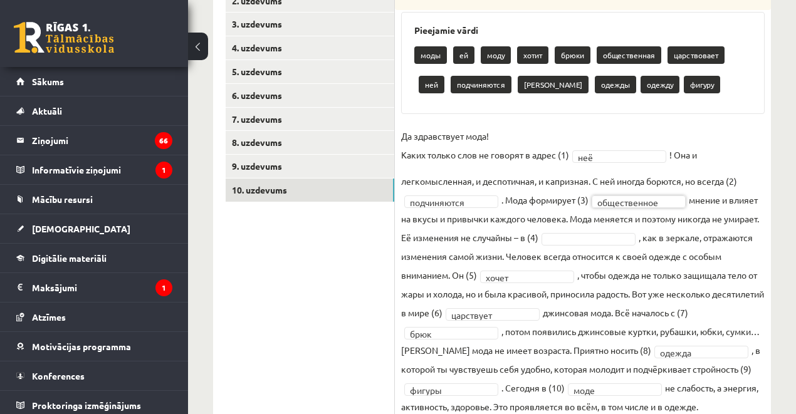
scroll to position [198, 0]
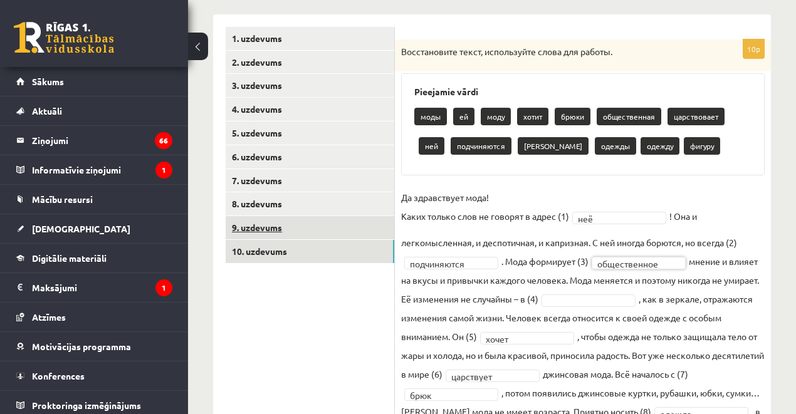
click at [269, 237] on link "9. uzdevums" at bounding box center [310, 227] width 169 height 23
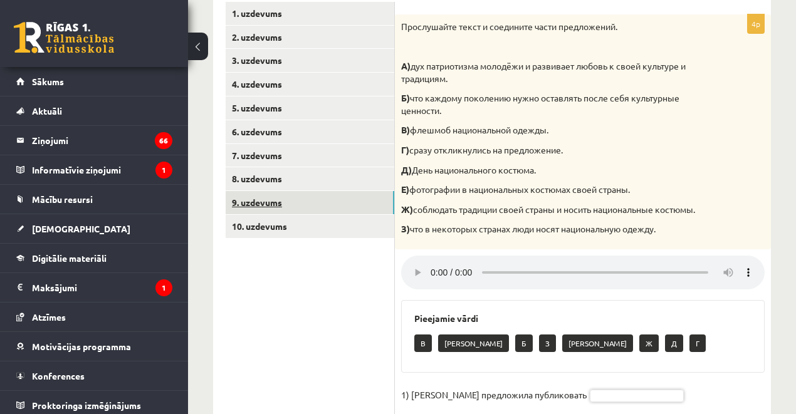
scroll to position [230, 0]
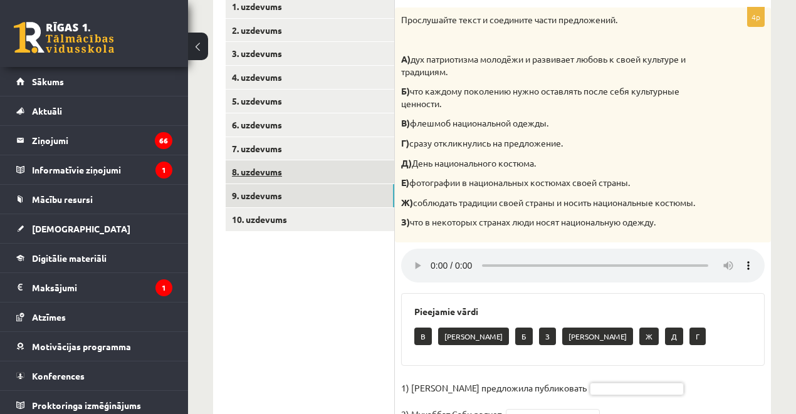
click at [274, 174] on link "8. uzdevums" at bounding box center [310, 171] width 169 height 23
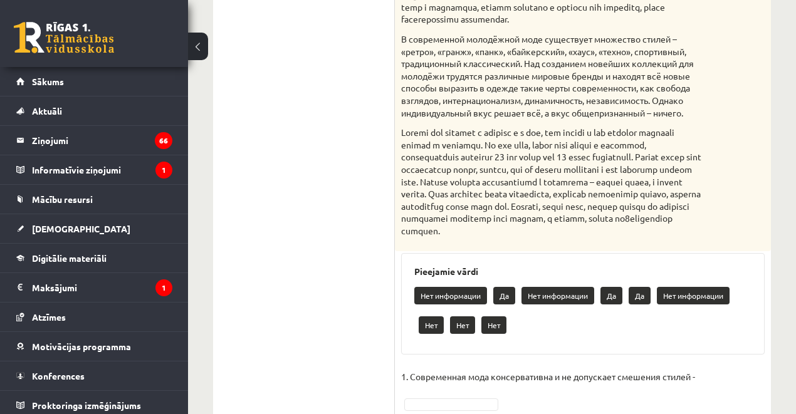
scroll to position [668, 0]
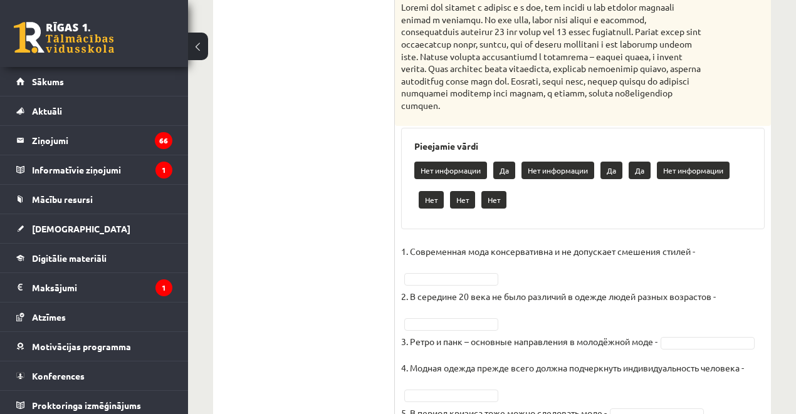
click at [435, 209] on p "Нет" at bounding box center [431, 200] width 25 height 18
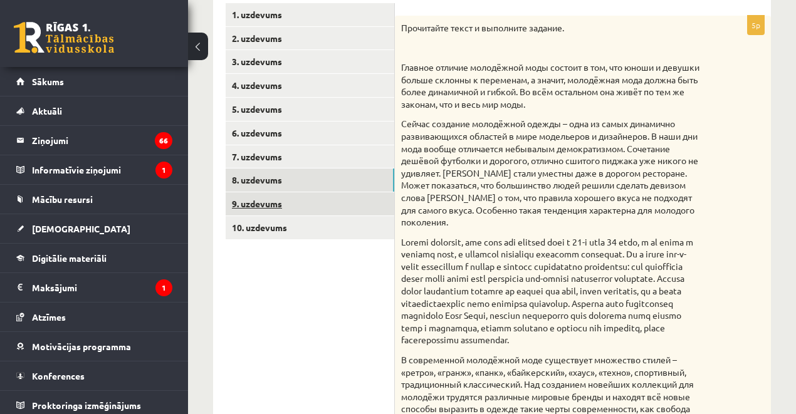
scroll to position [221, 0]
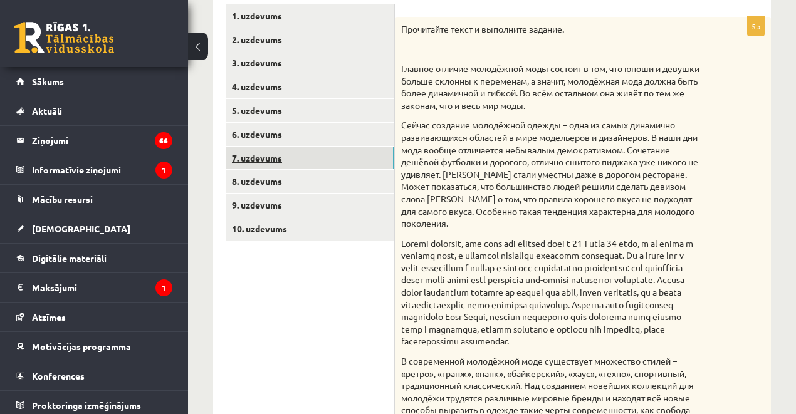
click at [266, 153] on link "7. uzdevums" at bounding box center [310, 158] width 169 height 23
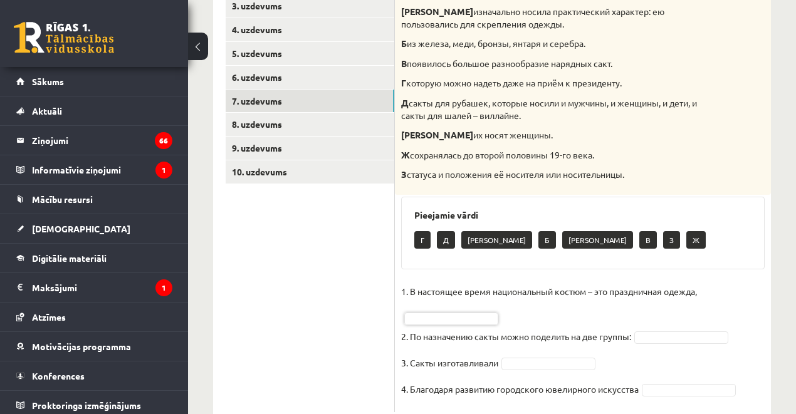
scroll to position [145, 0]
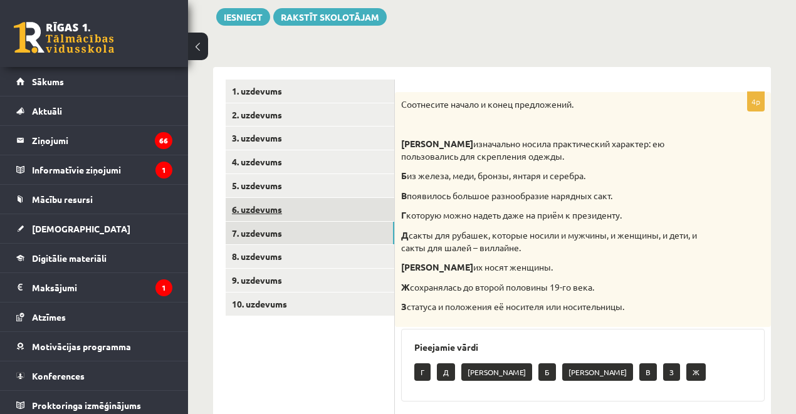
click at [280, 207] on link "6. uzdevums" at bounding box center [310, 209] width 169 height 23
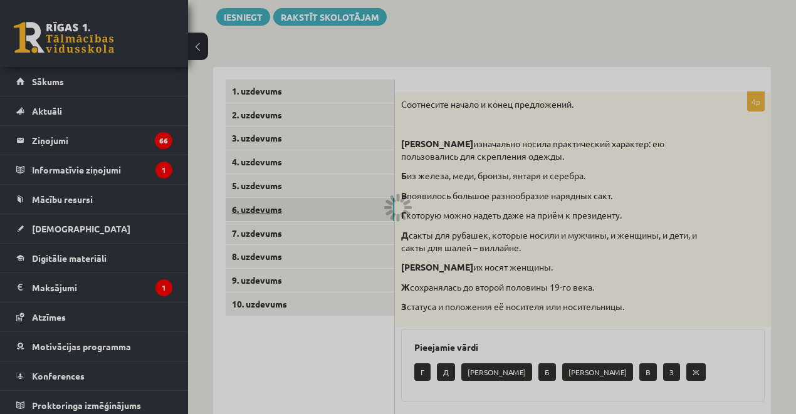
scroll to position [136, 0]
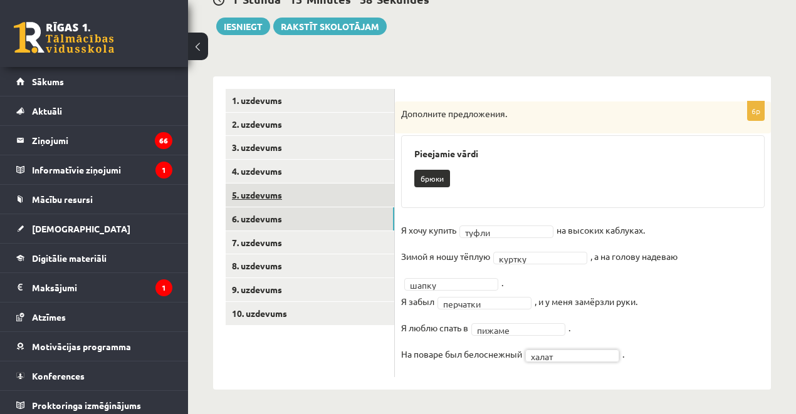
click at [259, 187] on link "5. uzdevums" at bounding box center [310, 195] width 169 height 23
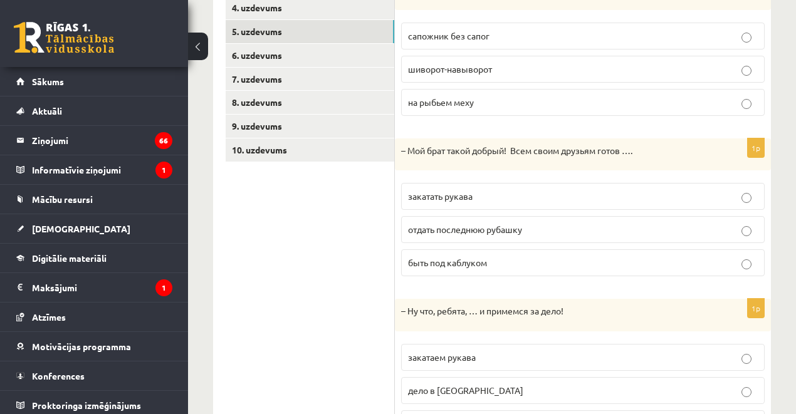
scroll to position [115, 0]
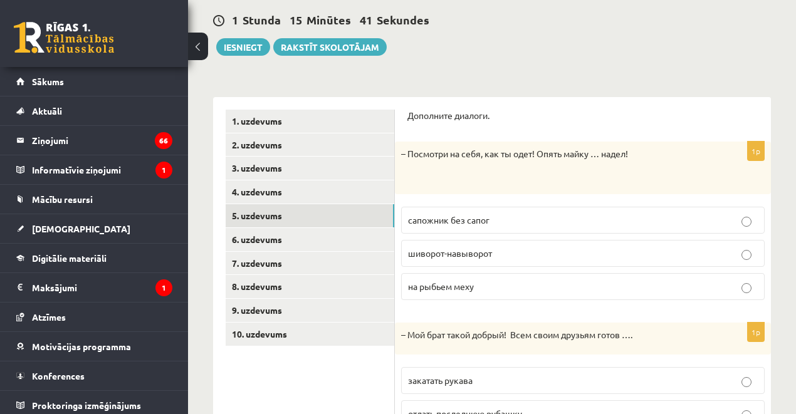
click at [458, 248] on span "шиворот-навыворот" at bounding box center [450, 253] width 84 height 11
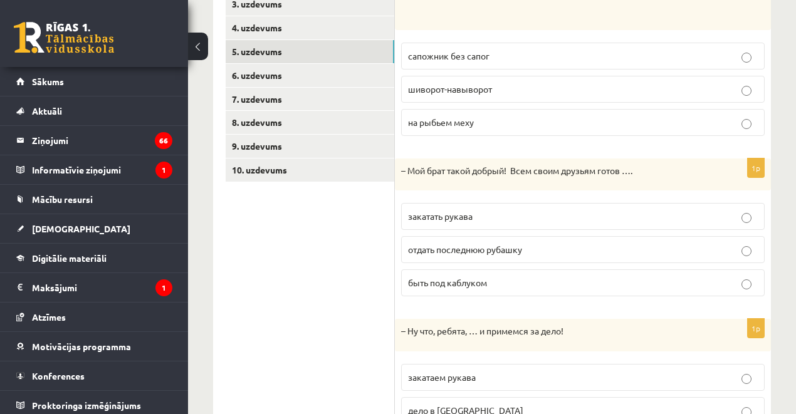
scroll to position [283, 0]
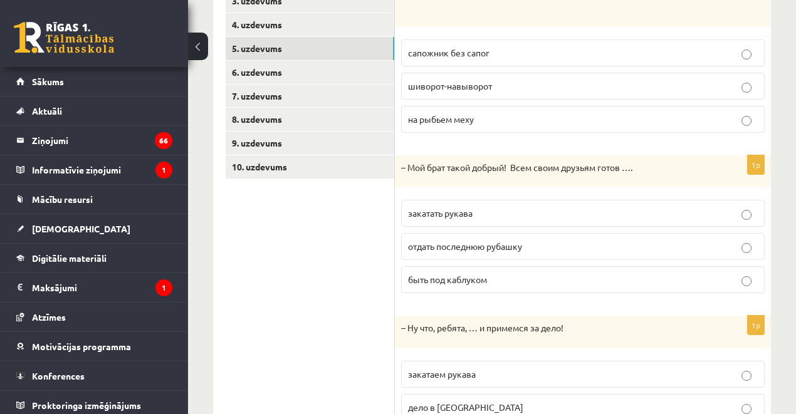
click at [432, 246] on span "отдать последнюю рубашку" at bounding box center [465, 246] width 114 height 11
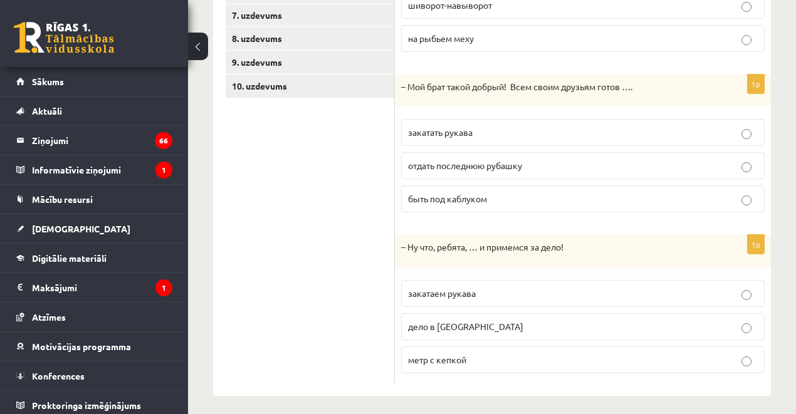
scroll to position [366, 0]
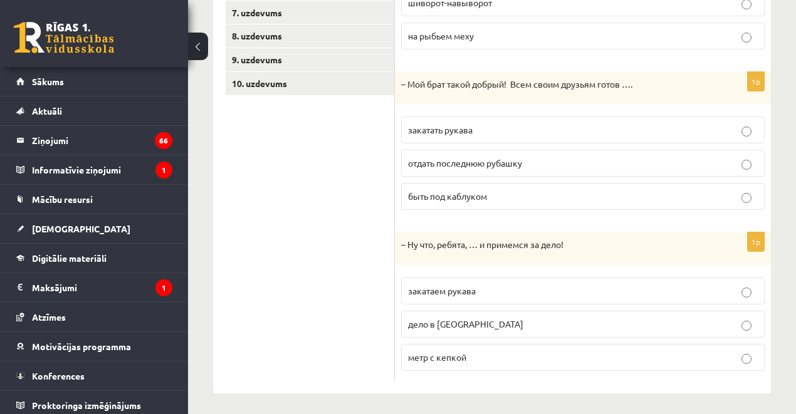
click at [475, 290] on span "закатаем рукава" at bounding box center [442, 290] width 68 height 11
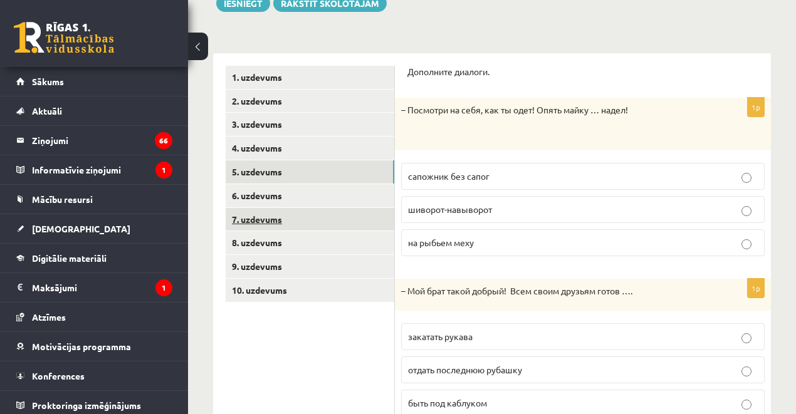
scroll to position [157, 0]
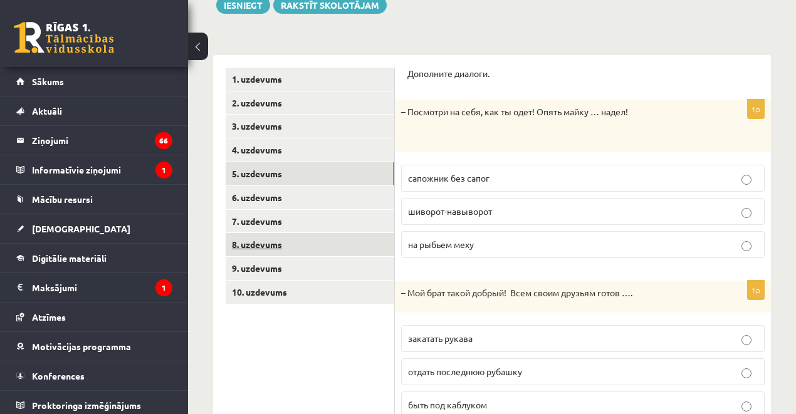
click at [280, 250] on link "8. uzdevums" at bounding box center [310, 244] width 169 height 23
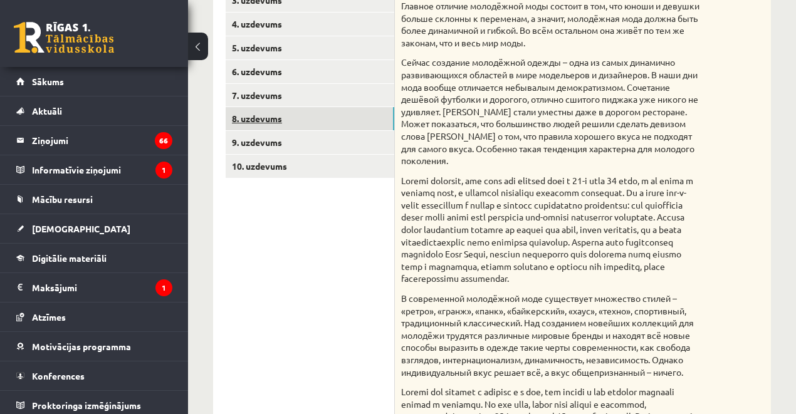
scroll to position [263, 0]
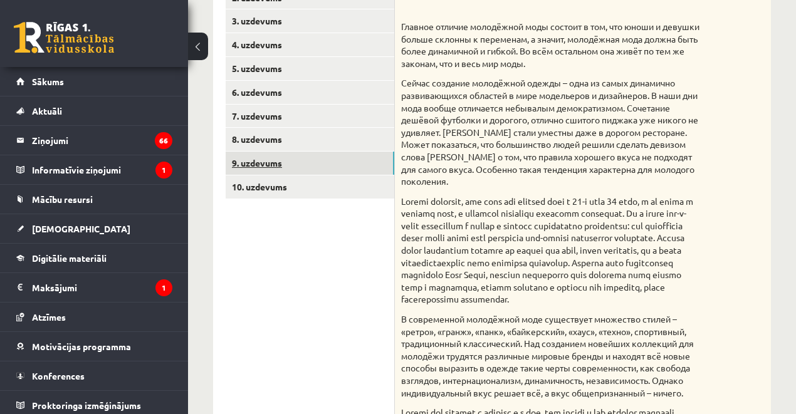
click at [276, 164] on link "9. uzdevums" at bounding box center [310, 163] width 169 height 23
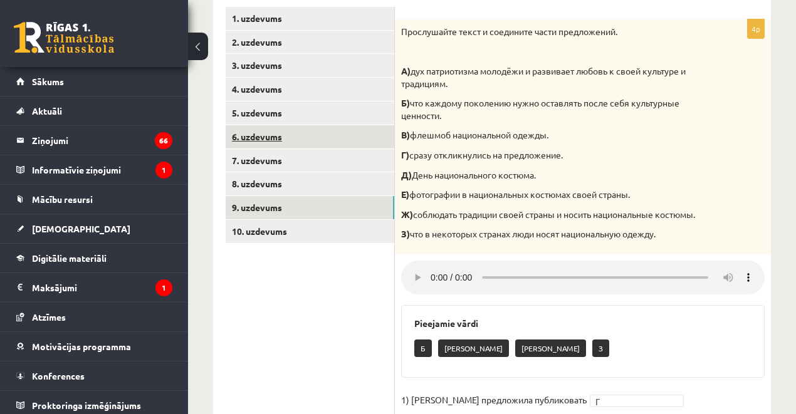
scroll to position [63, 0]
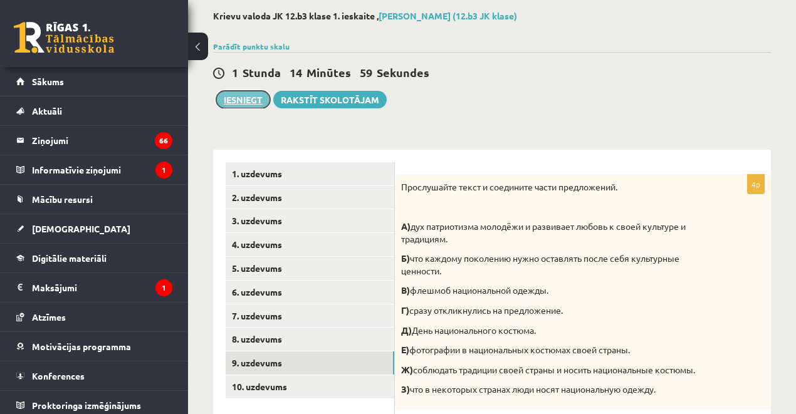
click at [258, 103] on button "Iesniegt" at bounding box center [243, 100] width 54 height 18
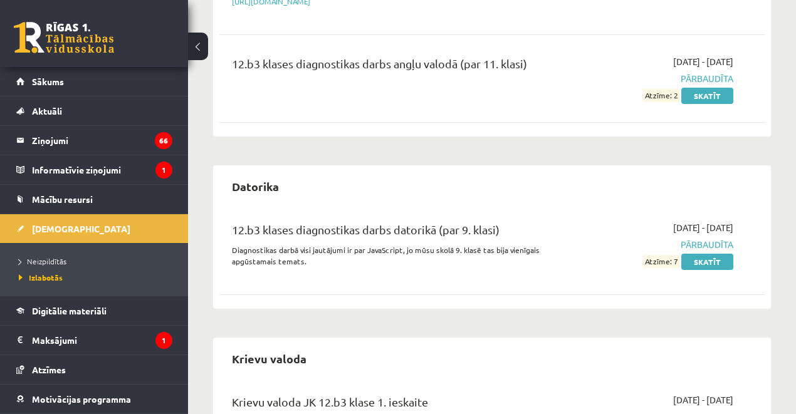
scroll to position [501, 0]
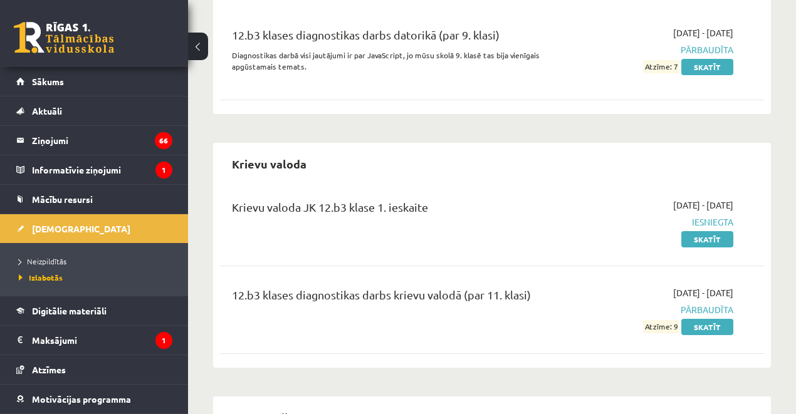
scroll to position [543, 0]
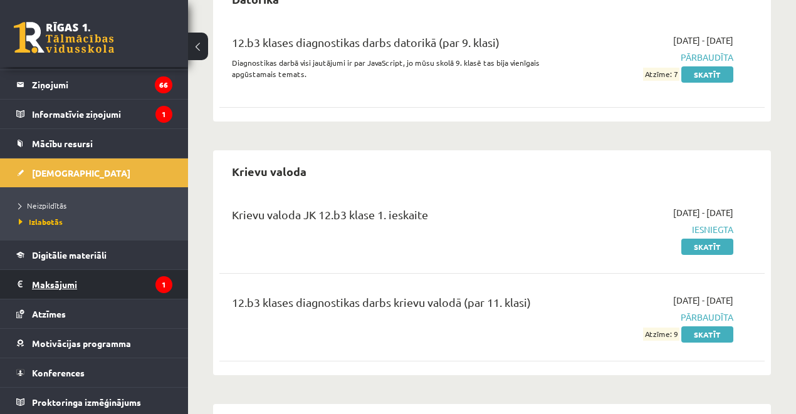
click at [57, 273] on legend "Maksājumi 1" at bounding box center [102, 284] width 140 height 29
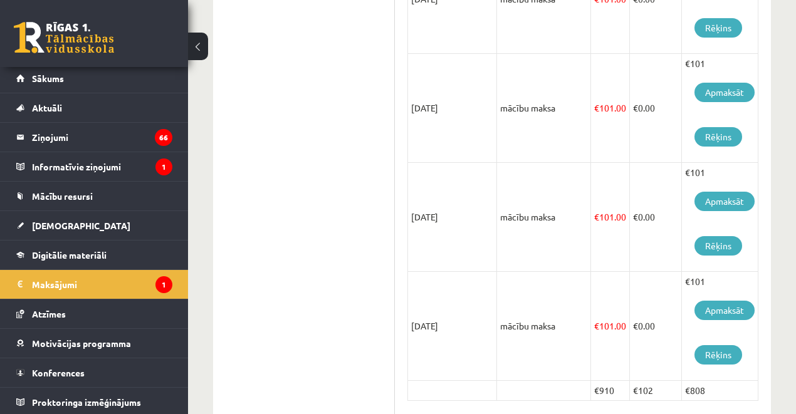
scroll to position [714, 0]
